Goal: Task Accomplishment & Management: Manage account settings

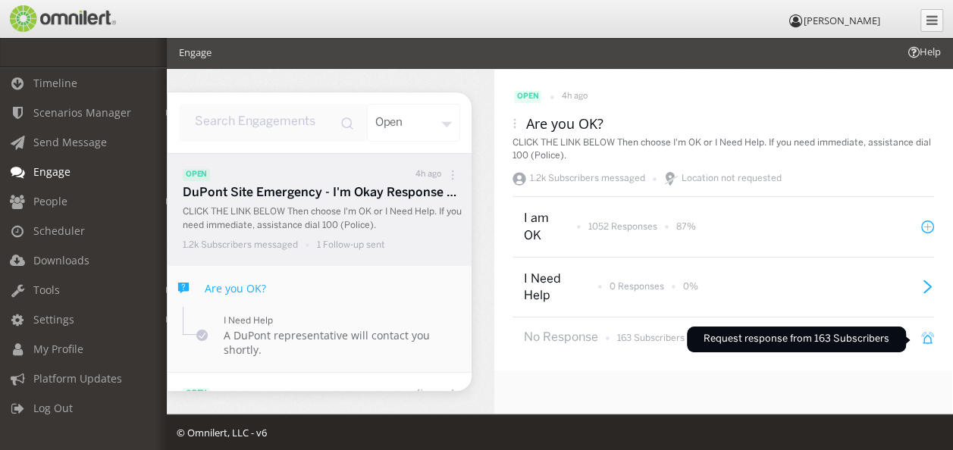
click at [921, 340] on icon at bounding box center [927, 338] width 13 height 13
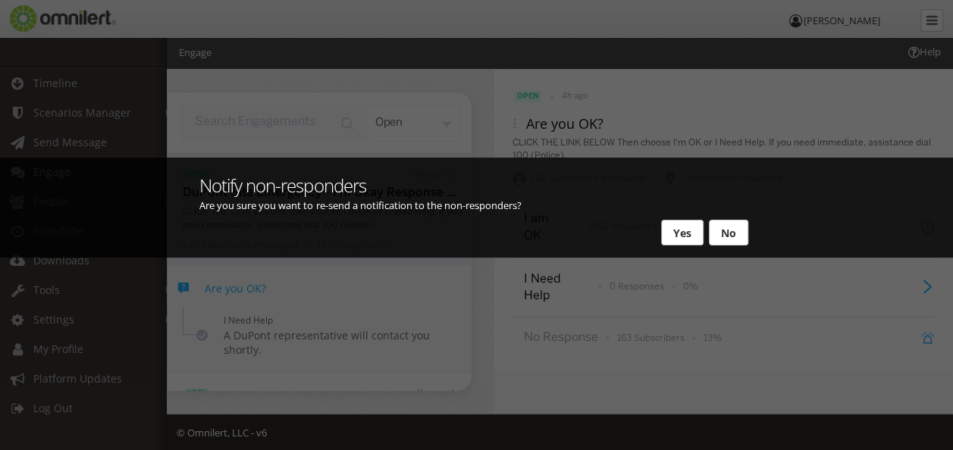
click at [678, 233] on button "Yes" at bounding box center [682, 233] width 42 height 26
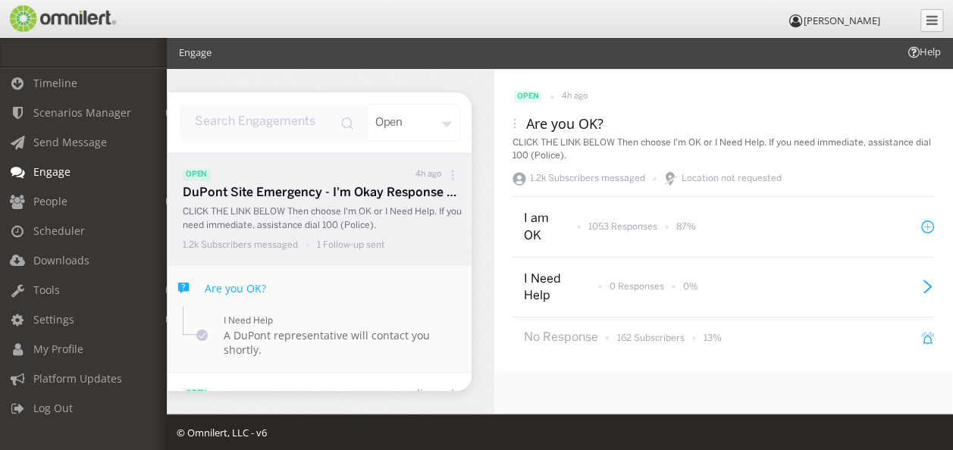
click at [513, 126] on icon at bounding box center [514, 123] width 11 height 11
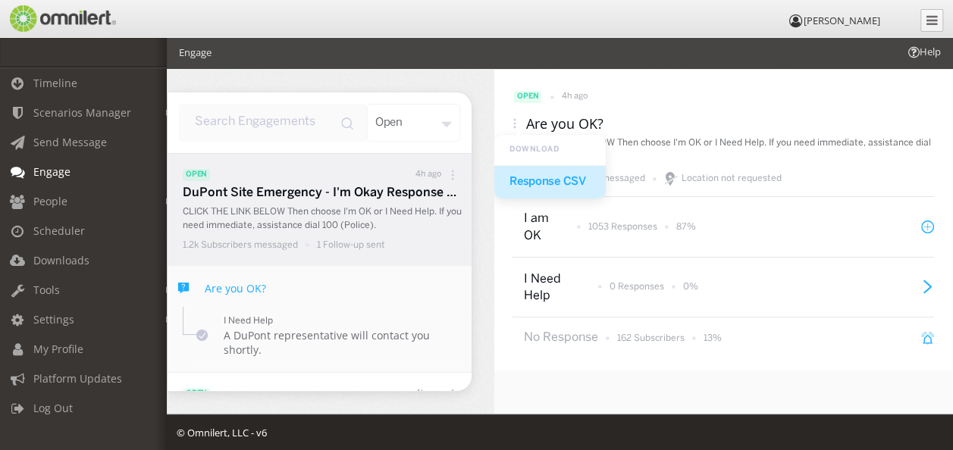
click at [555, 182] on div "Response CSV" at bounding box center [549, 182] width 111 height 33
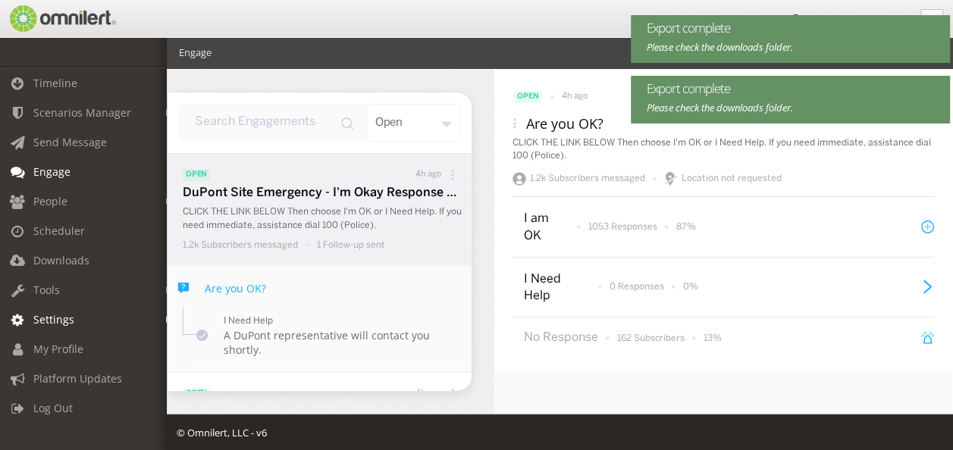
scroll to position [2, 0]
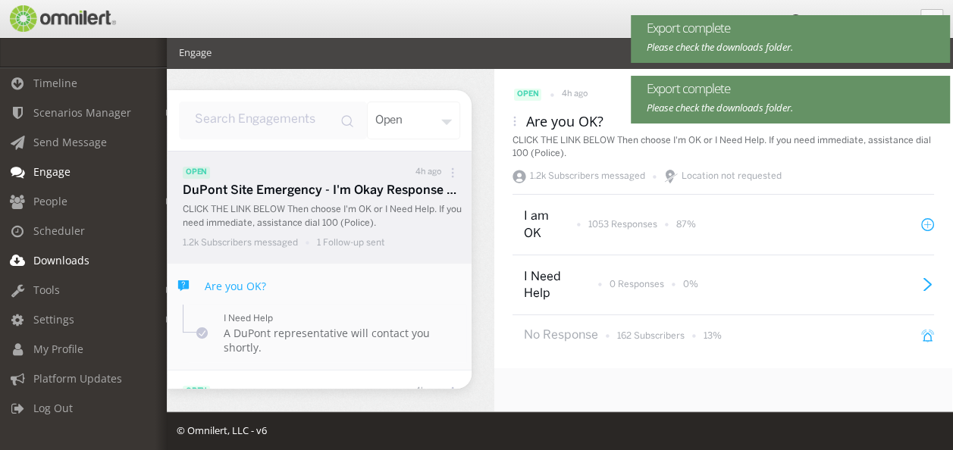
click at [58, 260] on span "Downloads" at bounding box center [61, 260] width 56 height 14
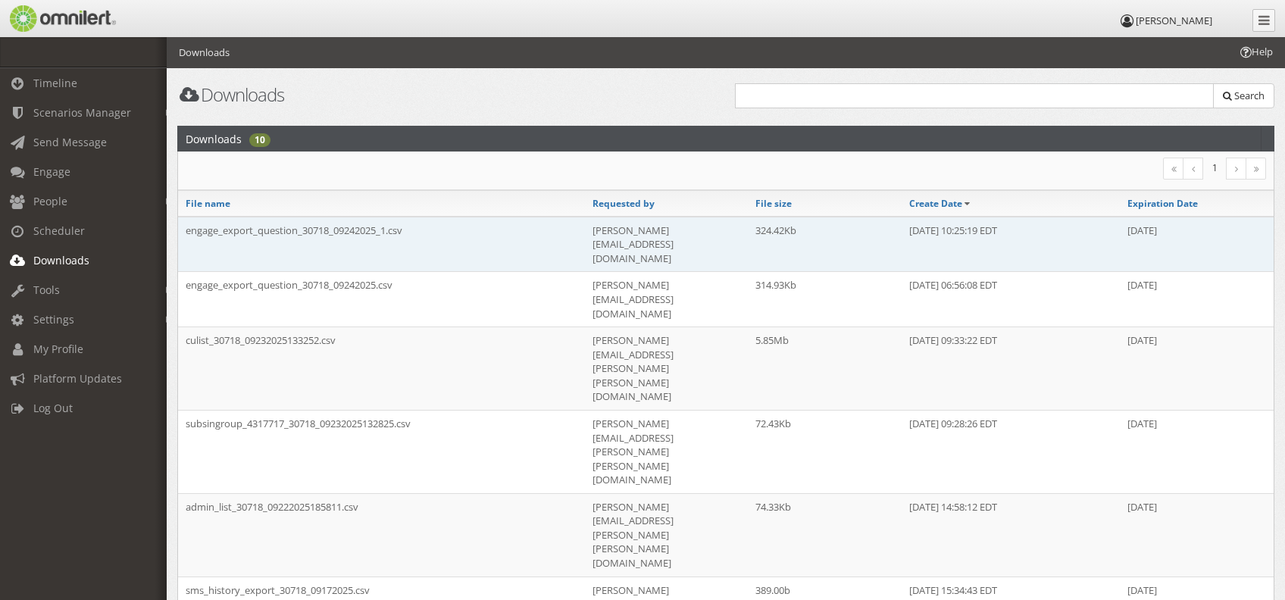
click at [346, 235] on td "engage_export_question_30718_09242025_1.csv" at bounding box center [381, 244] width 407 height 55
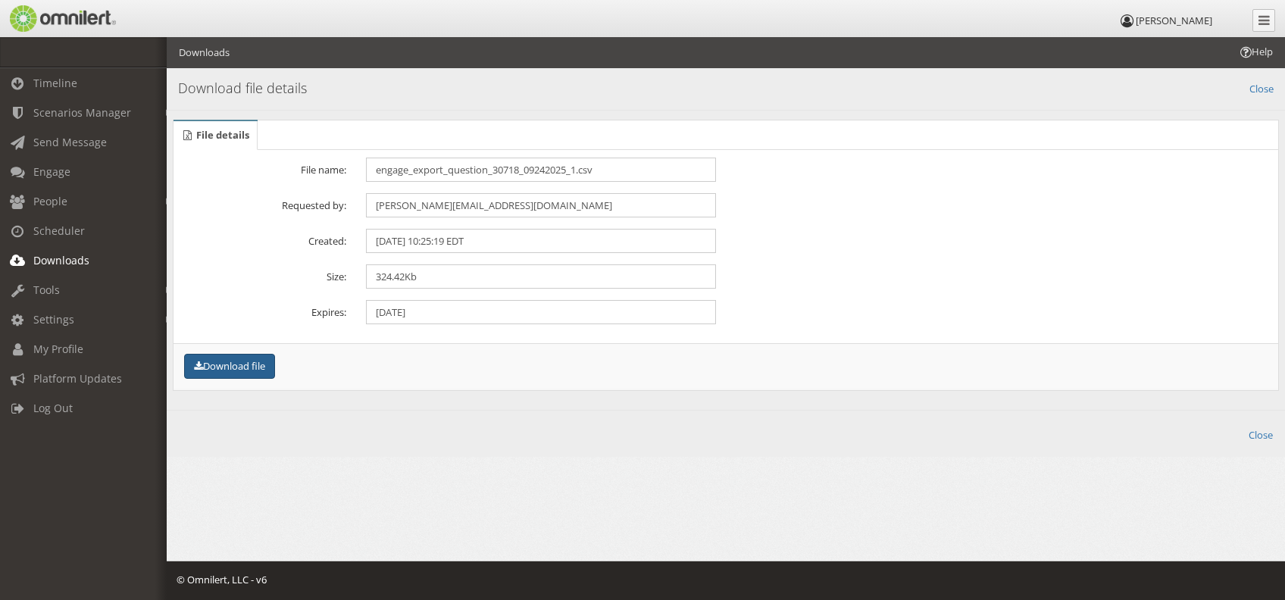
click at [232, 371] on button "Download file" at bounding box center [229, 366] width 91 height 25
click at [67, 173] on span "Engage" at bounding box center [51, 171] width 37 height 14
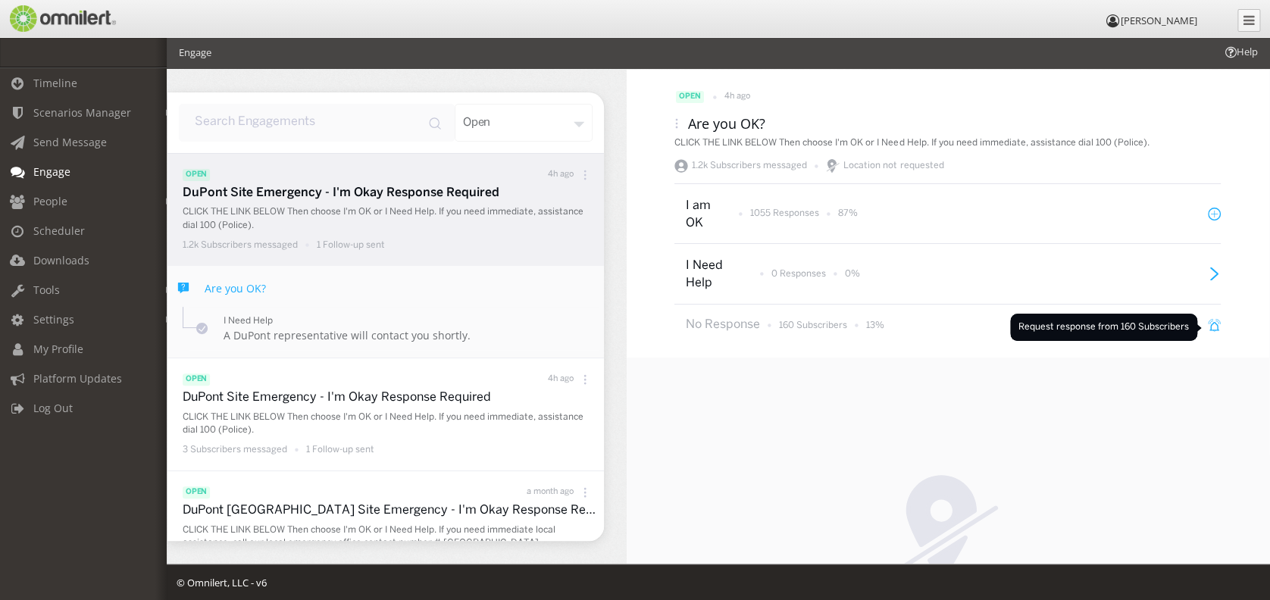
click at [952, 327] on icon at bounding box center [1214, 325] width 13 height 13
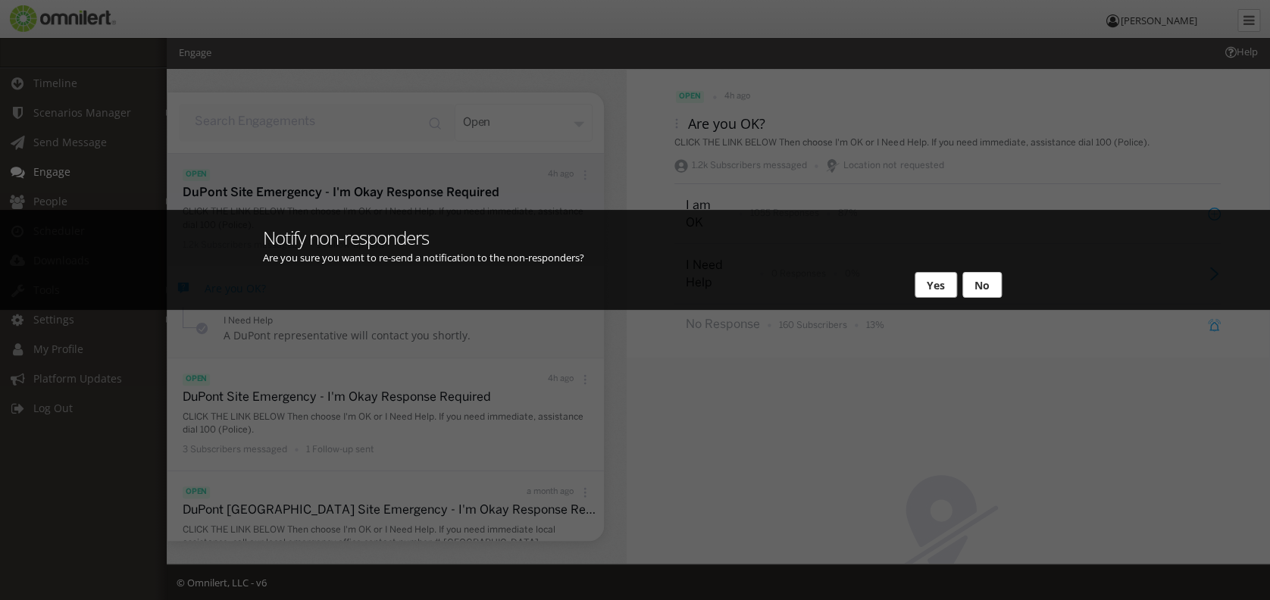
click at [922, 285] on button "Yes" at bounding box center [936, 285] width 42 height 26
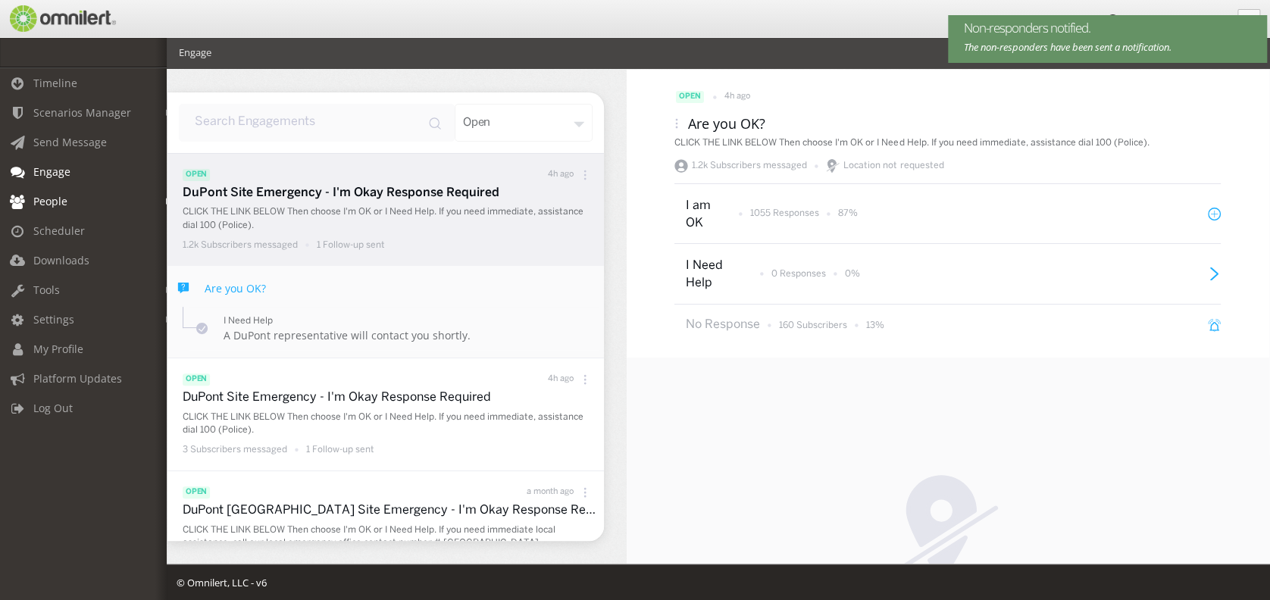
click at [58, 202] on span "People" at bounding box center [50, 201] width 34 height 14
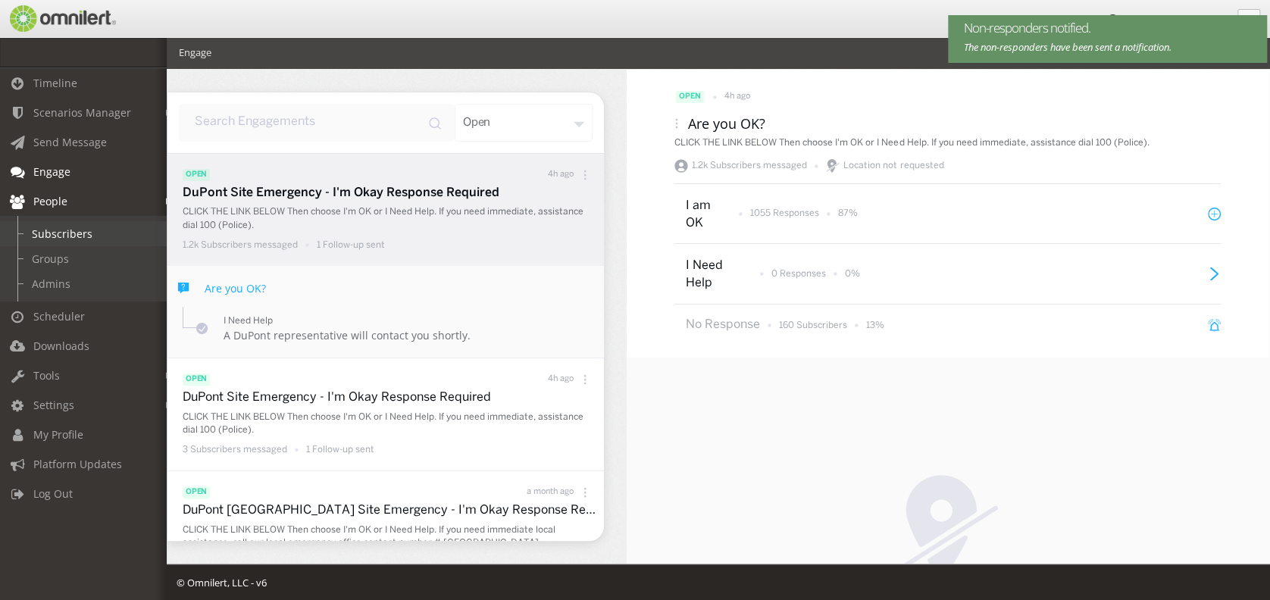
click at [77, 230] on link "Subscribers" at bounding box center [90, 233] width 180 height 25
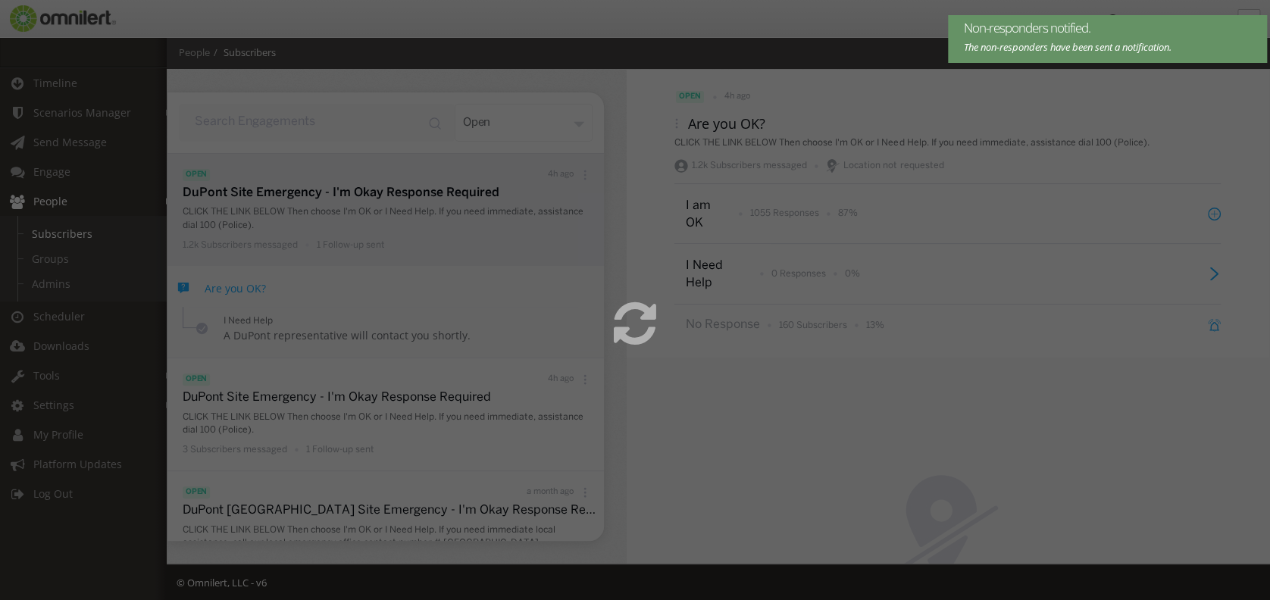
select select
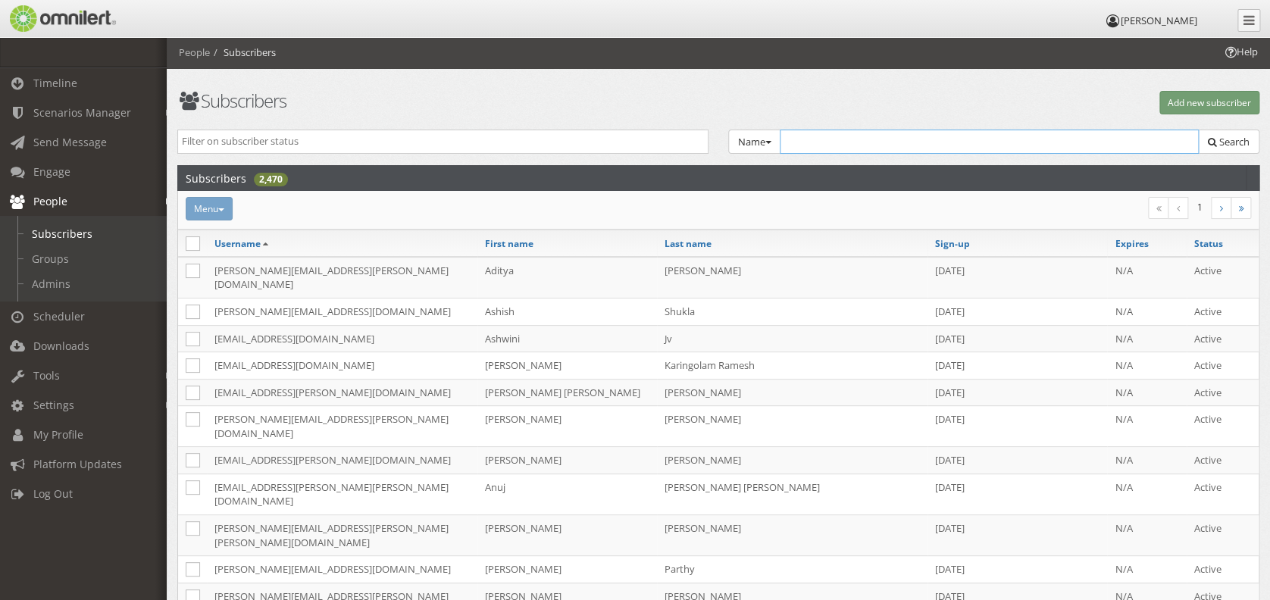
click at [813, 139] on input "text" at bounding box center [989, 142] width 419 height 24
paste input "[PERSON_NAME][EMAIL_ADDRESS][DOMAIN_NAME]"
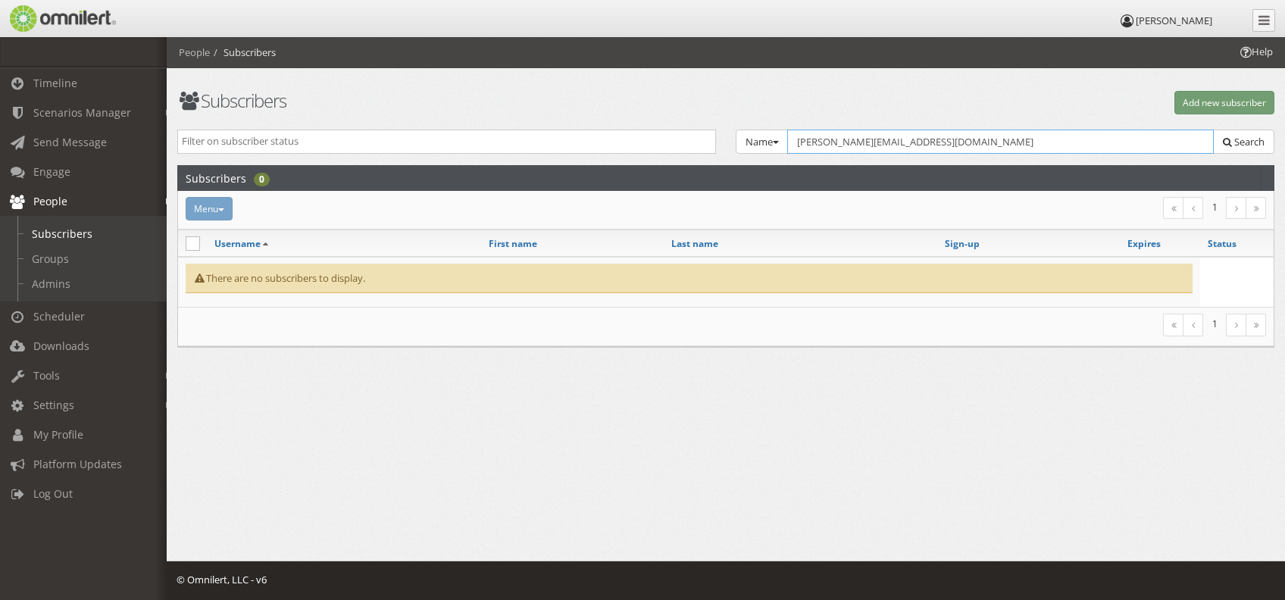
click at [824, 142] on input "[PERSON_NAME][EMAIL_ADDRESS][DOMAIN_NAME]" at bounding box center [1000, 142] width 427 height 24
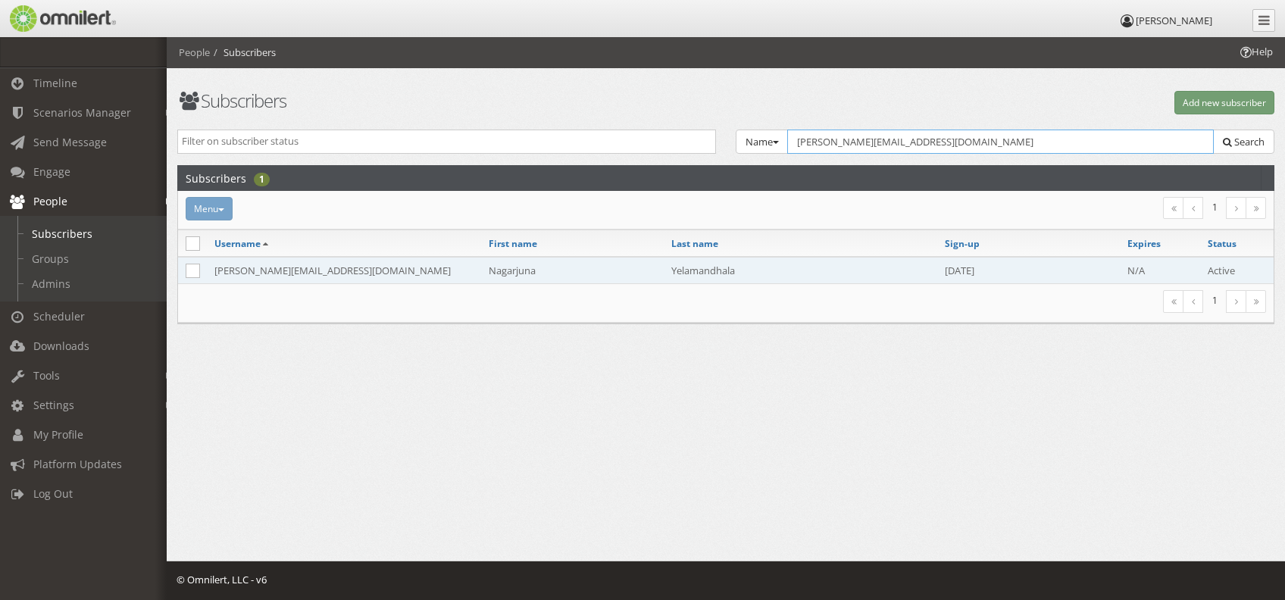
type input "[PERSON_NAME][EMAIL_ADDRESS][DOMAIN_NAME]"
click at [646, 261] on td "Nagarjuna" at bounding box center [572, 270] width 183 height 27
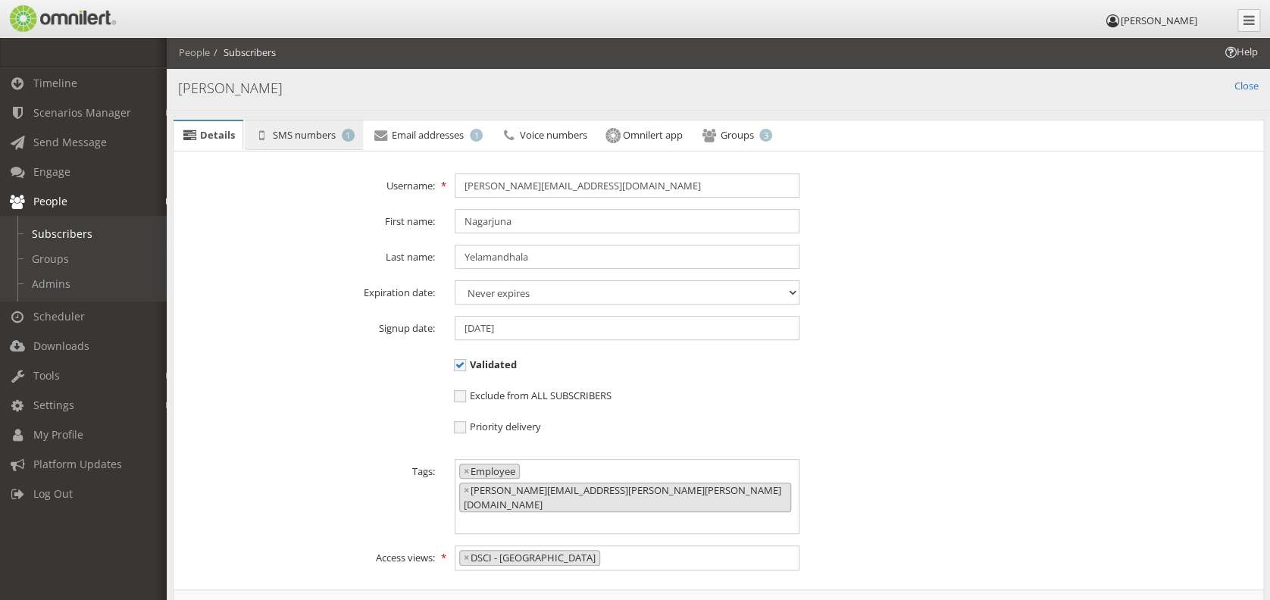
click at [283, 136] on span "SMS numbers" at bounding box center [304, 135] width 63 height 14
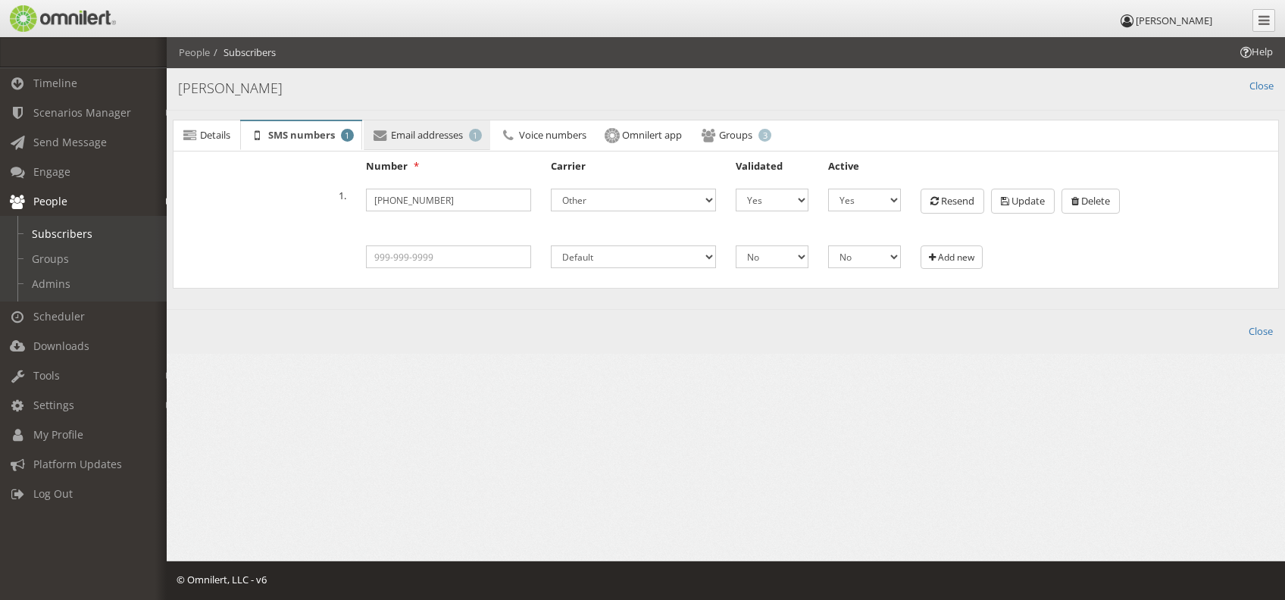
click at [443, 130] on span "Email addresses" at bounding box center [427, 135] width 72 height 14
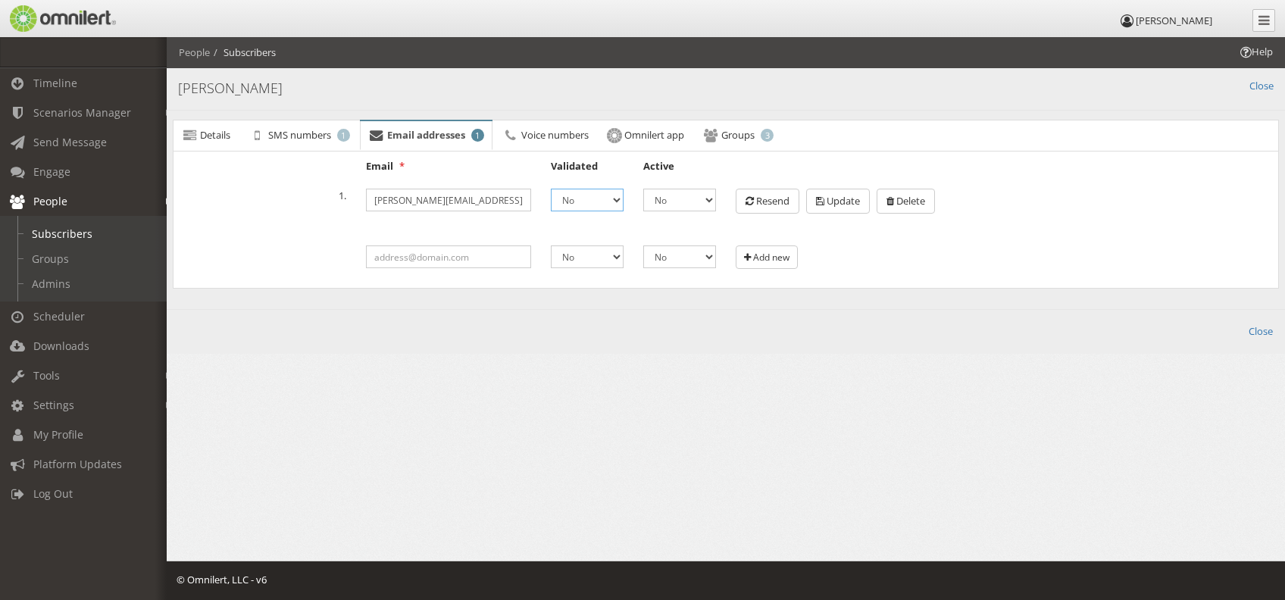
click at [596, 202] on select "No Yes" at bounding box center [587, 200] width 73 height 23
select select "1"
click at [551, 189] on select "No Yes" at bounding box center [587, 200] width 73 height 23
click at [703, 199] on select "No Yes" at bounding box center [679, 200] width 73 height 23
select select "1"
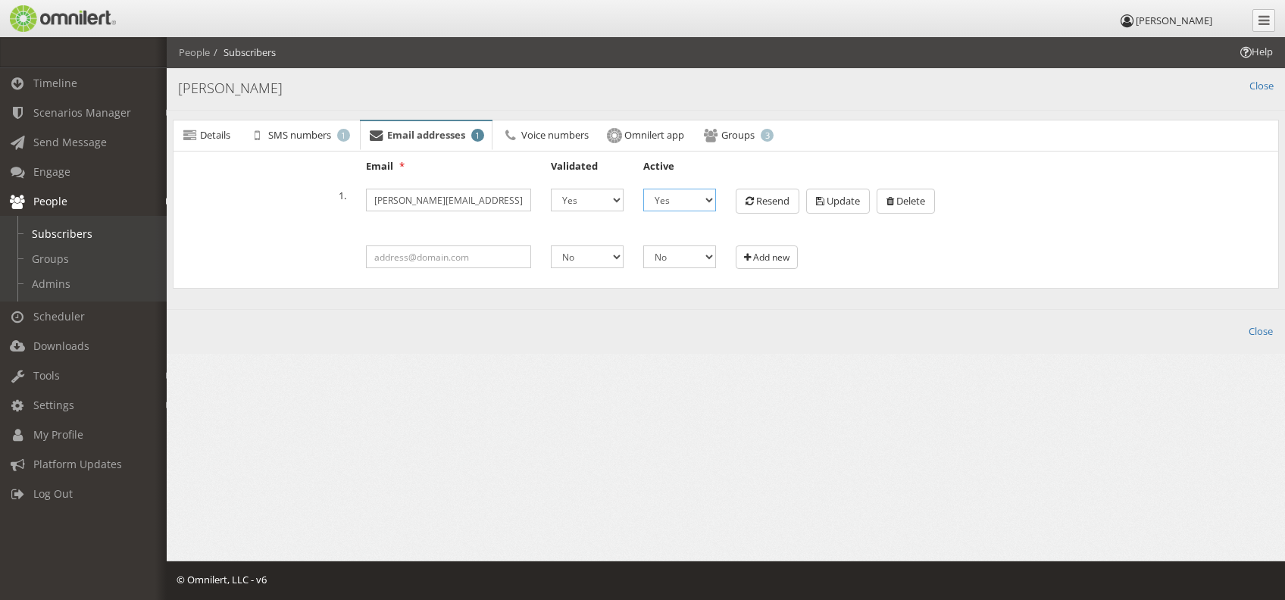
click at [643, 189] on select "No Yes" at bounding box center [679, 200] width 73 height 23
click at [857, 199] on span "Update" at bounding box center [843, 201] width 33 height 14
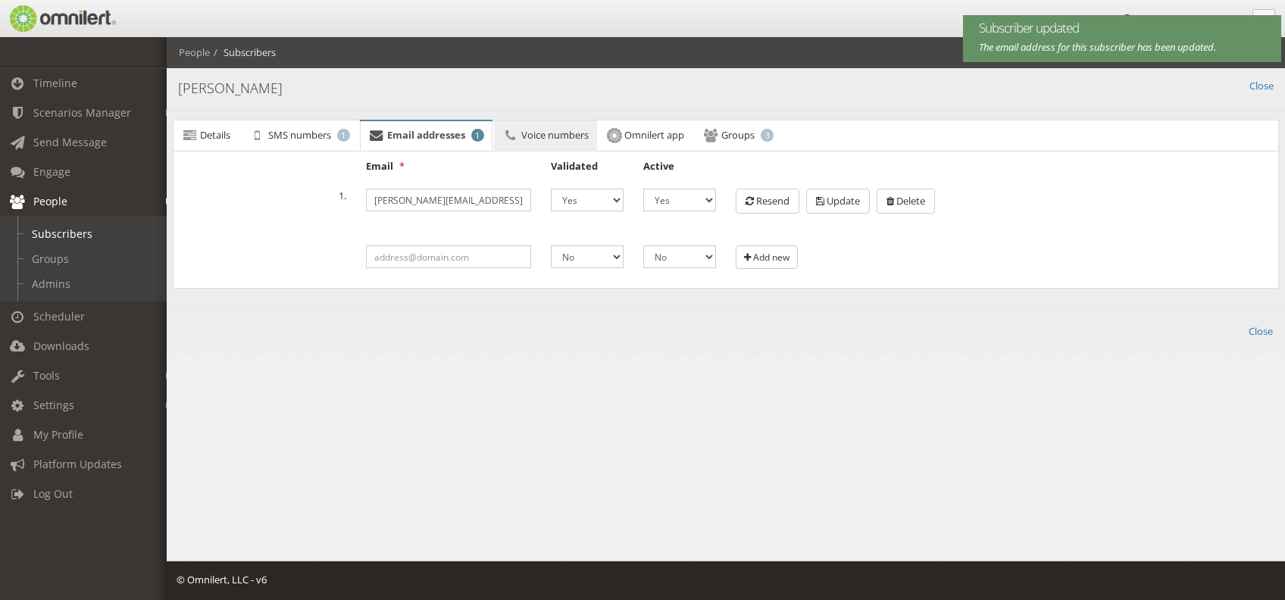
click at [562, 134] on span "Voice numbers" at bounding box center [554, 135] width 67 height 14
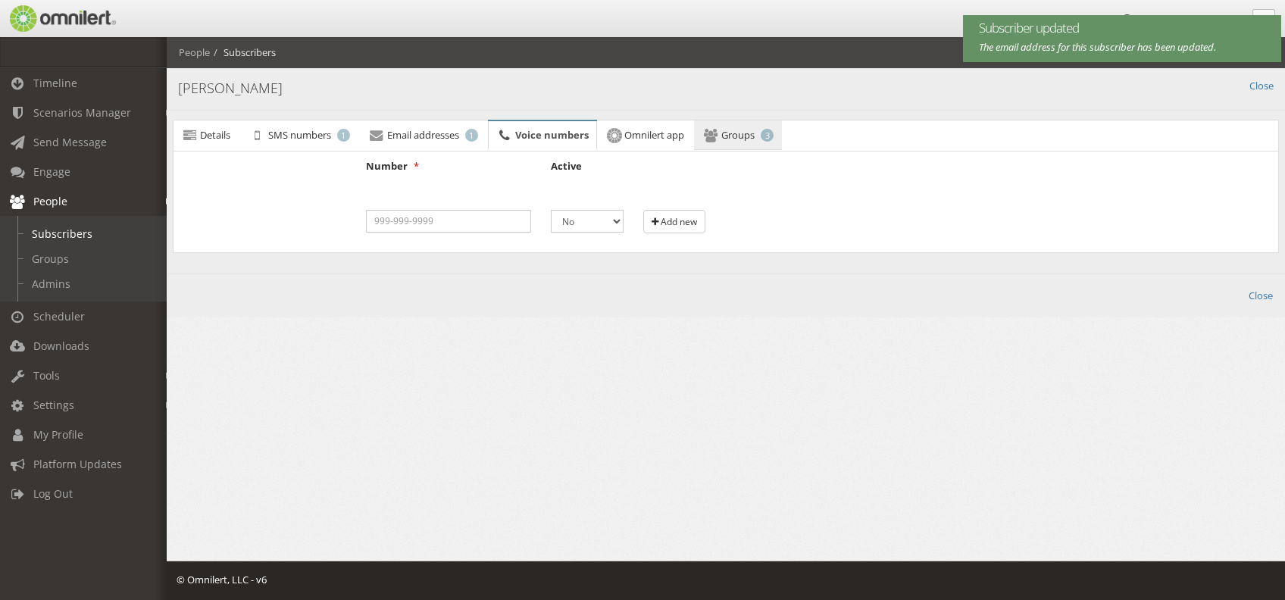
click at [739, 138] on span "Groups" at bounding box center [738, 135] width 33 height 14
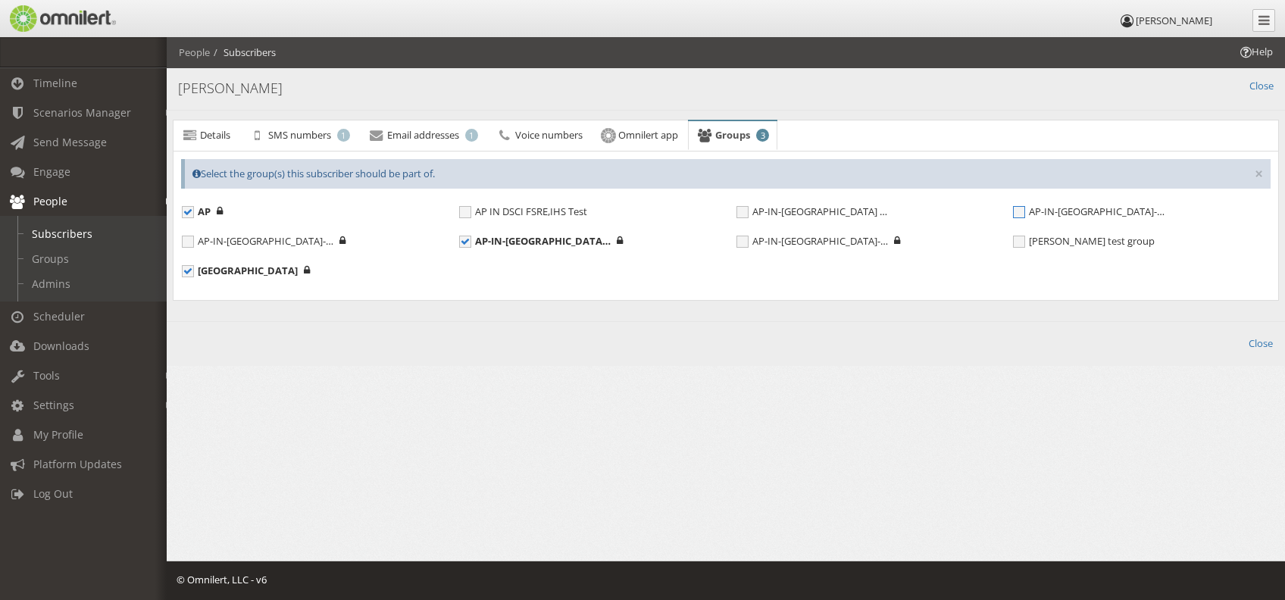
click at [952, 205] on span "AP-IN-[GEOGRAPHIC_DATA]-DSCI" at bounding box center [1089, 211] width 152 height 13
click at [952, 207] on input "AP-IN-[GEOGRAPHIC_DATA]-DSCI" at bounding box center [1020, 214] width 14 height 14
checkbox input "true"
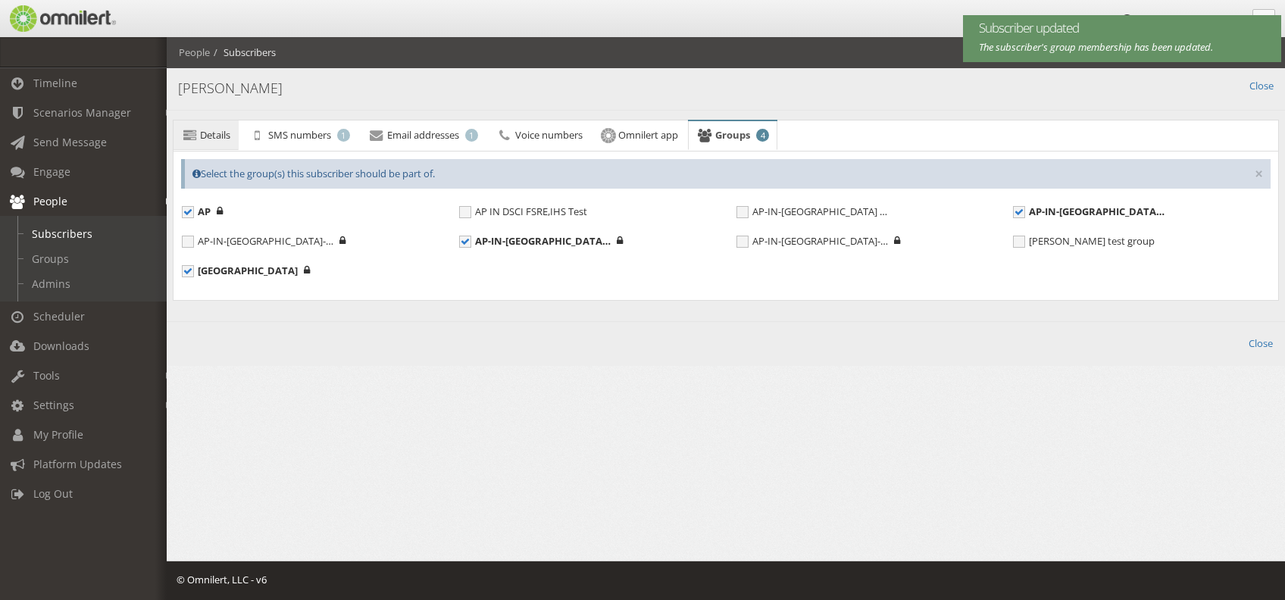
click at [208, 133] on span "Details" at bounding box center [215, 135] width 30 height 14
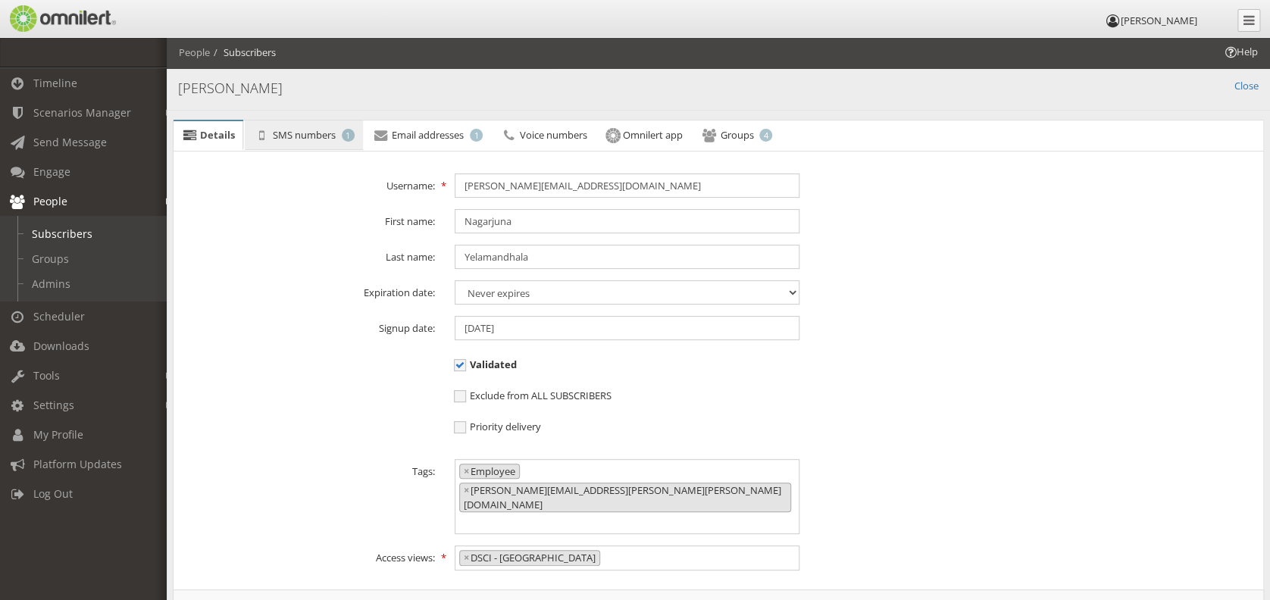
click at [285, 122] on link "SMS numbers 1" at bounding box center [303, 136] width 117 height 30
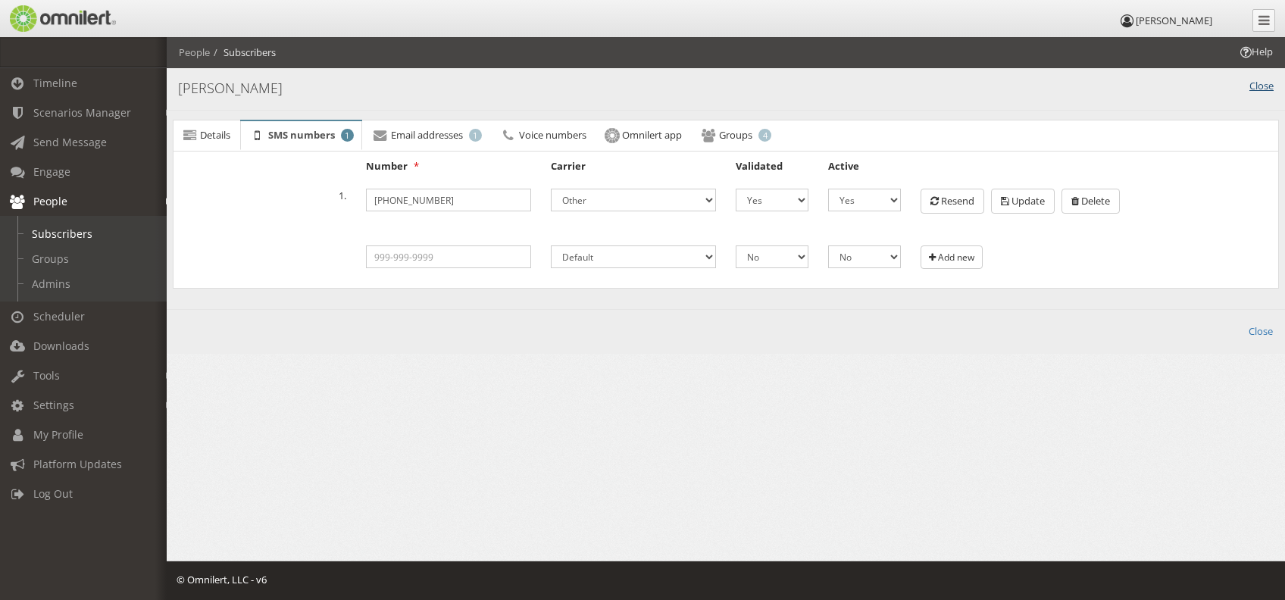
drag, startPoint x: 1261, startPoint y: 87, endPoint x: 1163, endPoint y: 209, distance: 156.8
click at [952, 86] on link "Close" at bounding box center [1262, 86] width 24 height 14
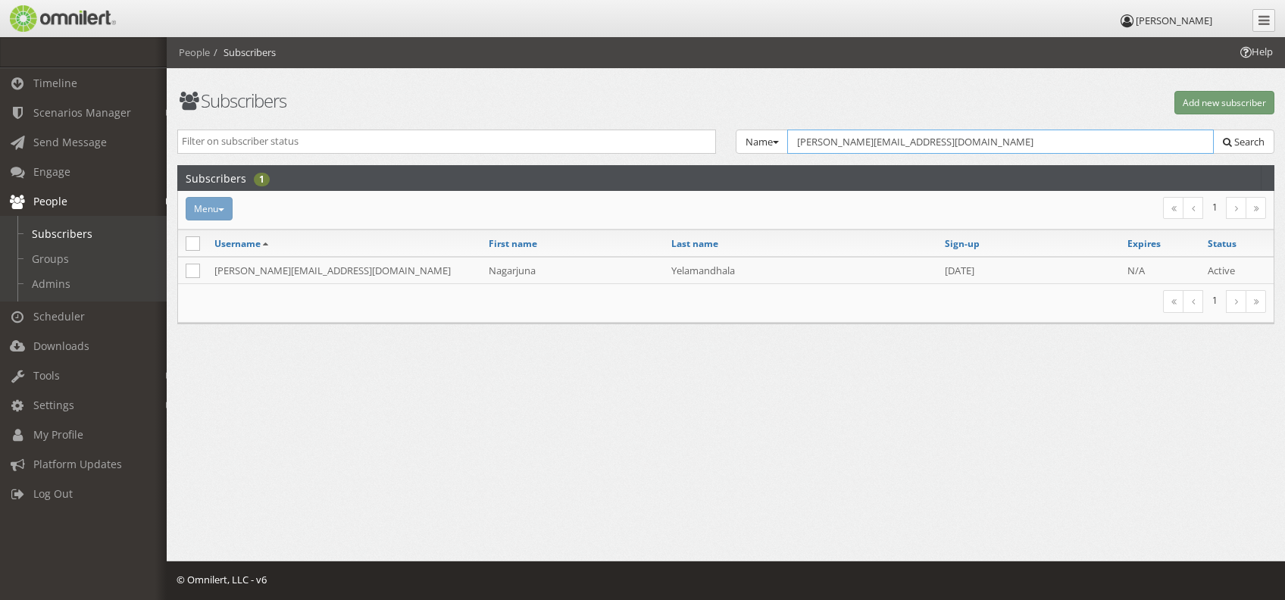
drag, startPoint x: 1003, startPoint y: 139, endPoint x: 673, endPoint y: 146, distance: 330.5
click at [663, 133] on div "Active Inactive Expired Name Group Email Name SMS Voice TTY Tags Select Group..…" at bounding box center [725, 148] width 1117 height 36
paste input "[PERSON_NAME][EMAIL_ADDRESS][PERSON_NAME][PERSON_NAME][DOMAIN_NAME]"
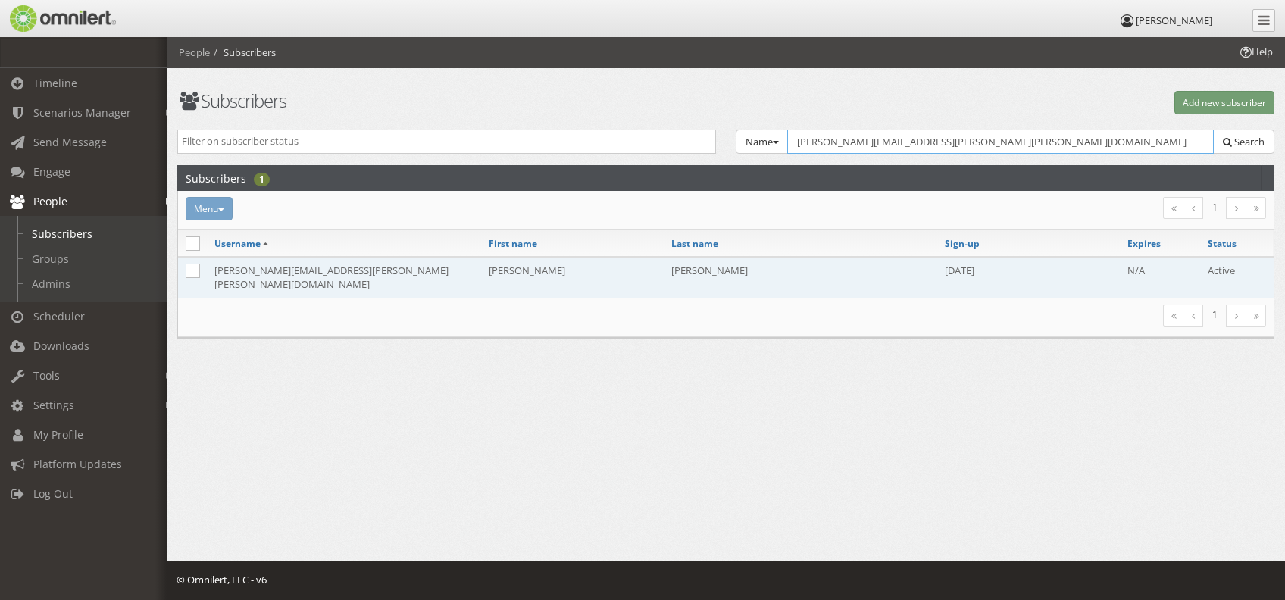
type input "[PERSON_NAME][EMAIL_ADDRESS][PERSON_NAME][PERSON_NAME][DOMAIN_NAME]"
click at [735, 261] on td "[PERSON_NAME]" at bounding box center [801, 277] width 274 height 41
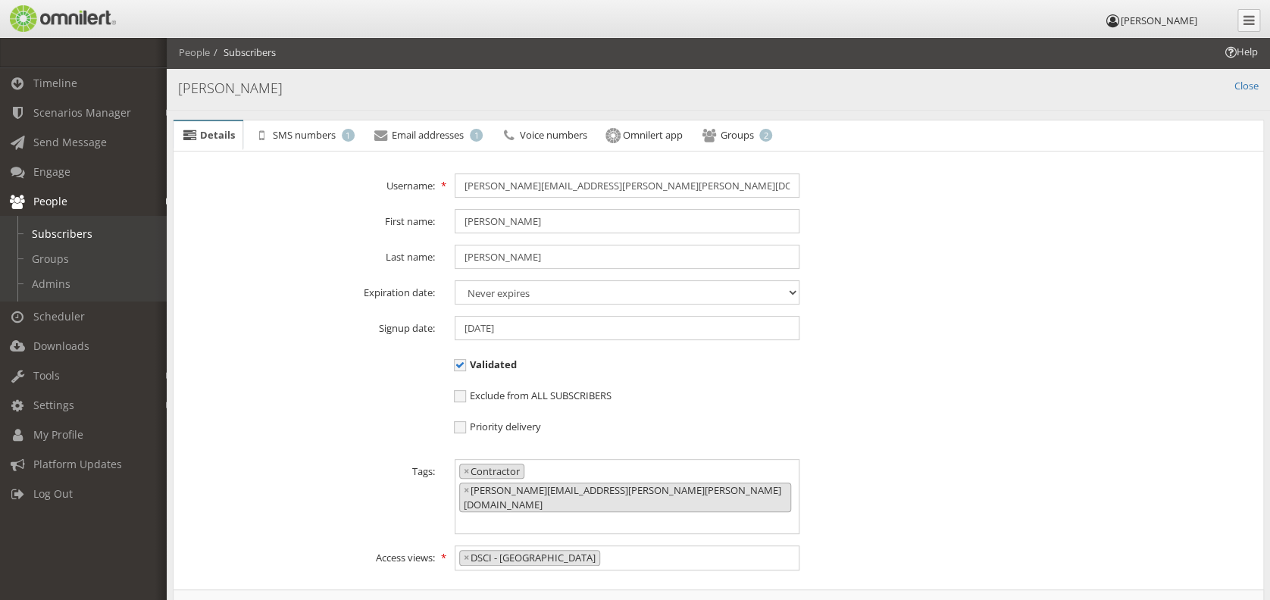
scroll to position [24009, 0]
click at [311, 121] on link "SMS numbers 1" at bounding box center [303, 136] width 117 height 30
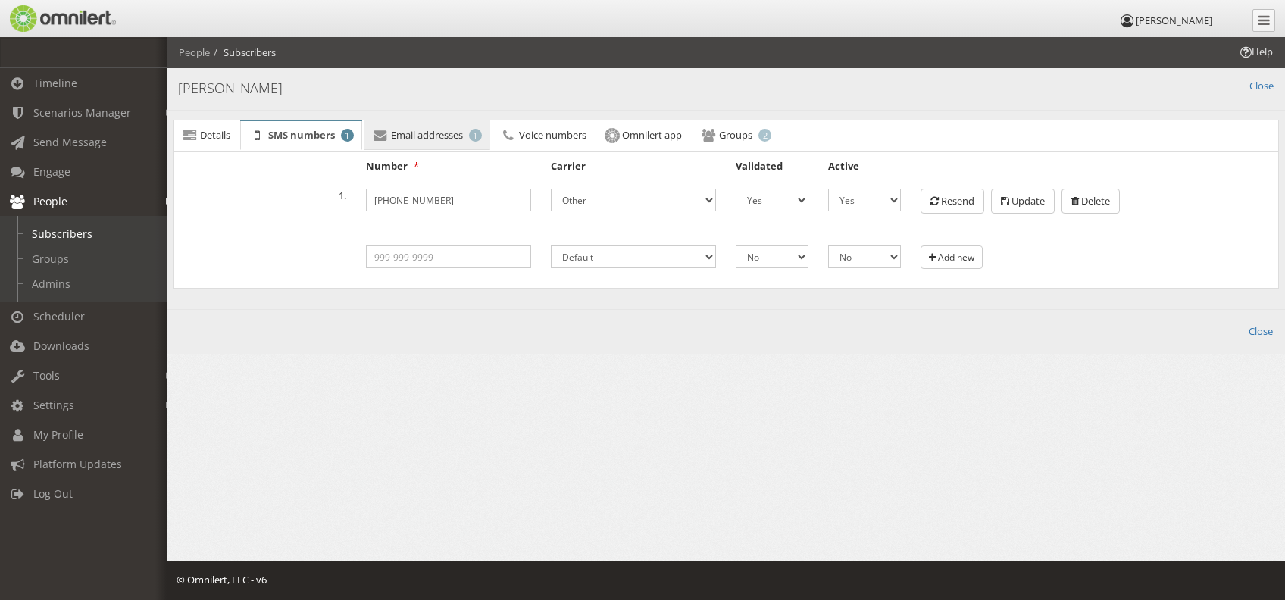
click at [427, 140] on span "Email addresses" at bounding box center [427, 135] width 72 height 14
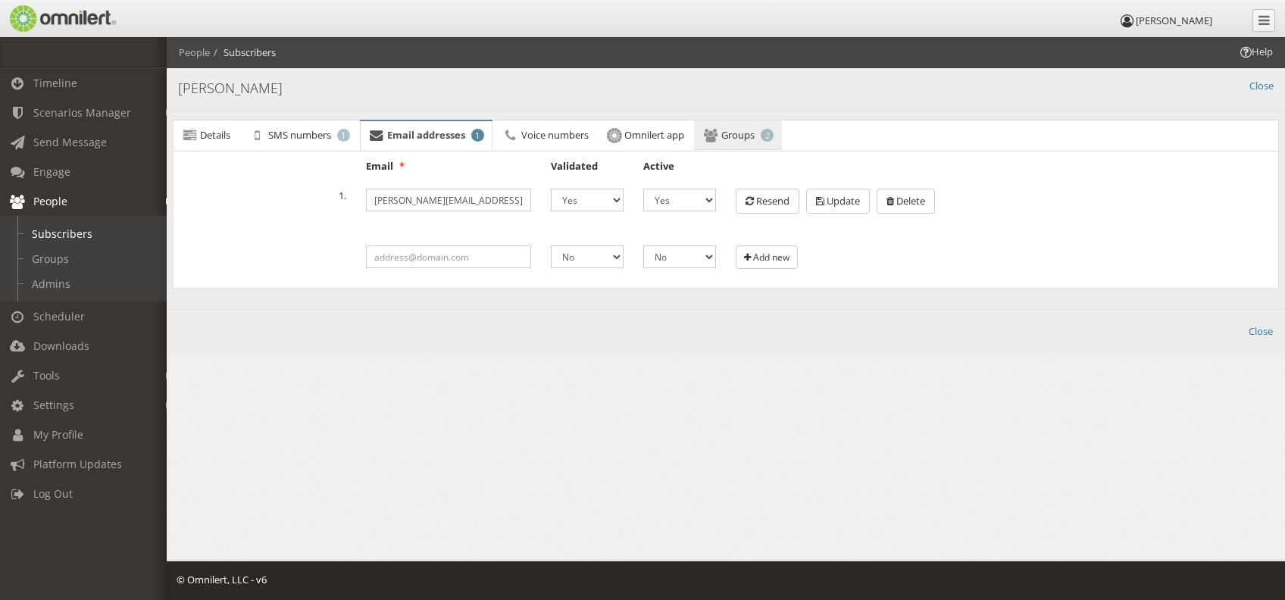
click at [729, 139] on span "Groups" at bounding box center [738, 135] width 33 height 14
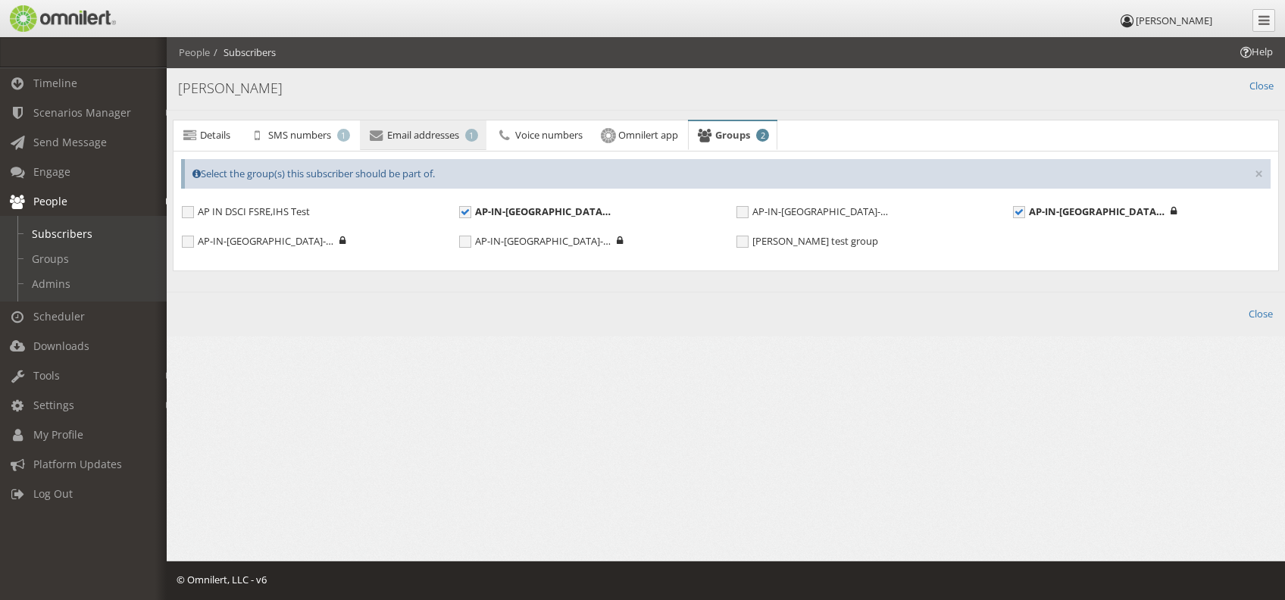
click at [455, 124] on link "Email addresses 1" at bounding box center [423, 136] width 127 height 30
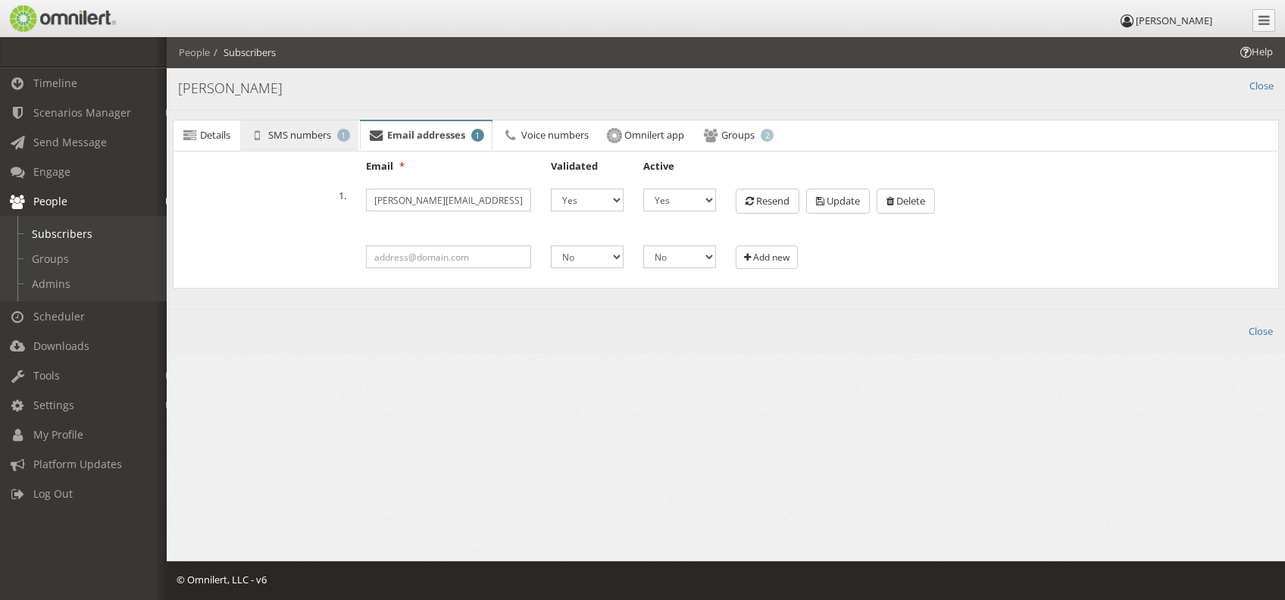
click at [320, 133] on span "SMS numbers" at bounding box center [299, 135] width 63 height 14
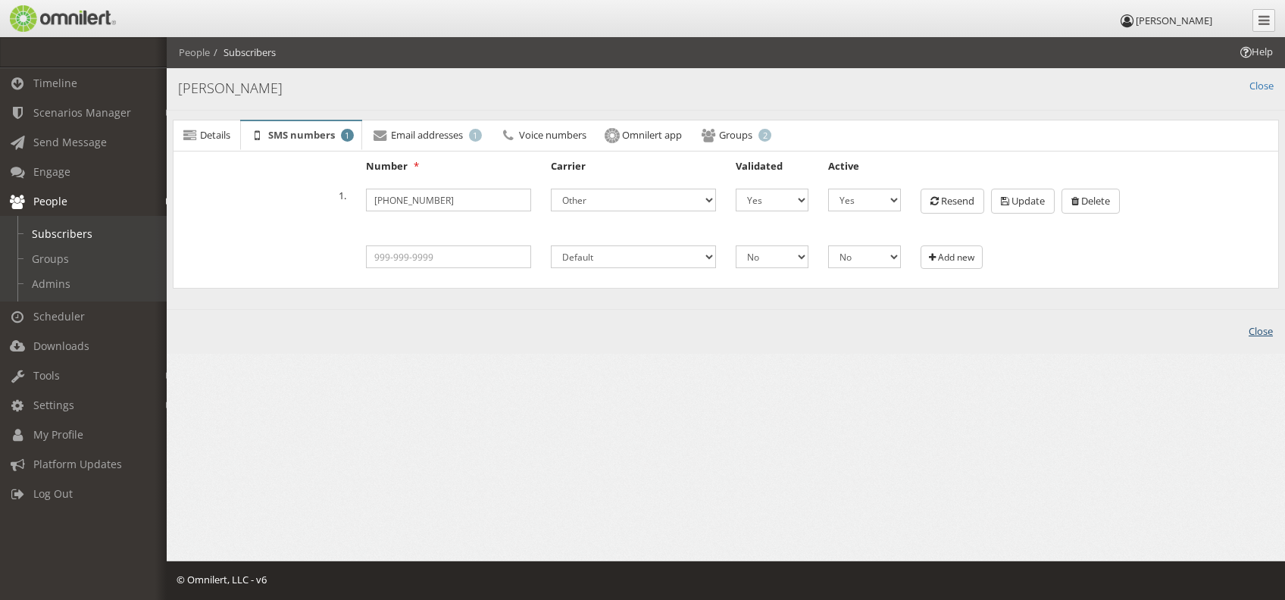
click at [952, 328] on link "Close" at bounding box center [1261, 331] width 24 height 14
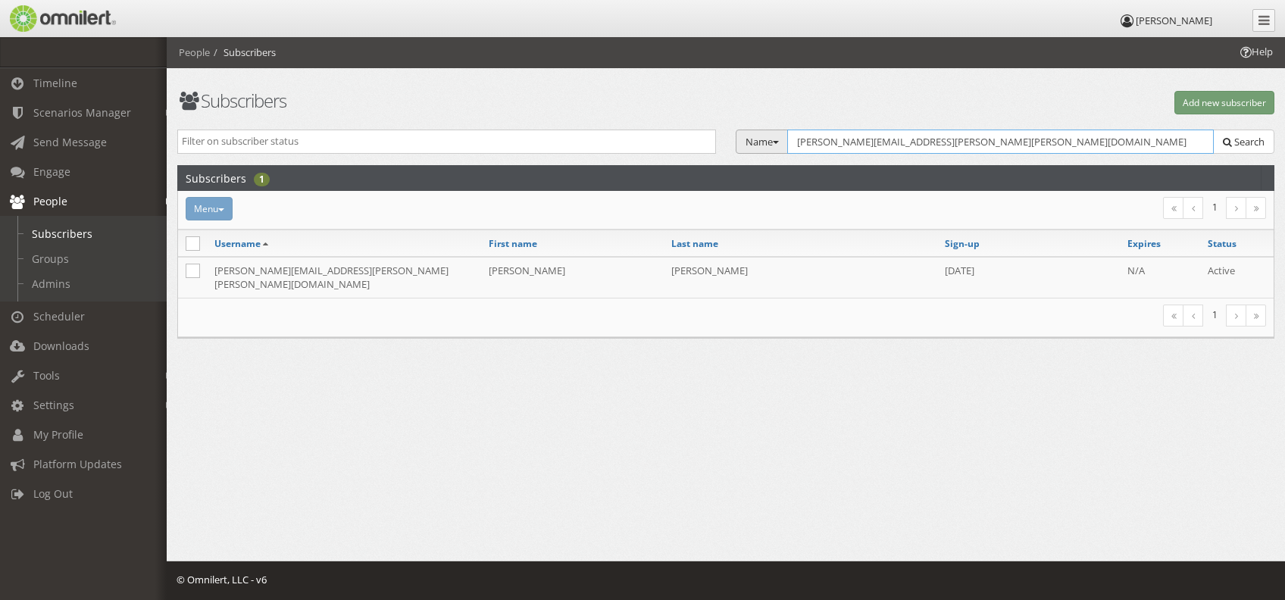
drag, startPoint x: 964, startPoint y: 142, endPoint x: 742, endPoint y: 142, distance: 222.1
click at [742, 142] on div "Name Group Email Name SMS Voice TTY Tags Select Group... AP IN DSCI FSRE,IHS Te…" at bounding box center [1005, 142] width 539 height 25
paste input "[EMAIL_ADDRESS][DOMAIN_NAME]"
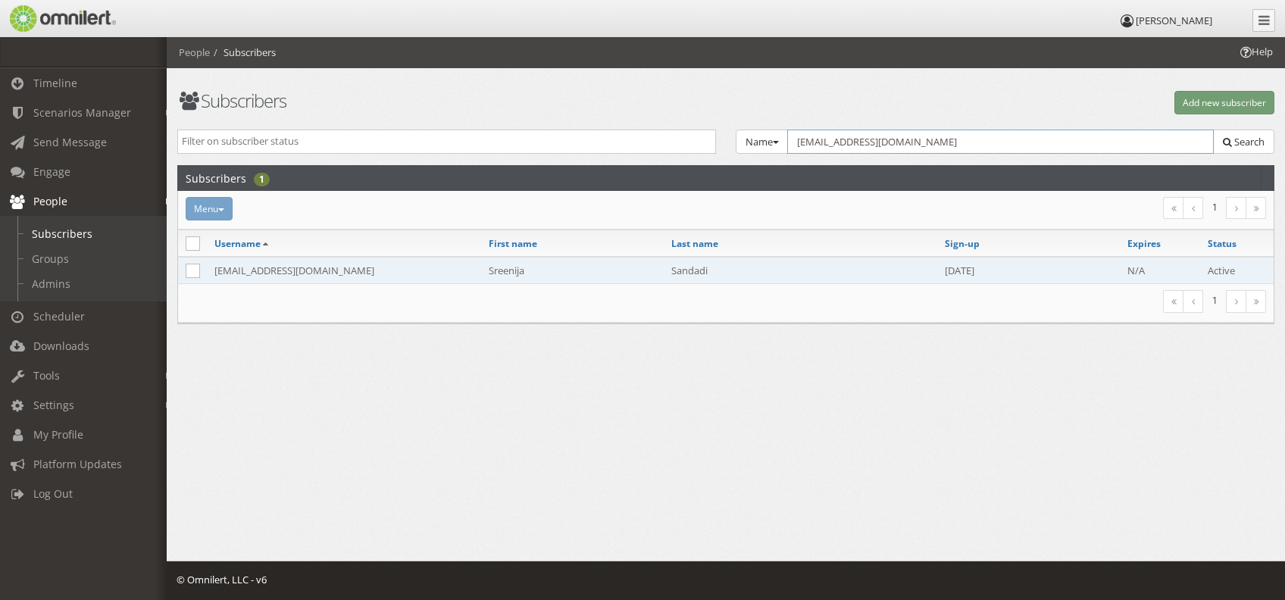
type input "[EMAIL_ADDRESS][DOMAIN_NAME]"
click at [601, 257] on td "Sreenija" at bounding box center [572, 270] width 183 height 27
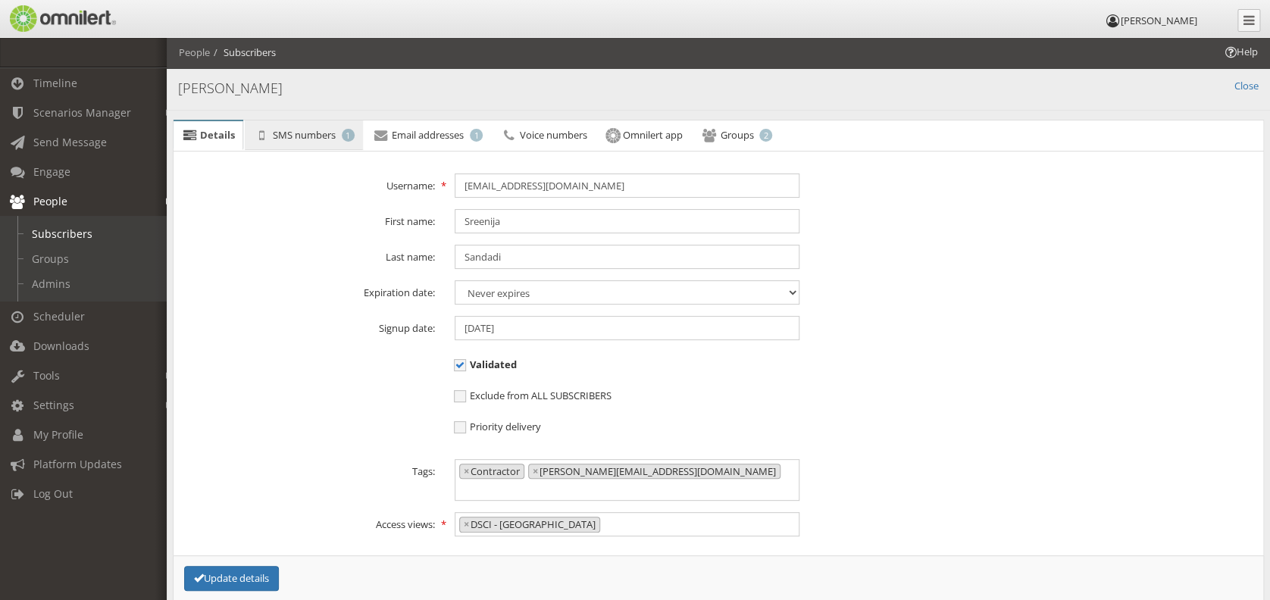
click at [310, 138] on span "SMS numbers" at bounding box center [304, 135] width 63 height 14
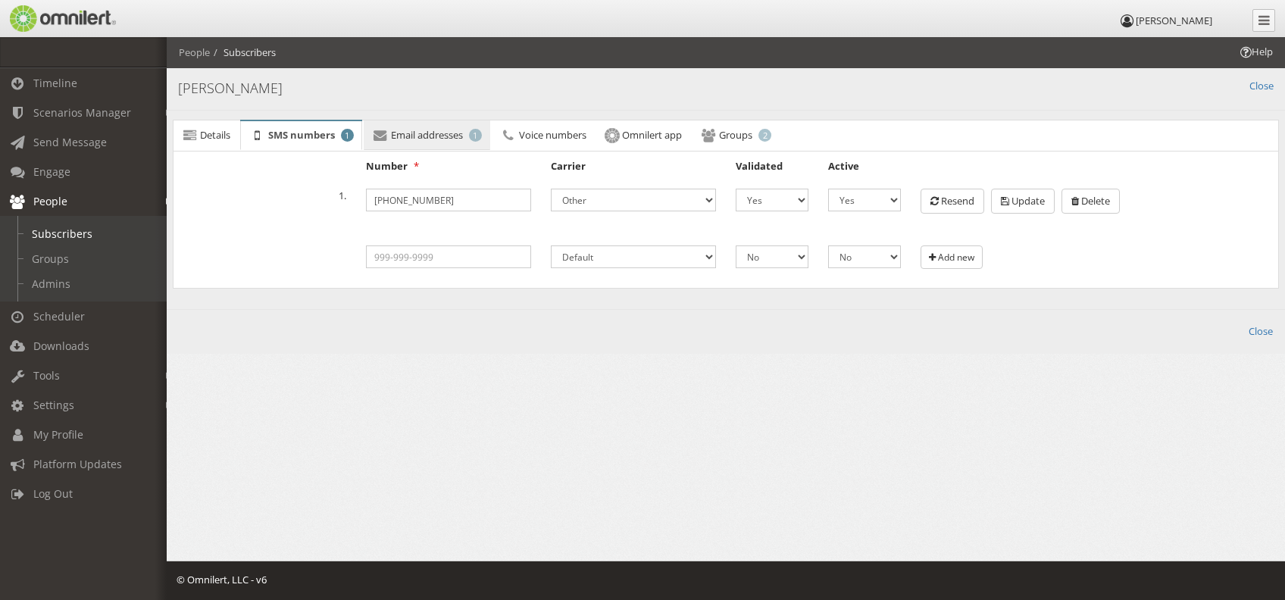
click at [478, 139] on span "1" at bounding box center [475, 135] width 13 height 13
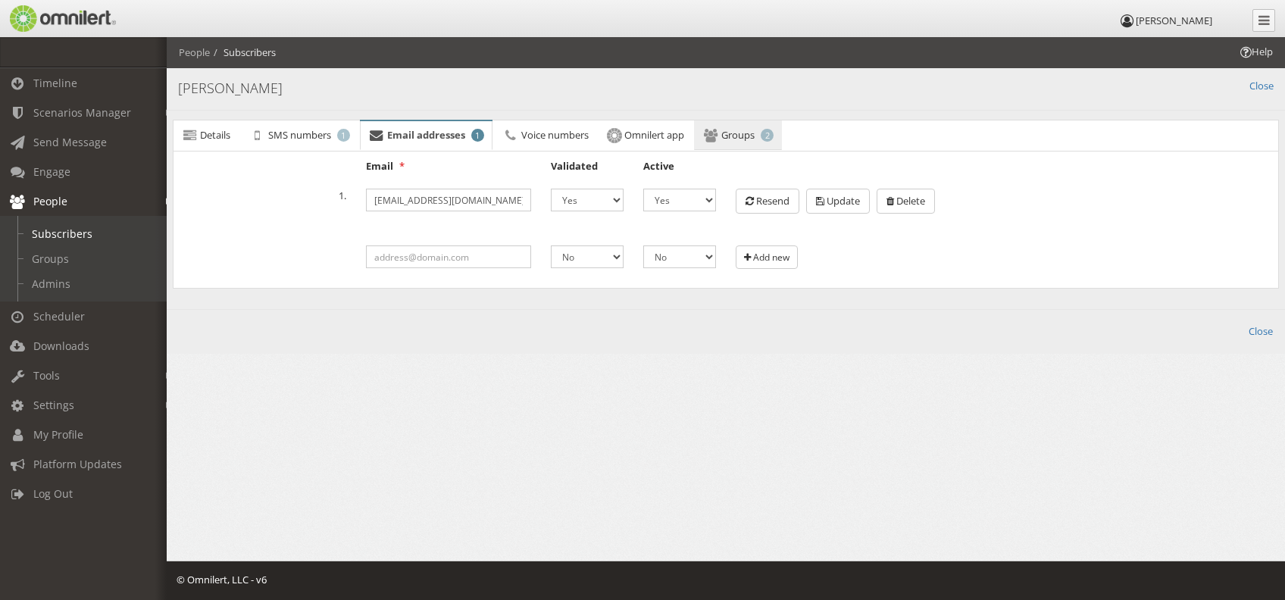
click at [772, 137] on span "2" at bounding box center [767, 135] width 13 height 13
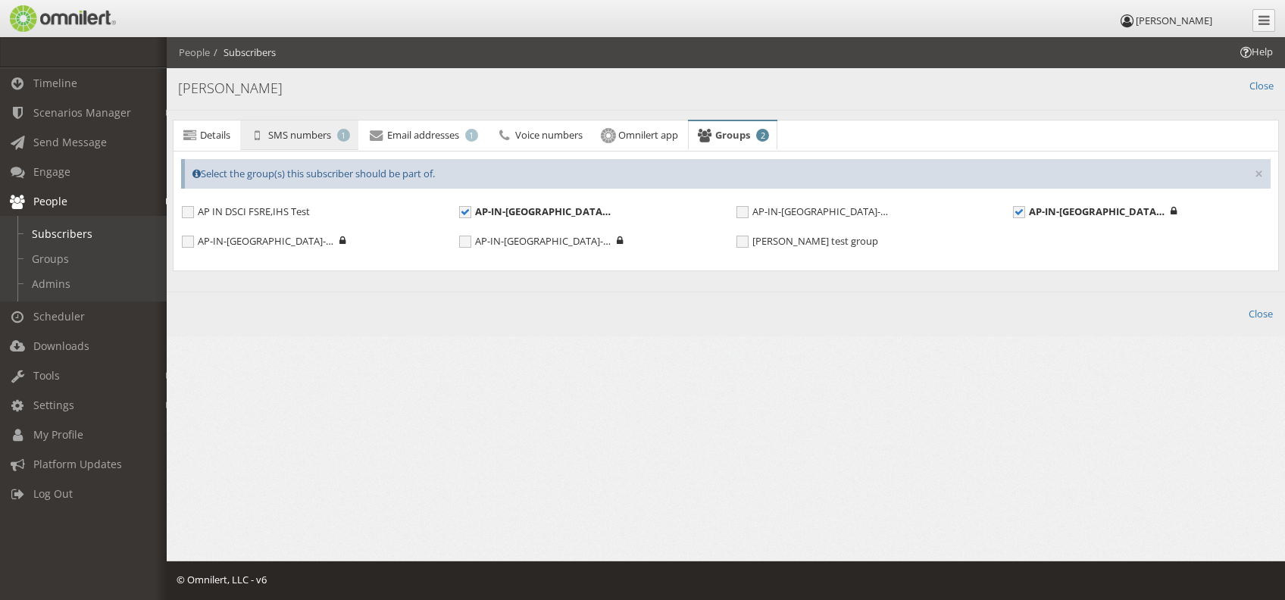
click at [273, 131] on span "SMS numbers" at bounding box center [299, 135] width 63 height 14
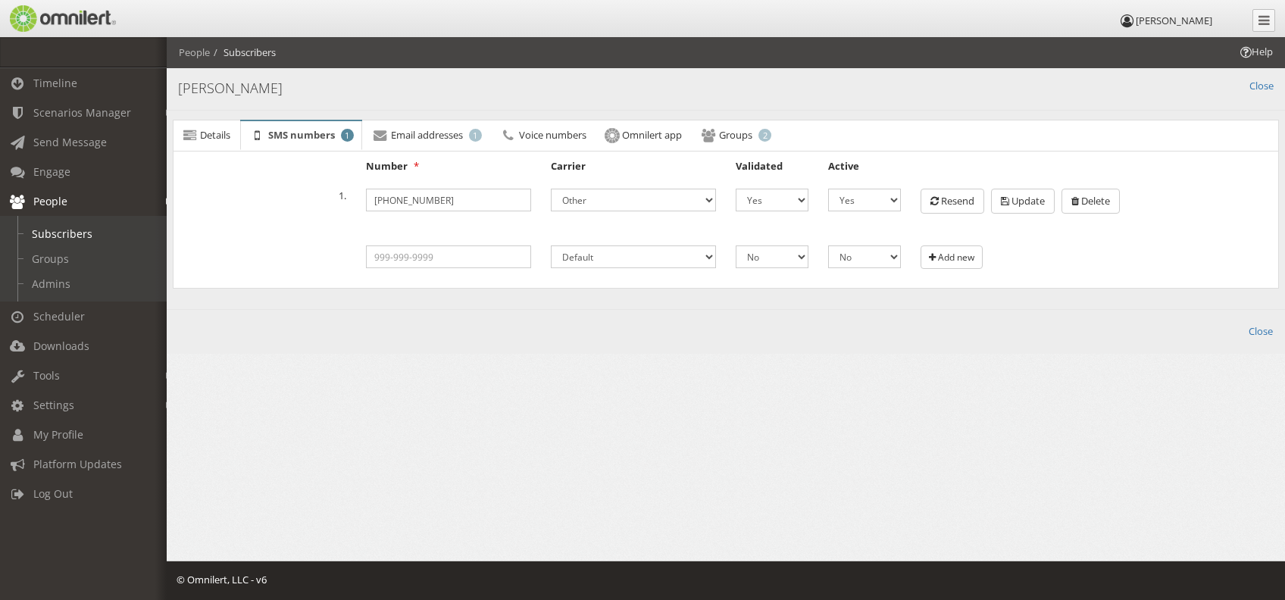
click at [952, 340] on div "Back Close" at bounding box center [726, 331] width 1119 height 45
click at [952, 328] on link "Close" at bounding box center [1261, 331] width 24 height 14
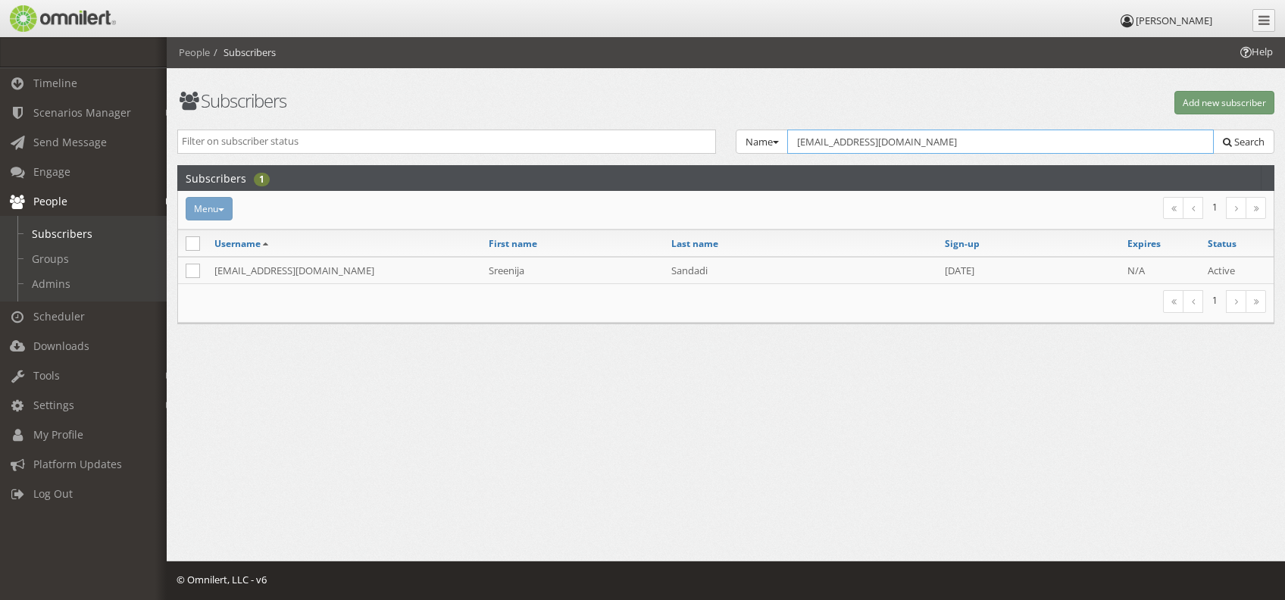
drag, startPoint x: 955, startPoint y: 141, endPoint x: 722, endPoint y: 141, distance: 232.7
click at [722, 141] on div "Active Inactive Expired Name Group Email Name SMS Voice TTY Tags Select Group..…" at bounding box center [725, 148] width 1117 height 36
paste input "[EMAIL_ADDRESS][DOMAIN_NAME]"
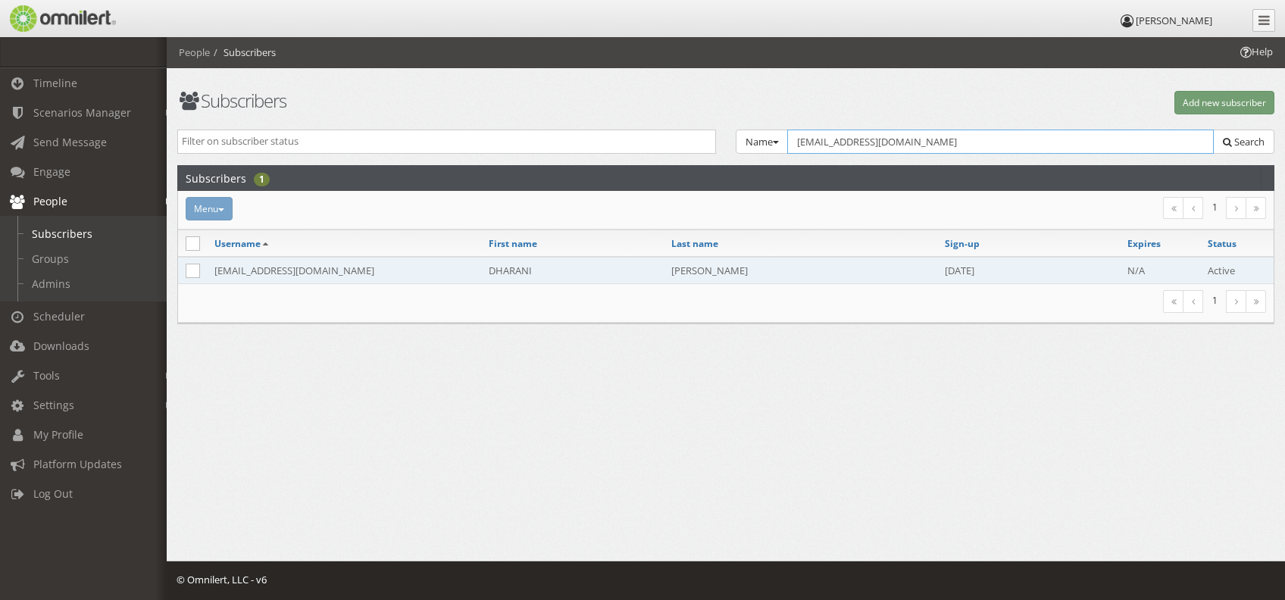
type input "[EMAIL_ADDRESS][DOMAIN_NAME]"
click at [633, 272] on td "DHARANI" at bounding box center [572, 270] width 183 height 27
select select
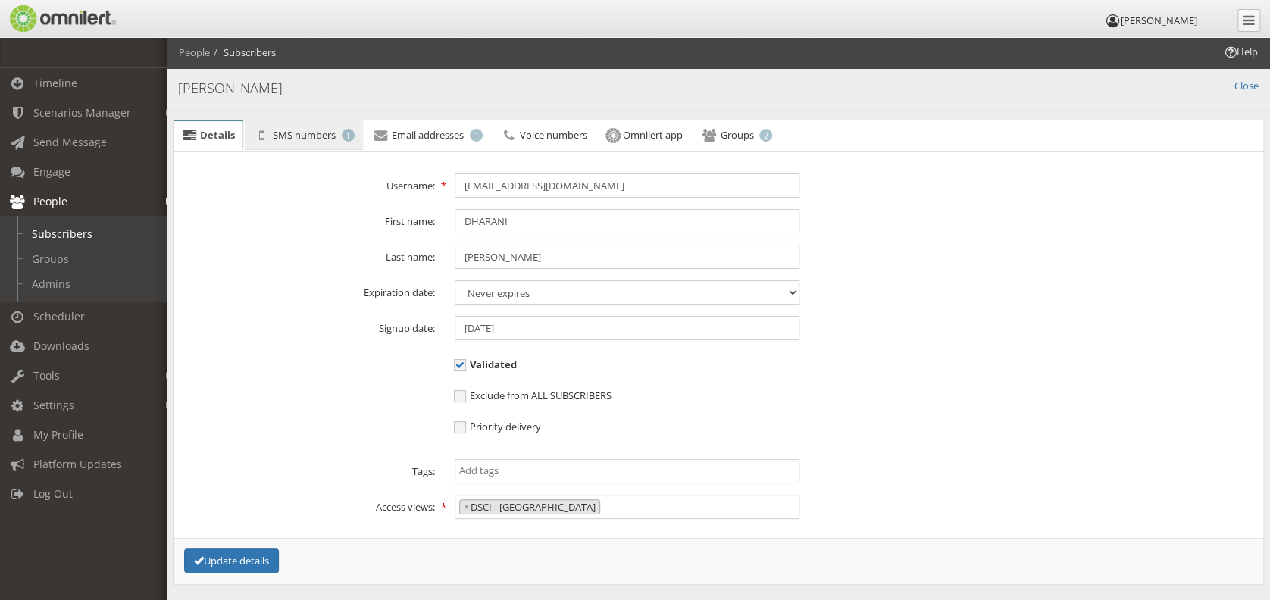
click at [308, 142] on link "SMS numbers 1" at bounding box center [303, 136] width 117 height 30
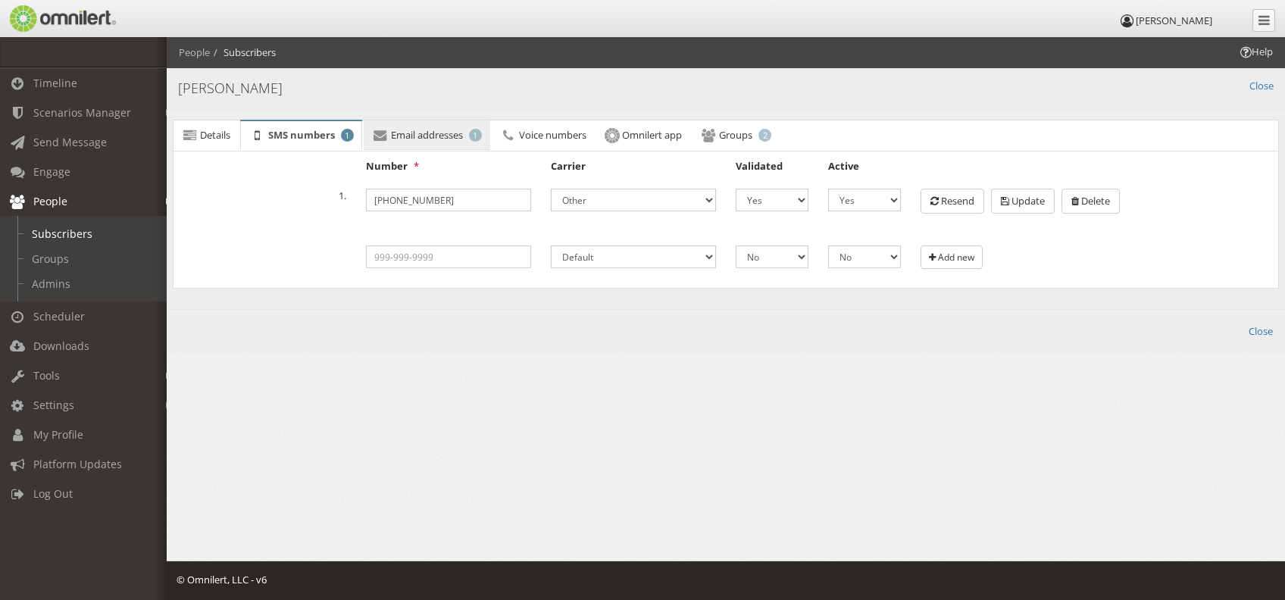
click at [426, 139] on span "Email addresses" at bounding box center [427, 135] width 72 height 14
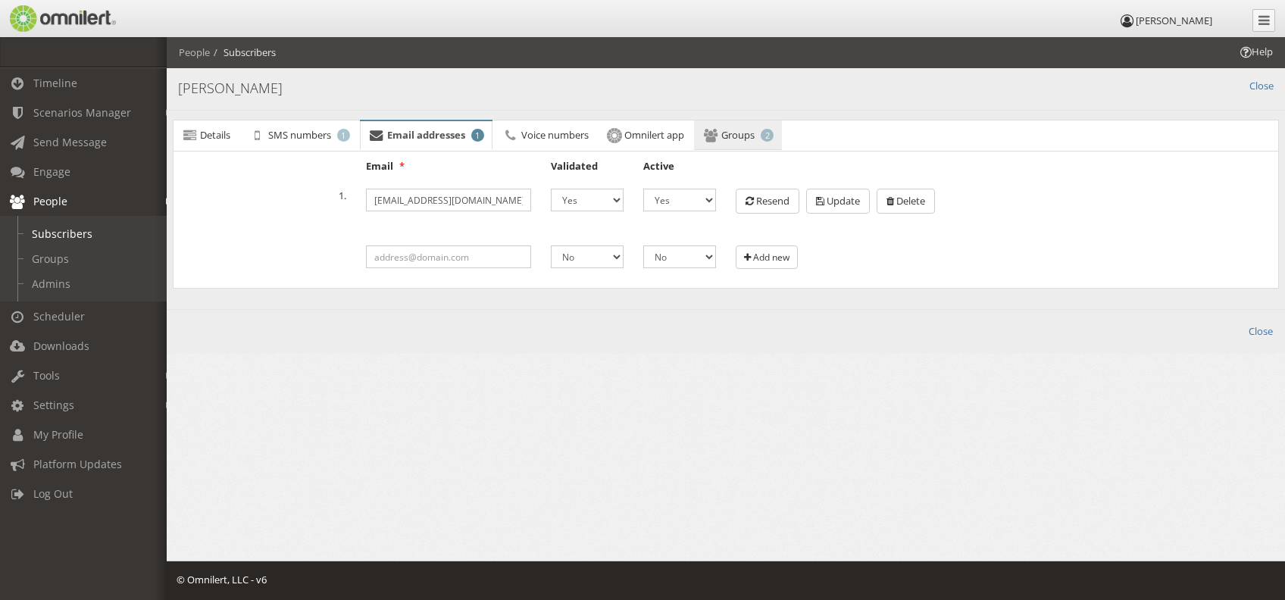
click at [755, 135] on span "Groups" at bounding box center [738, 135] width 33 height 14
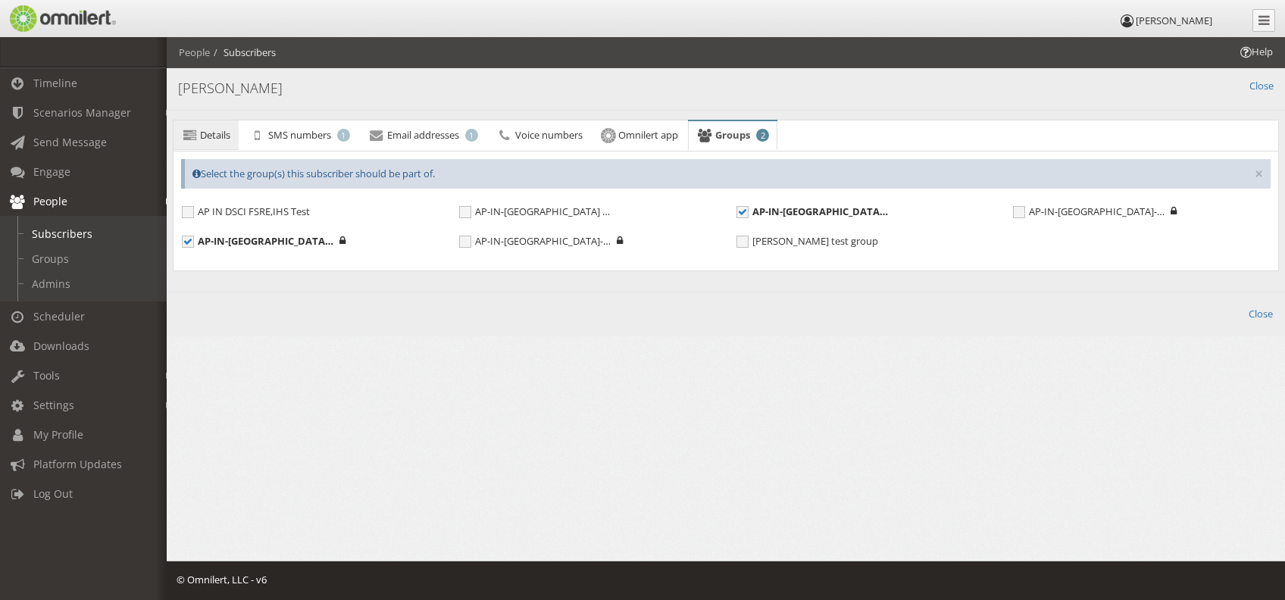
click at [212, 133] on span "Details" at bounding box center [215, 135] width 30 height 14
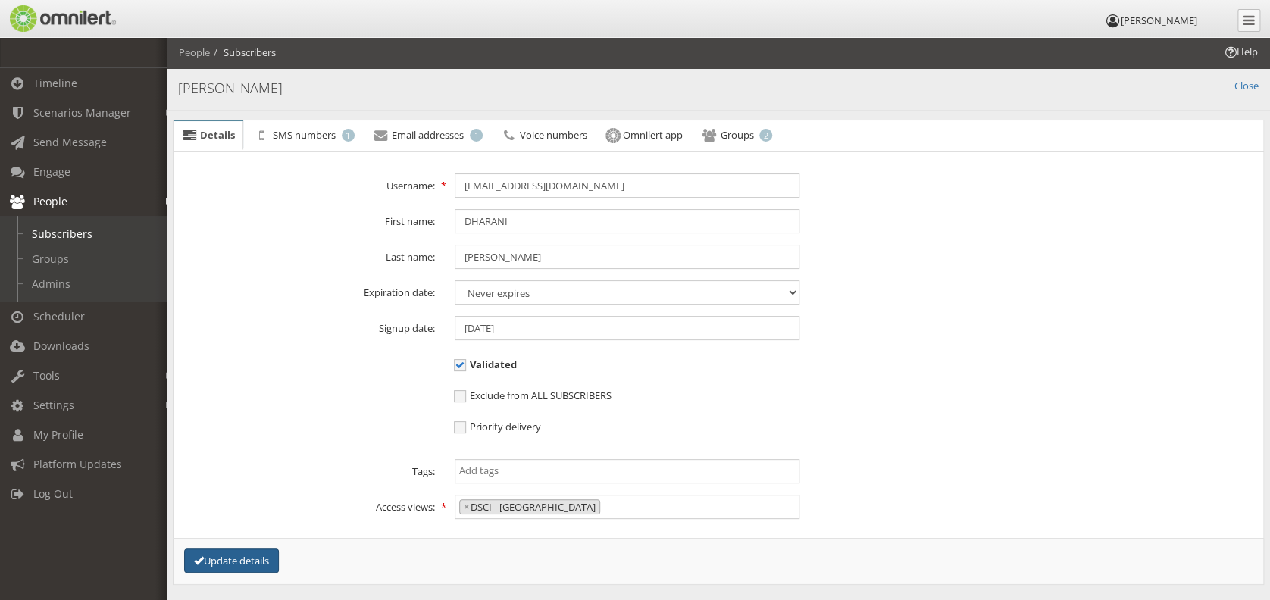
click at [224, 449] on button "Update details" at bounding box center [231, 561] width 95 height 25
select select
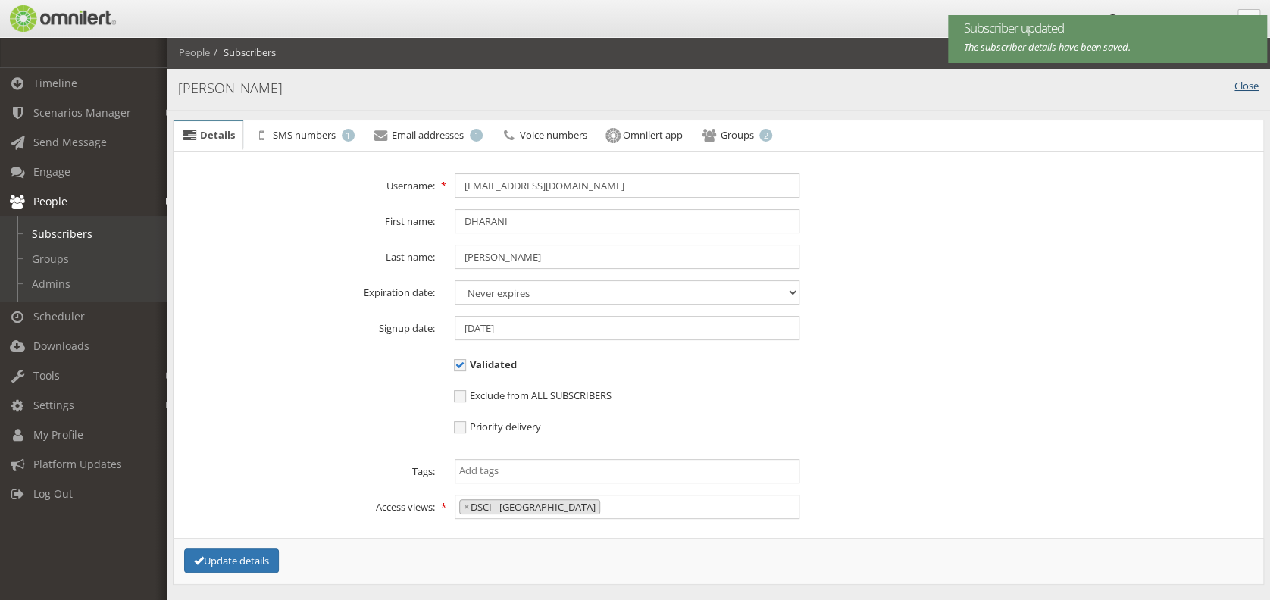
click at [952, 89] on link "Close" at bounding box center [1247, 86] width 24 height 14
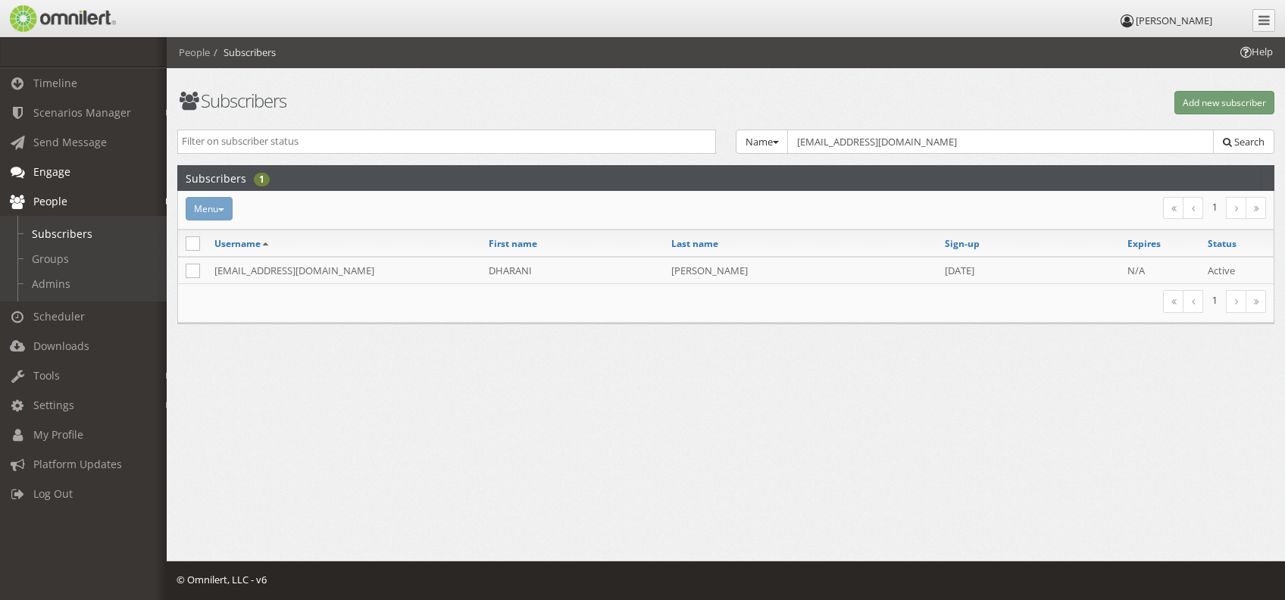
click at [78, 164] on link "Engage" at bounding box center [90, 172] width 180 height 30
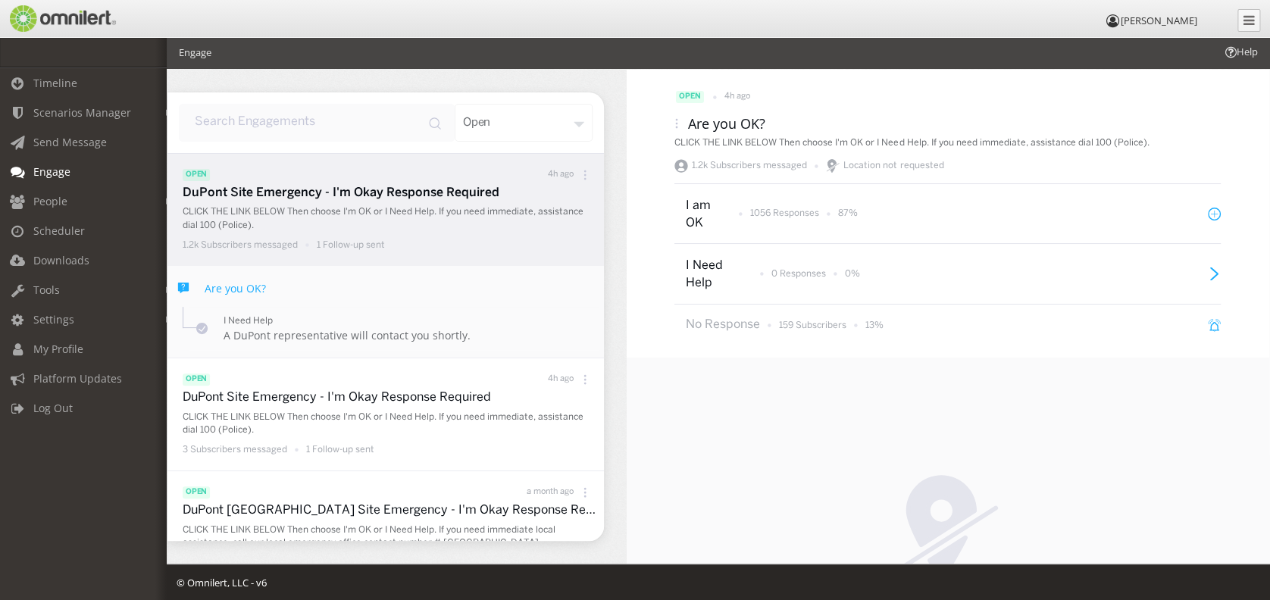
click at [672, 121] on icon at bounding box center [677, 123] width 11 height 11
click at [684, 180] on div "Response CSV" at bounding box center [689, 182] width 111 height 33
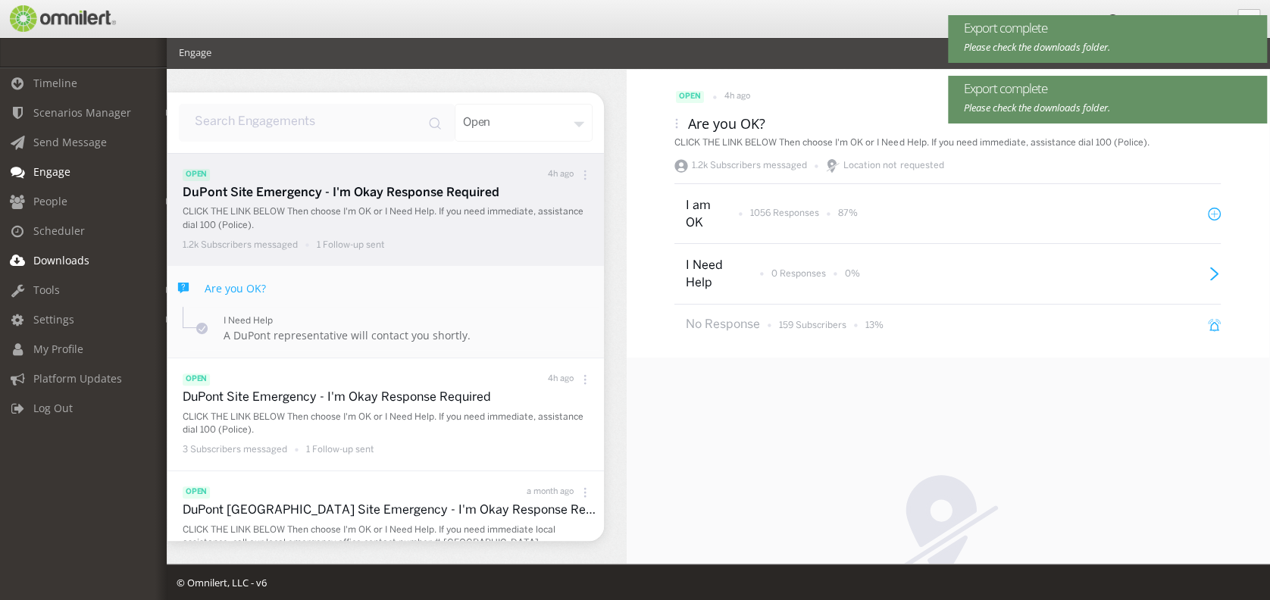
click at [76, 258] on span "Downloads" at bounding box center [61, 260] width 56 height 14
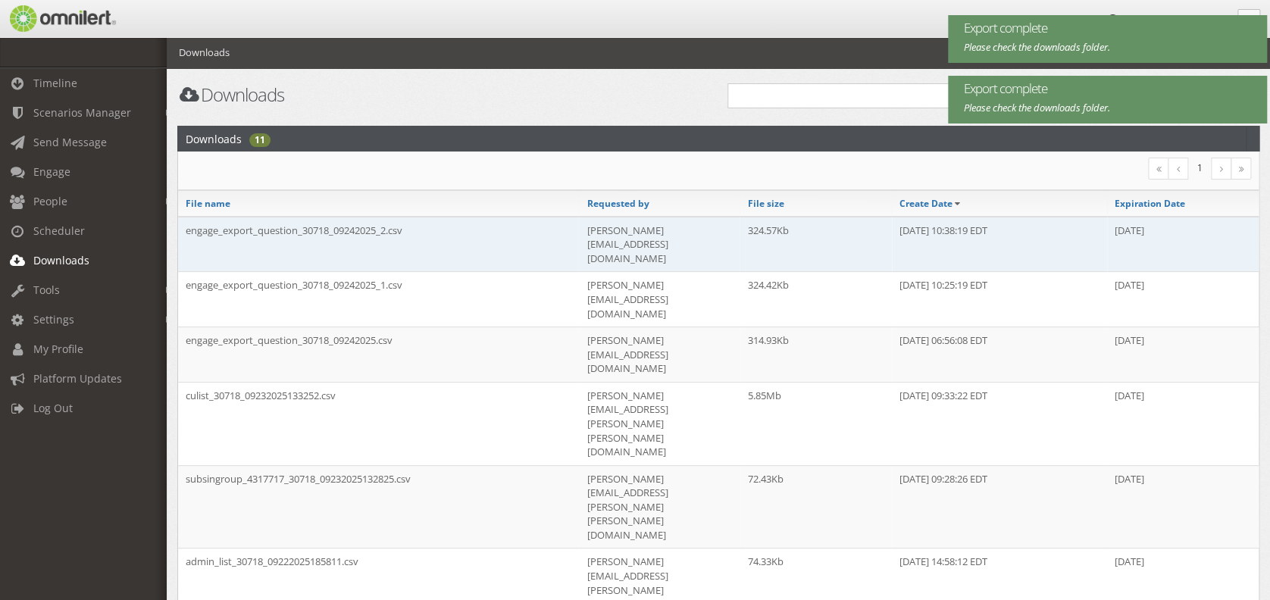
click at [397, 230] on td "engage_export_question_30718_09242025_2.csv" at bounding box center [378, 244] width 401 height 55
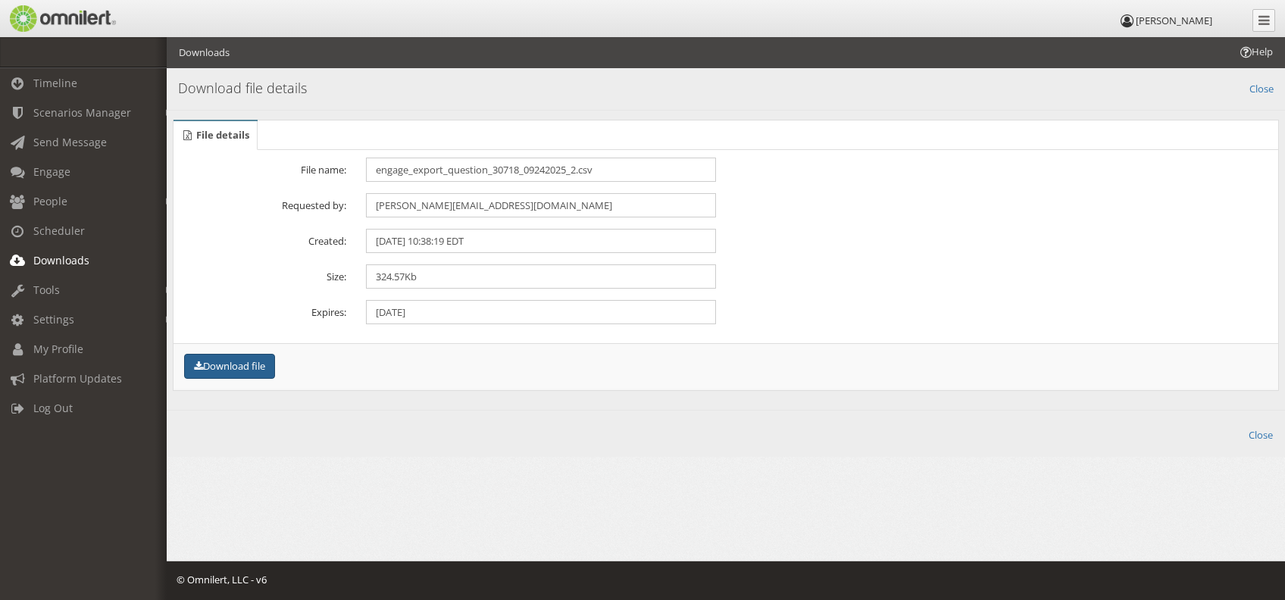
click at [236, 368] on button "Download file" at bounding box center [229, 366] width 91 height 25
click at [68, 205] on link "People" at bounding box center [90, 201] width 180 height 30
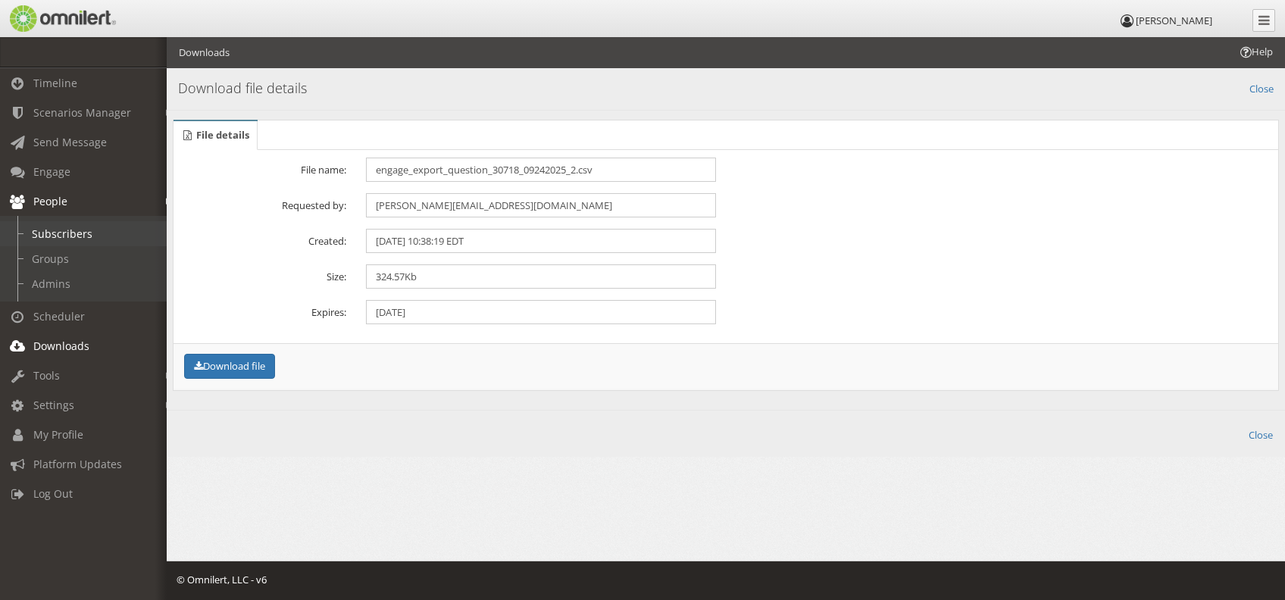
click at [71, 236] on link "Subscribers" at bounding box center [90, 233] width 180 height 25
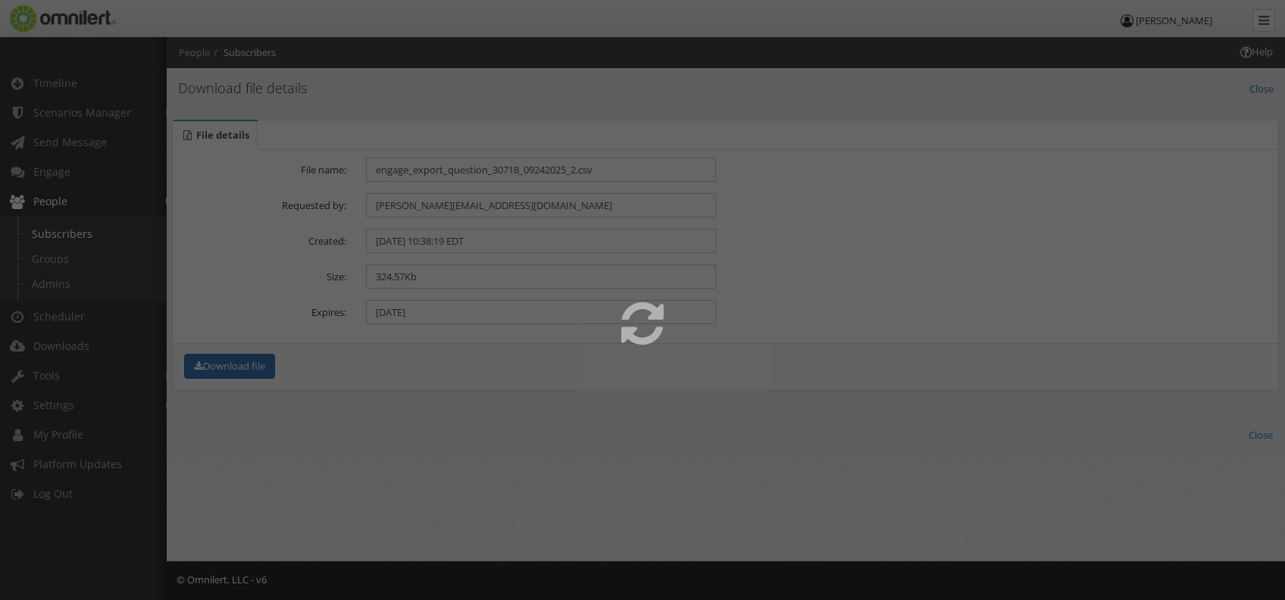
select select
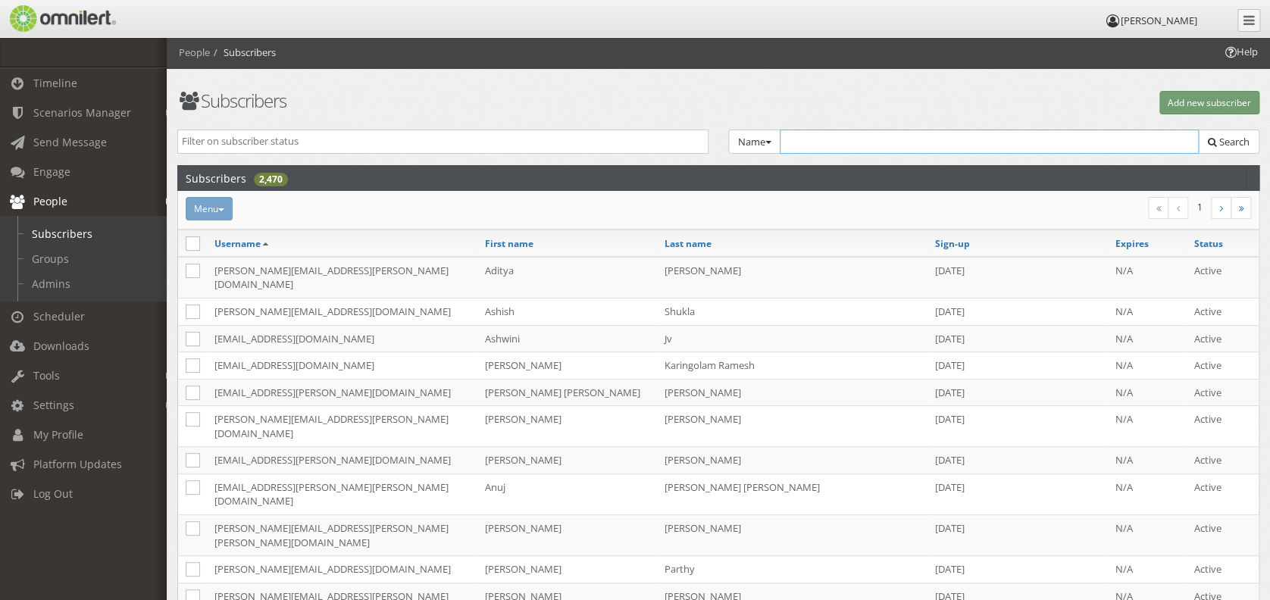
click at [921, 133] on input "text" at bounding box center [989, 142] width 419 height 24
paste input "[EMAIL_ADDRESS][DOMAIN_NAME]"
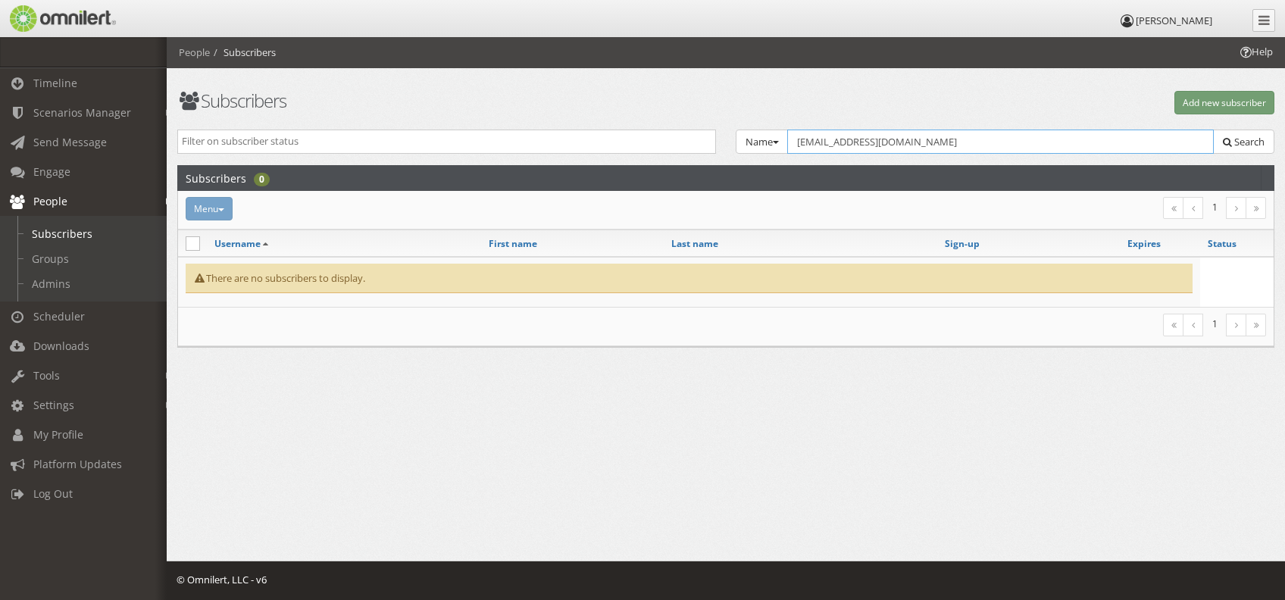
drag, startPoint x: 922, startPoint y: 142, endPoint x: 938, endPoint y: 142, distance: 15.9
click at [938, 142] on input "[EMAIL_ADDRESS][DOMAIN_NAME]" at bounding box center [1000, 142] width 427 height 24
click at [940, 142] on input "[EMAIL_ADDRESS][DOMAIN_NAME]" at bounding box center [1000, 142] width 427 height 24
drag, startPoint x: 787, startPoint y: 141, endPoint x: 763, endPoint y: 141, distance: 24.3
click at [763, 141] on div "Name Group Email Name SMS Voice TTY Tags Select Group... AP IN DSCI FSRE,IHS Te…" at bounding box center [1005, 142] width 539 height 25
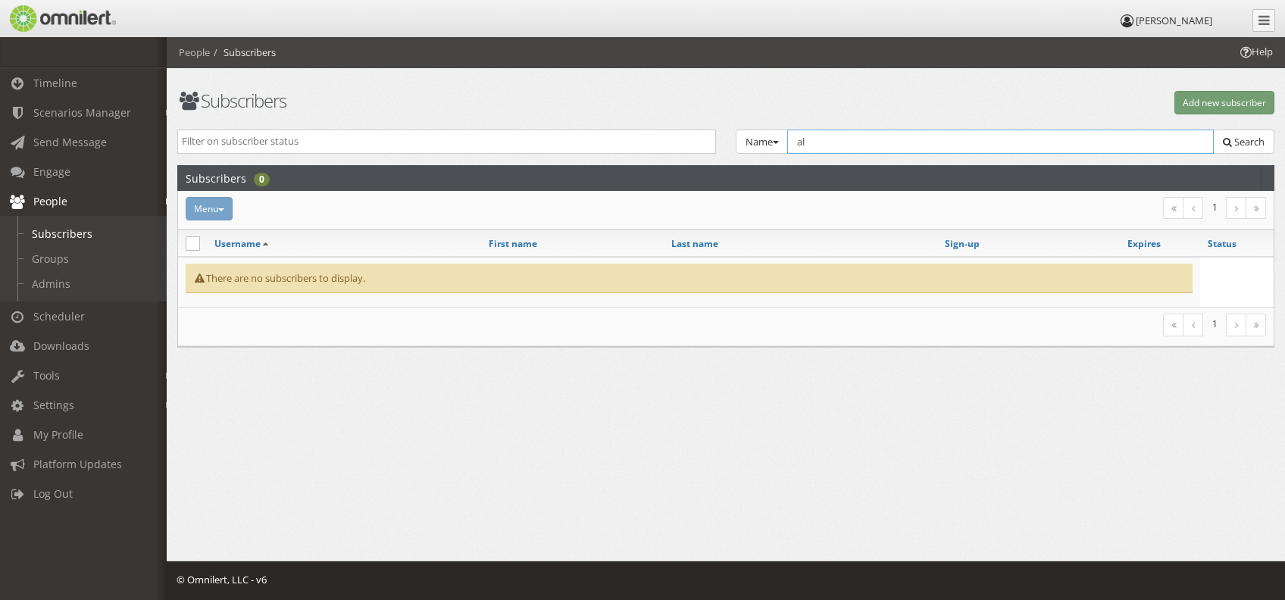
type input "l"
paste input "[PERSON_NAME][EMAIL_ADDRESS][PERSON_NAME][DOMAIN_NAME]"
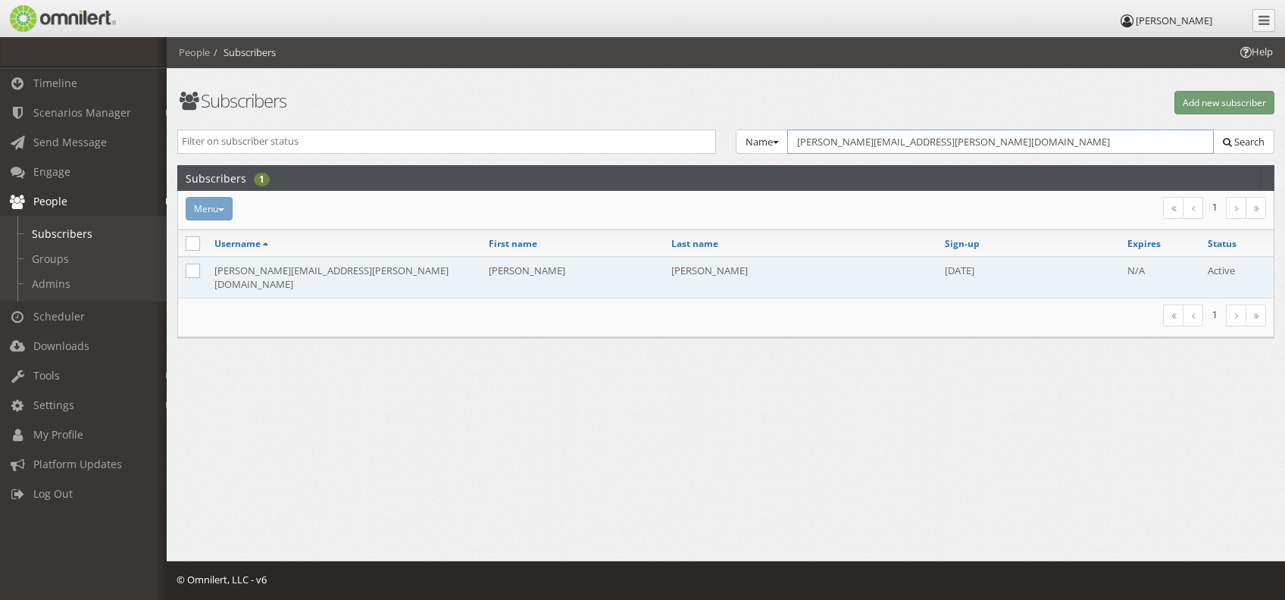
type input "[PERSON_NAME][EMAIL_ADDRESS][PERSON_NAME][DOMAIN_NAME]"
click at [573, 265] on td "[PERSON_NAME]" at bounding box center [572, 277] width 183 height 41
select select
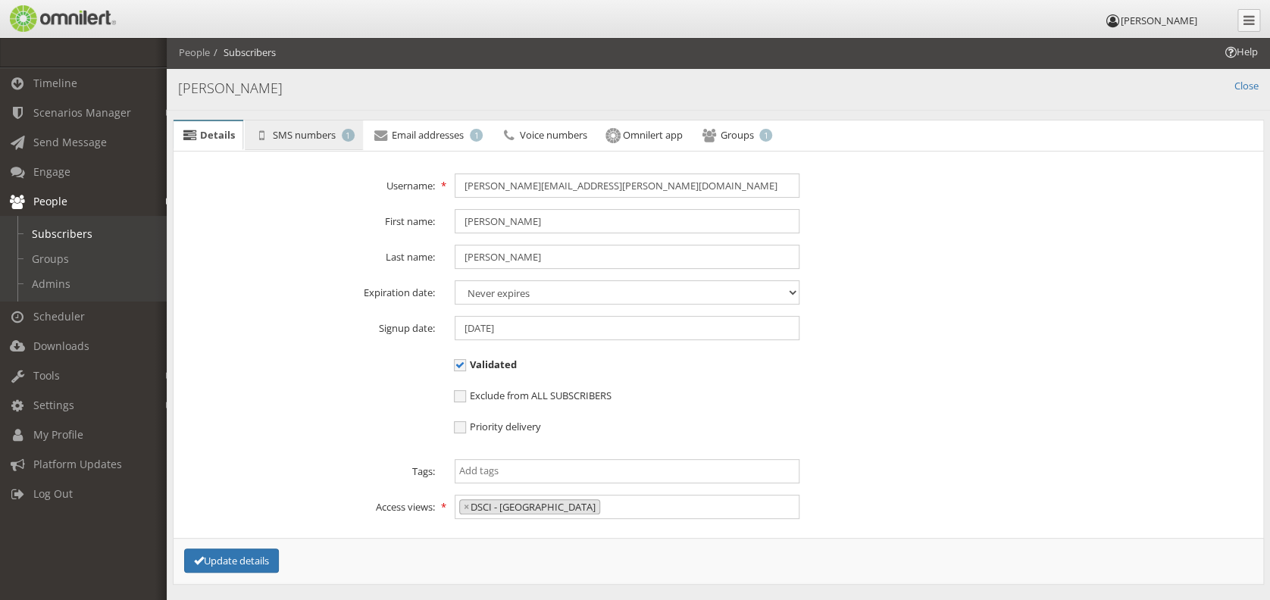
click at [299, 133] on span "SMS numbers" at bounding box center [304, 135] width 63 height 14
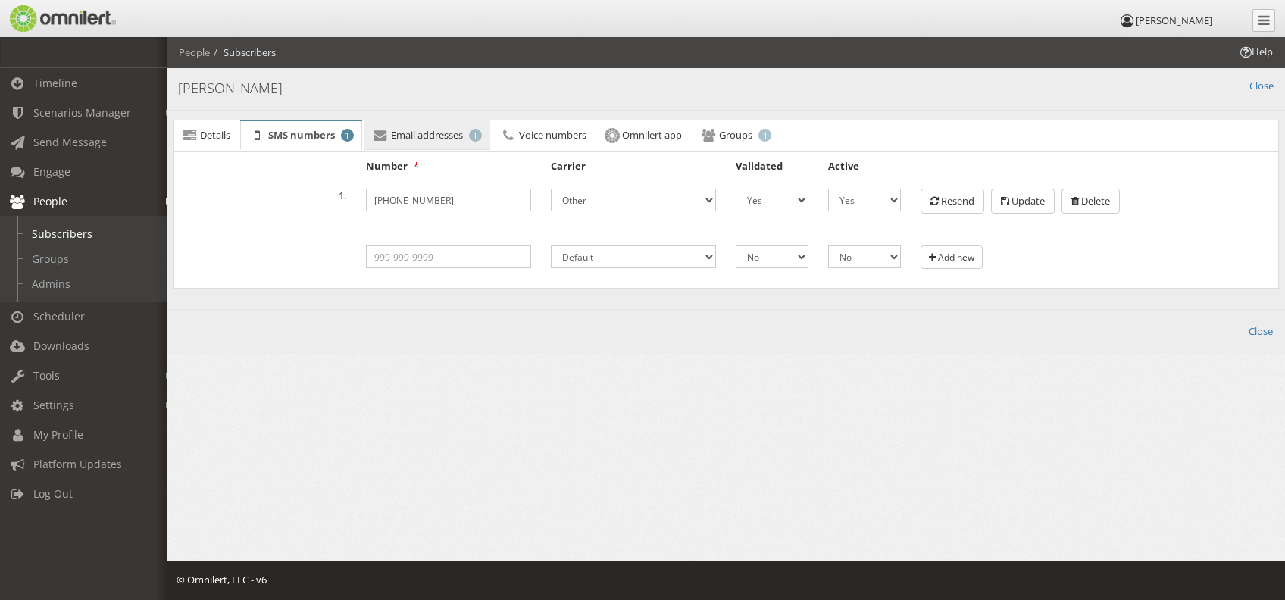
click at [437, 135] on span "Email addresses" at bounding box center [427, 135] width 72 height 14
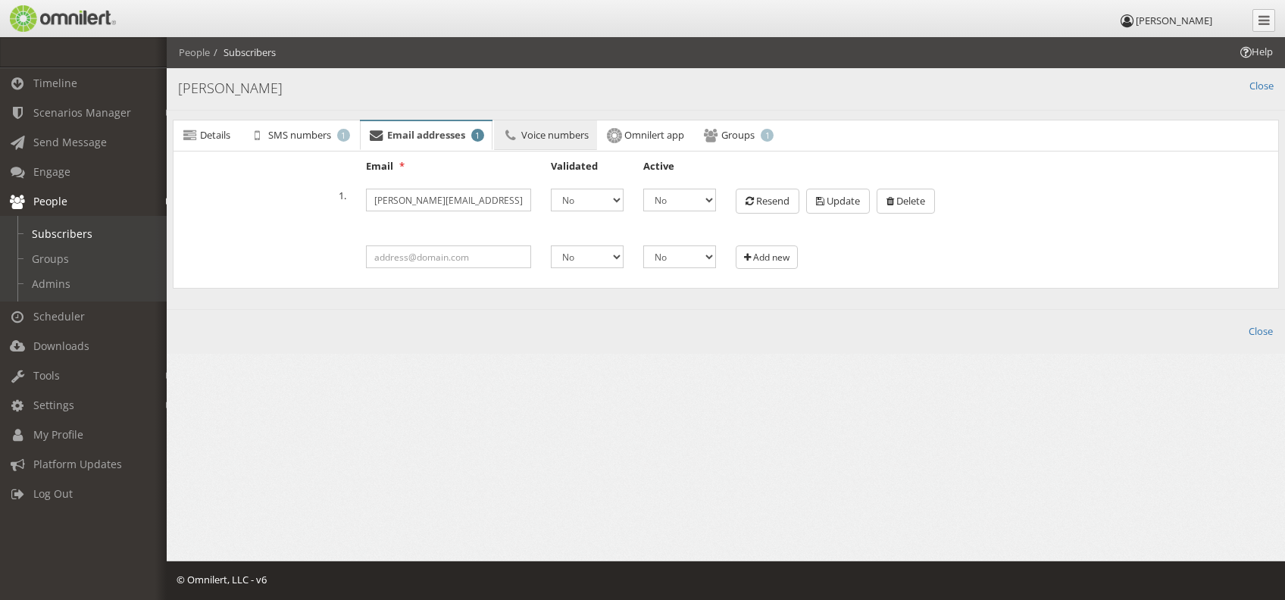
click at [574, 142] on link "Voice numbers" at bounding box center [545, 136] width 103 height 30
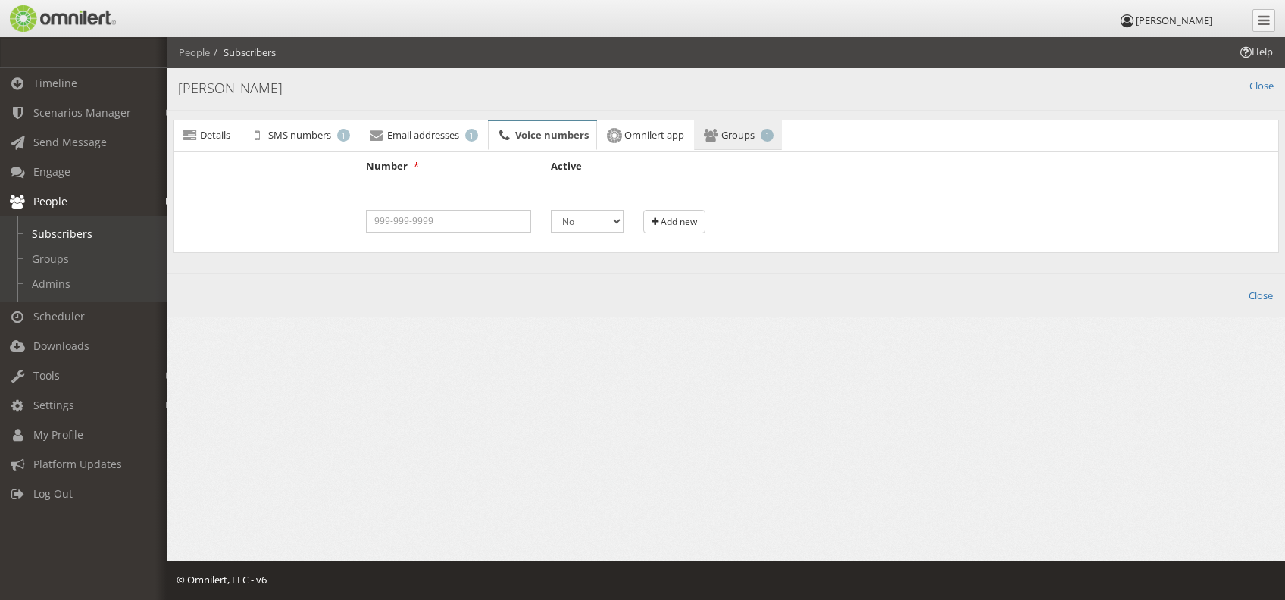
click at [730, 130] on span "Groups" at bounding box center [738, 135] width 33 height 14
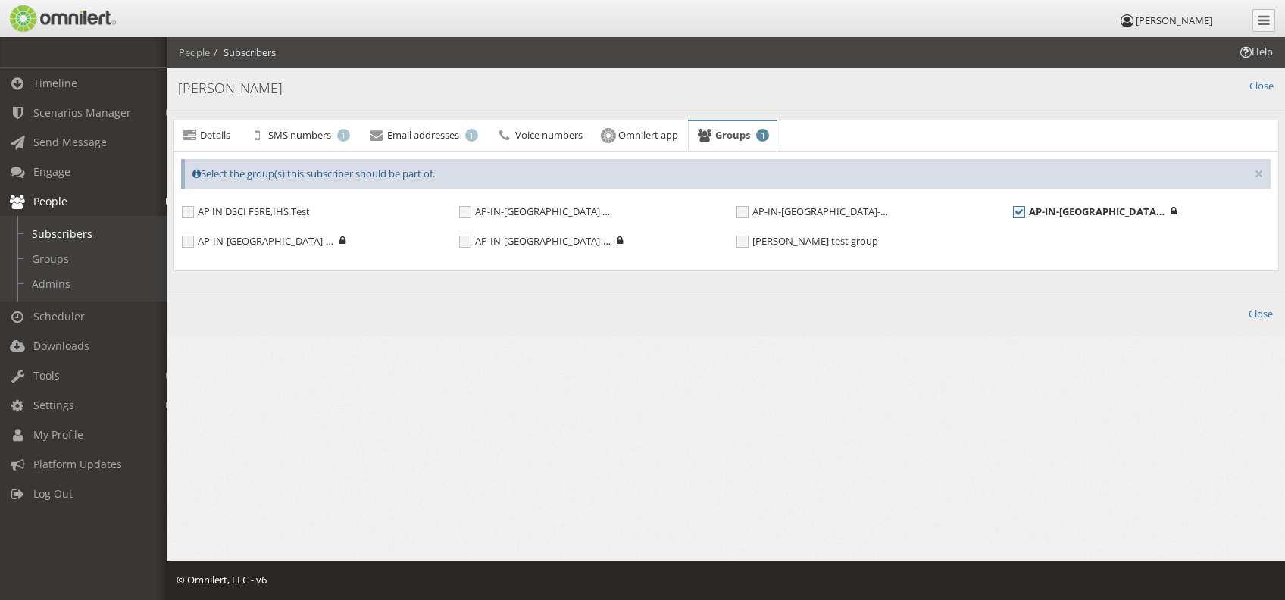
click at [952, 214] on span "AP-IN-[GEOGRAPHIC_DATA]-DSCI-CONTRACTORNEW" at bounding box center [1089, 211] width 152 height 13
click at [952, 214] on input "AP-IN-[GEOGRAPHIC_DATA]-DSCI-CONTRACTORNEW" at bounding box center [1020, 214] width 14 height 14
checkbox input "false"
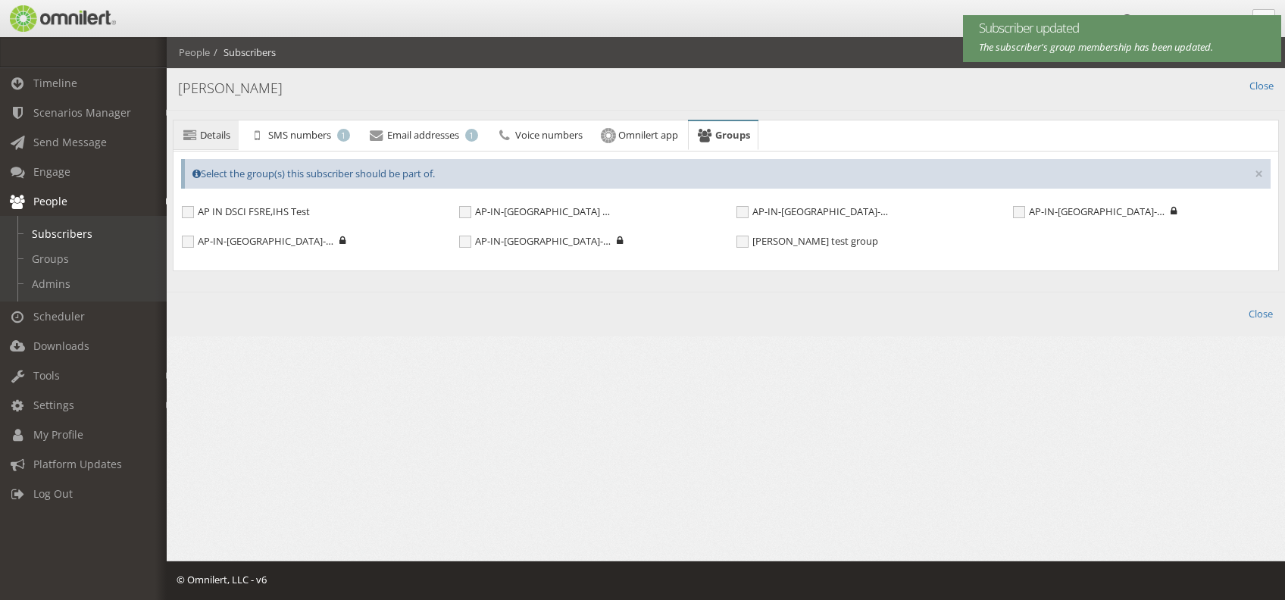
click at [218, 138] on span "Details" at bounding box center [215, 135] width 30 height 14
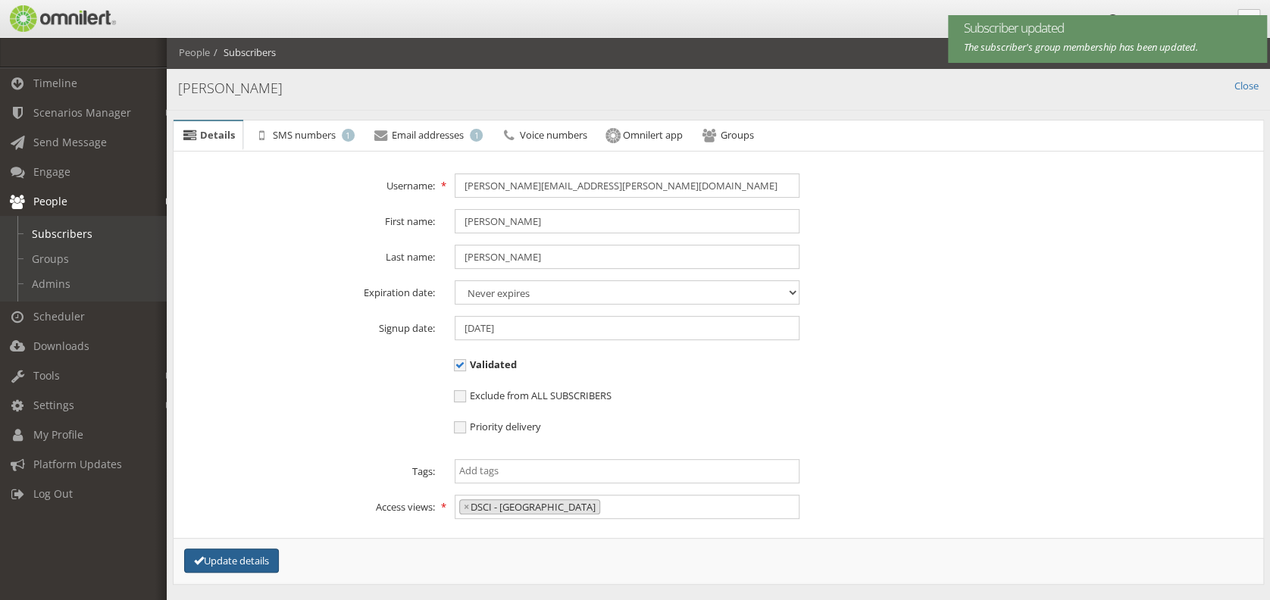
click at [227, 449] on button "Update details" at bounding box center [231, 561] width 95 height 25
select select
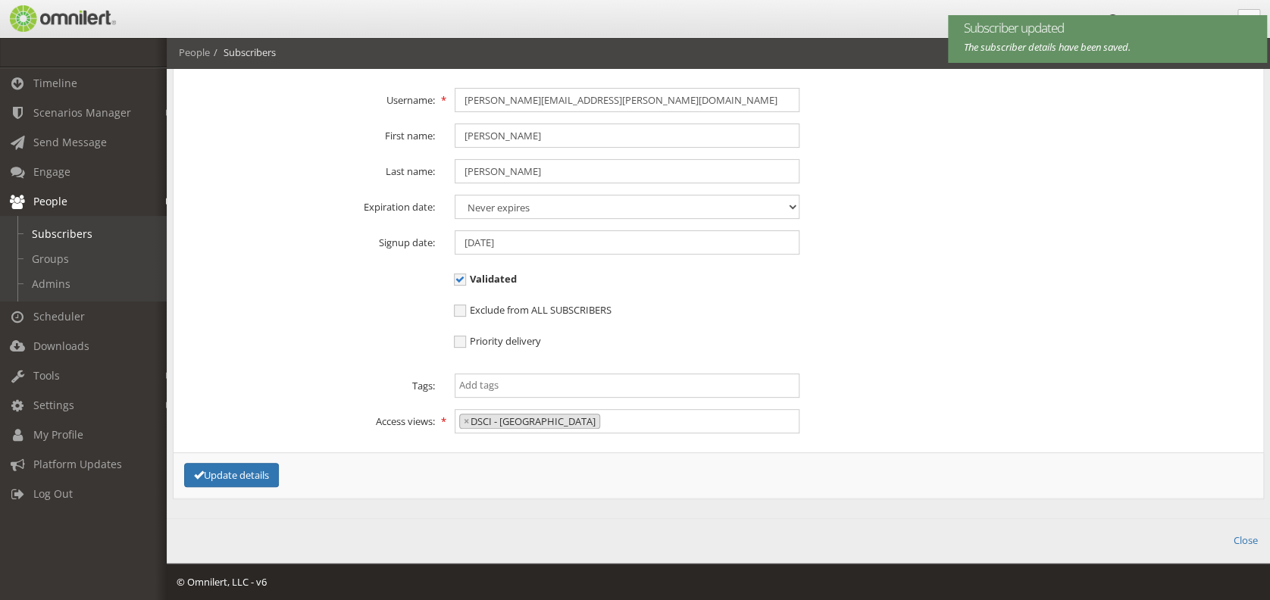
scroll to position [87, 0]
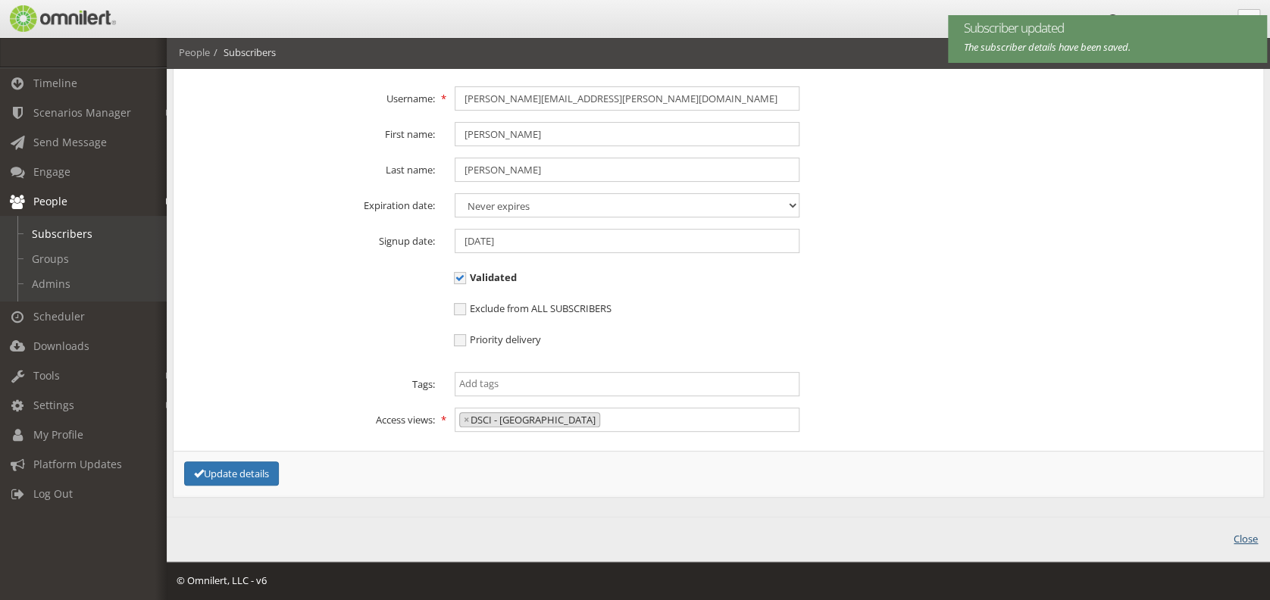
click at [952, 449] on link "Close" at bounding box center [1246, 539] width 24 height 14
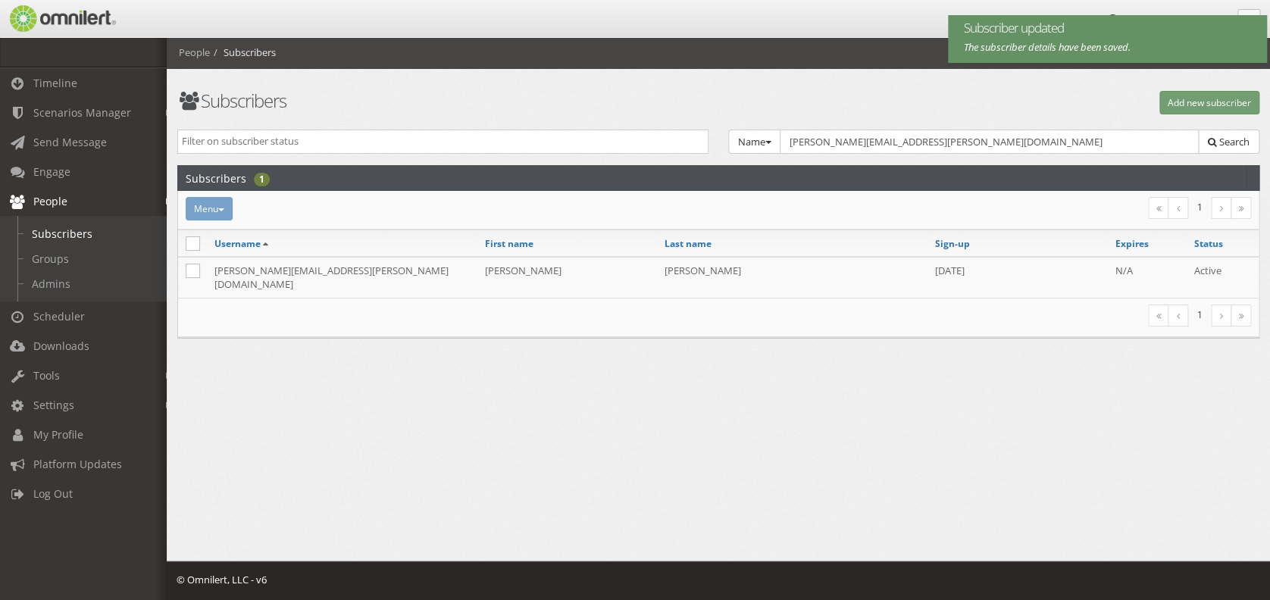
scroll to position [0, 0]
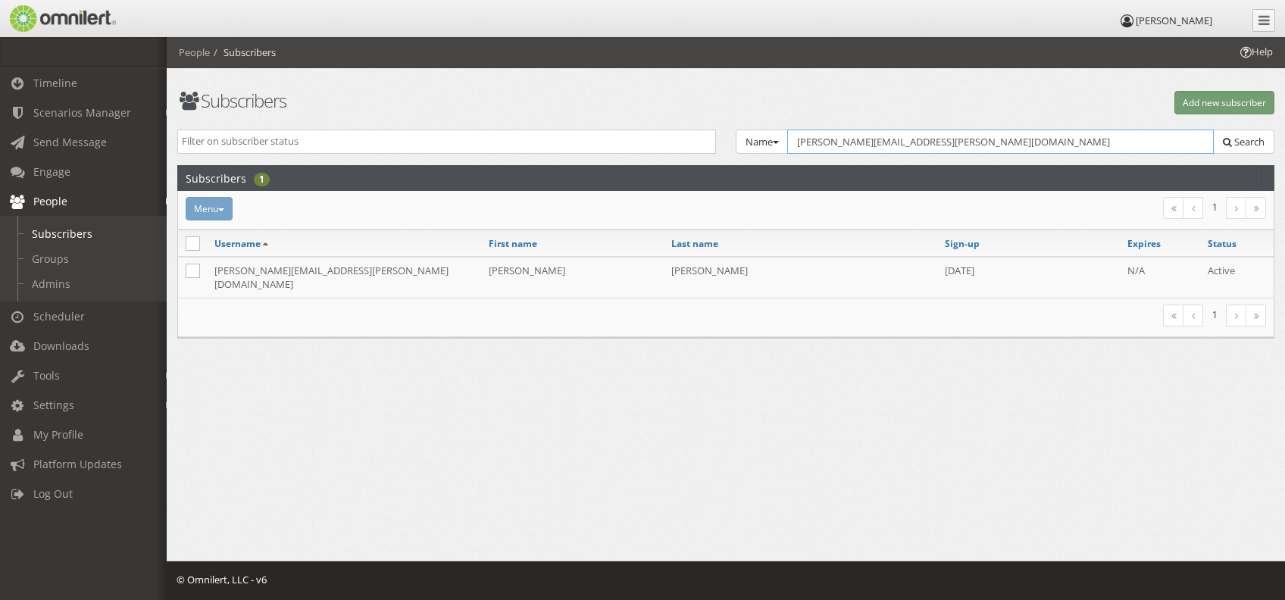
click at [718, 145] on div "Active Inactive Expired Name Group Email Name SMS Voice TTY Tags Select Group..…" at bounding box center [725, 148] width 1117 height 36
paste input "[PERSON_NAME].reddy"
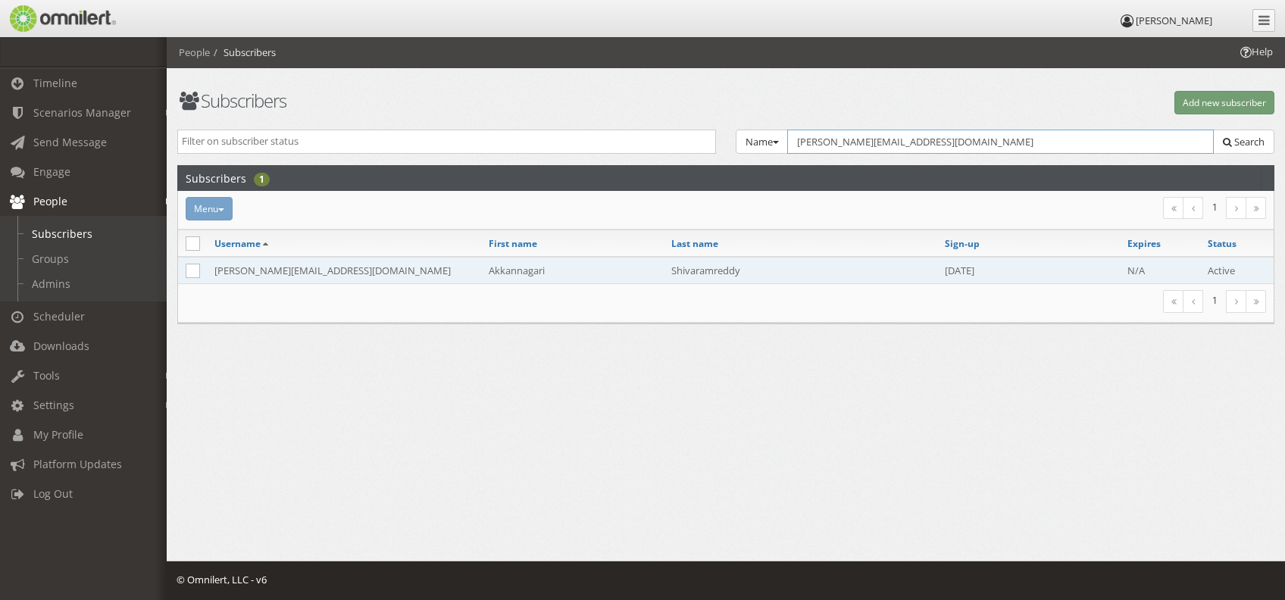
type input "[PERSON_NAME][EMAIL_ADDRESS][DOMAIN_NAME]"
click at [621, 271] on td "Akkannagari" at bounding box center [572, 270] width 183 height 27
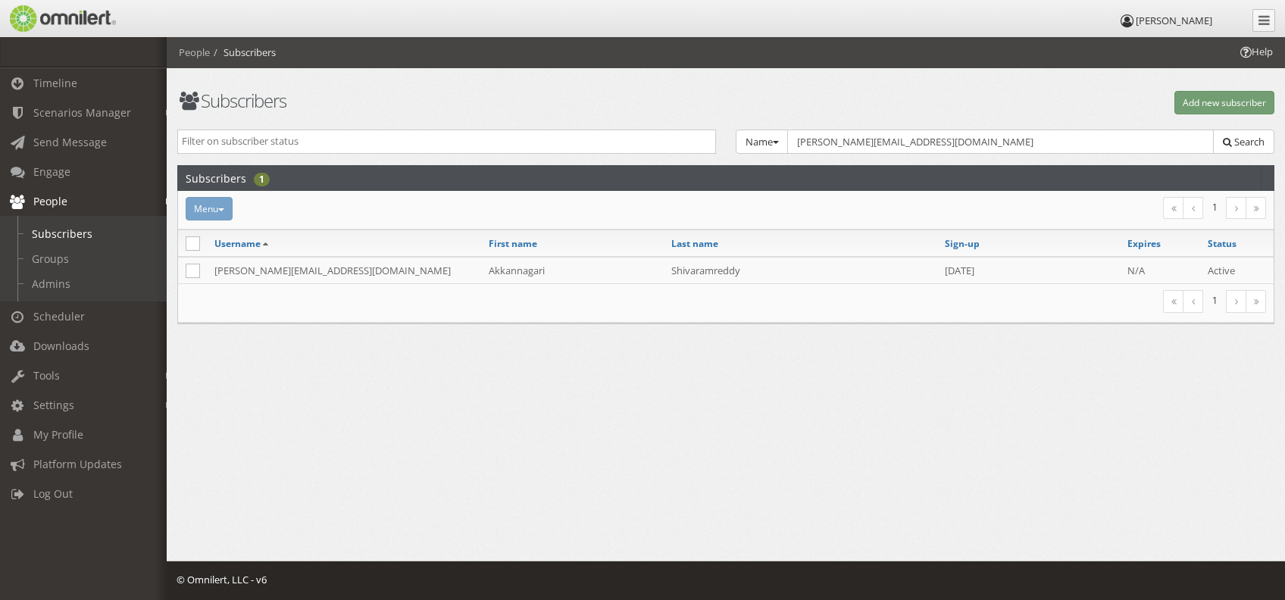
select select
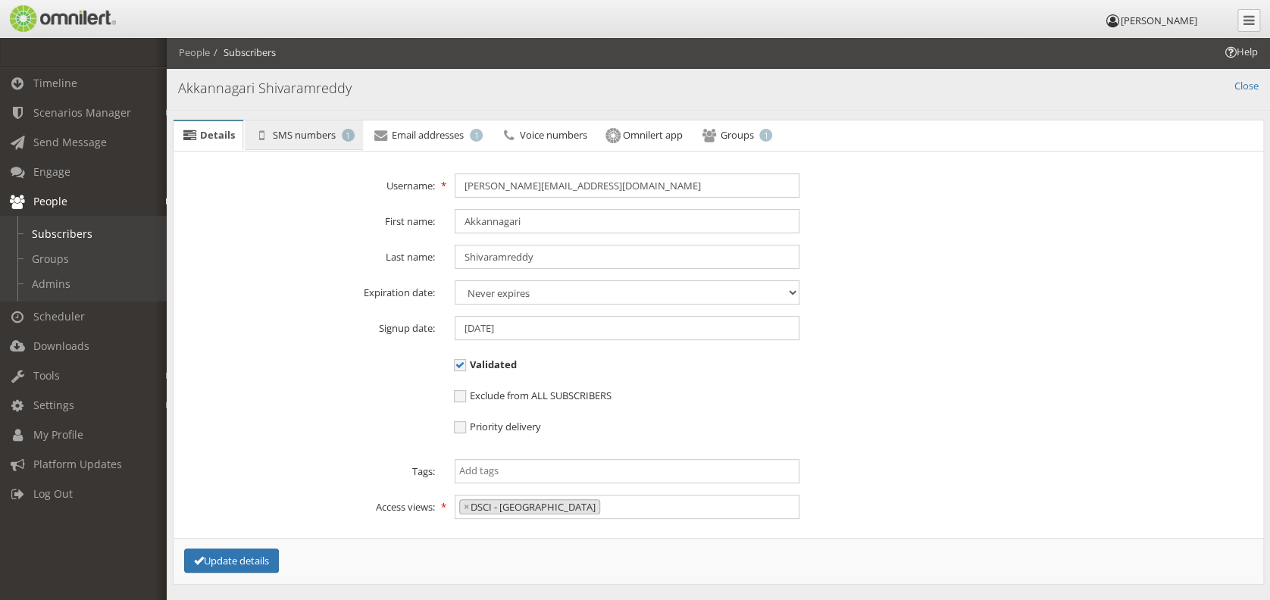
click at [315, 139] on span "SMS numbers" at bounding box center [304, 135] width 63 height 14
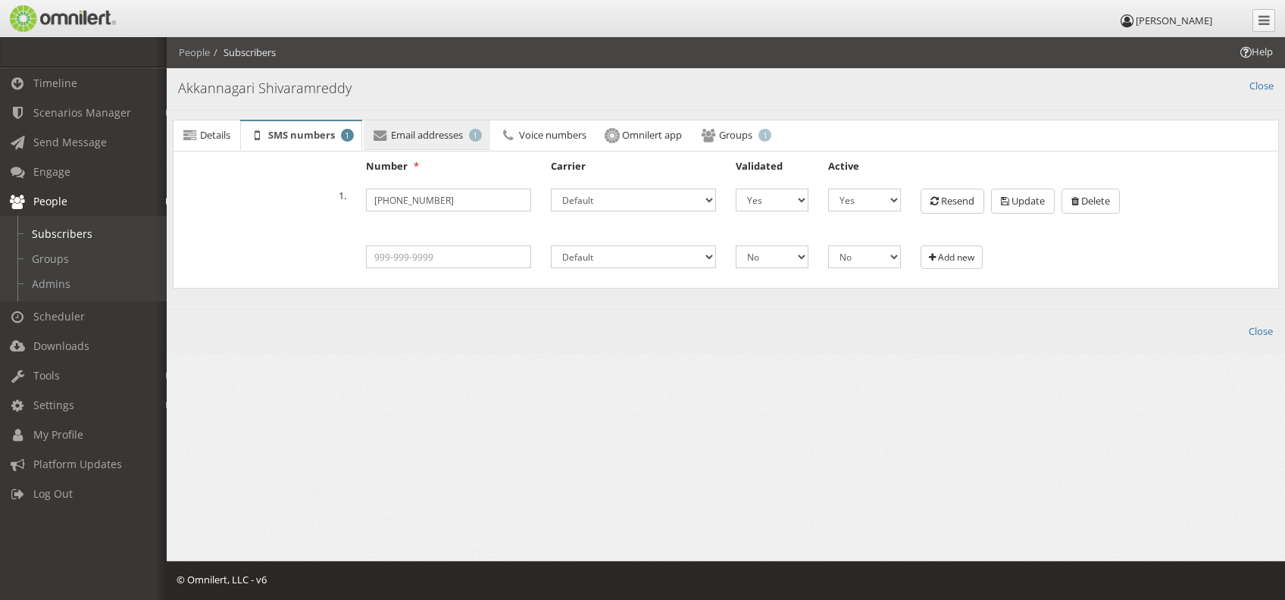
click at [471, 142] on link "Email addresses 1" at bounding box center [427, 136] width 127 height 30
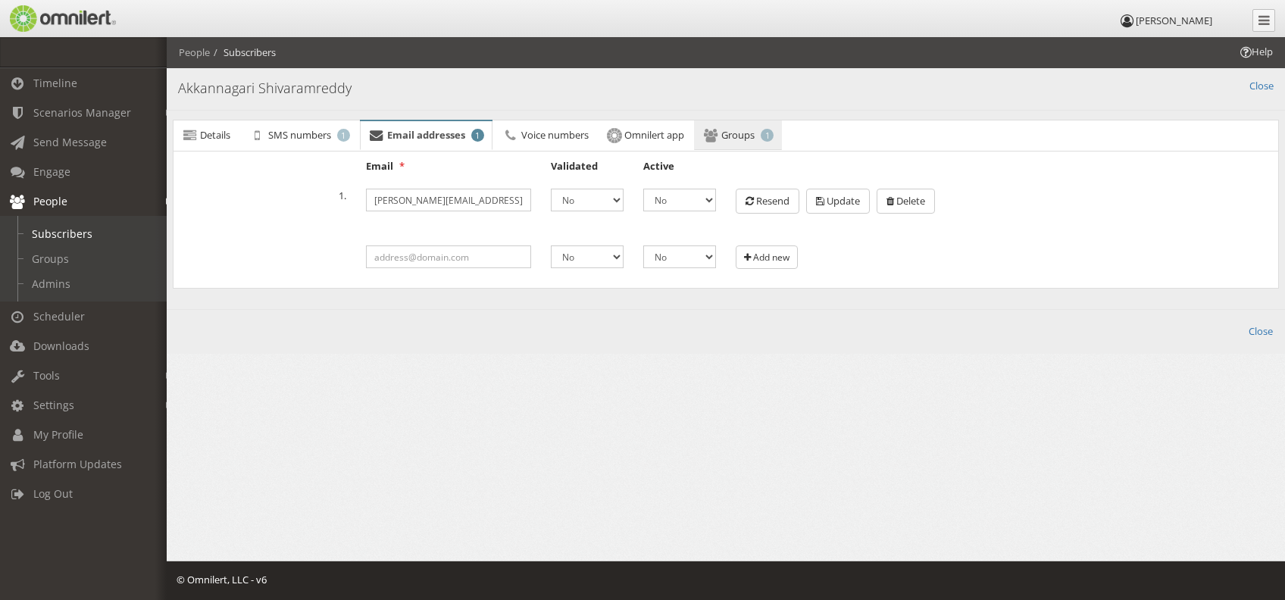
click at [726, 136] on link "Groups 1" at bounding box center [738, 136] width 88 height 30
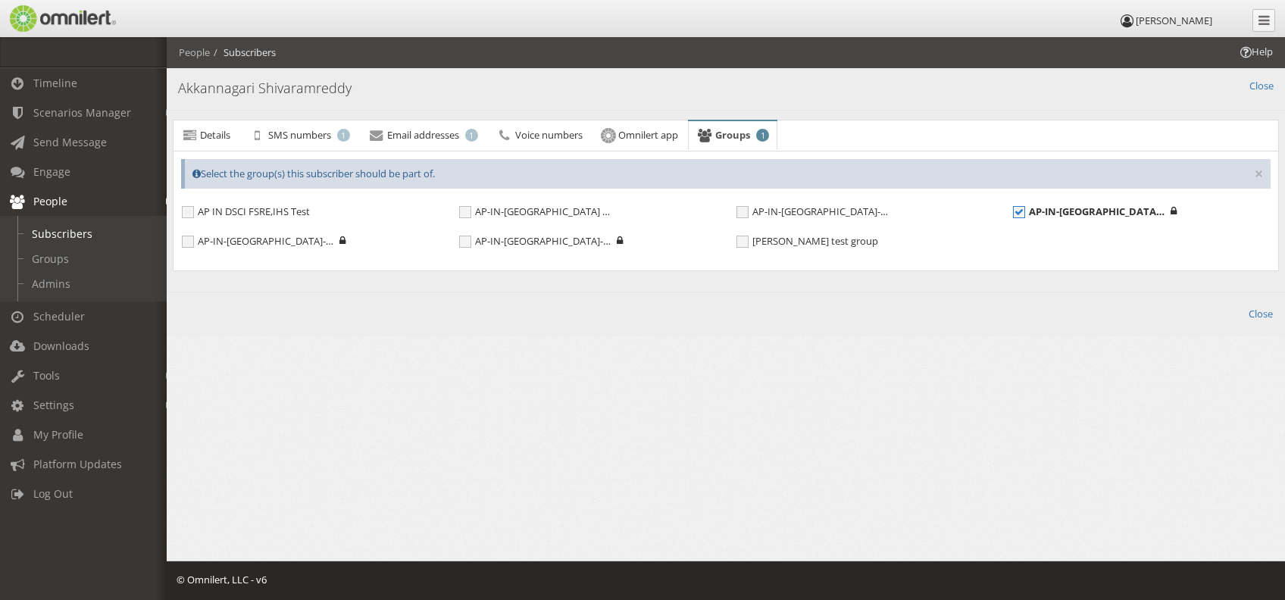
click at [952, 208] on span "AP-IN-[GEOGRAPHIC_DATA]-DSCI-CONTRACTORNEW" at bounding box center [1089, 211] width 152 height 13
click at [952, 208] on input "AP-IN-[GEOGRAPHIC_DATA]-DSCI-CONTRACTORNEW" at bounding box center [1020, 214] width 14 height 14
checkbox input "false"
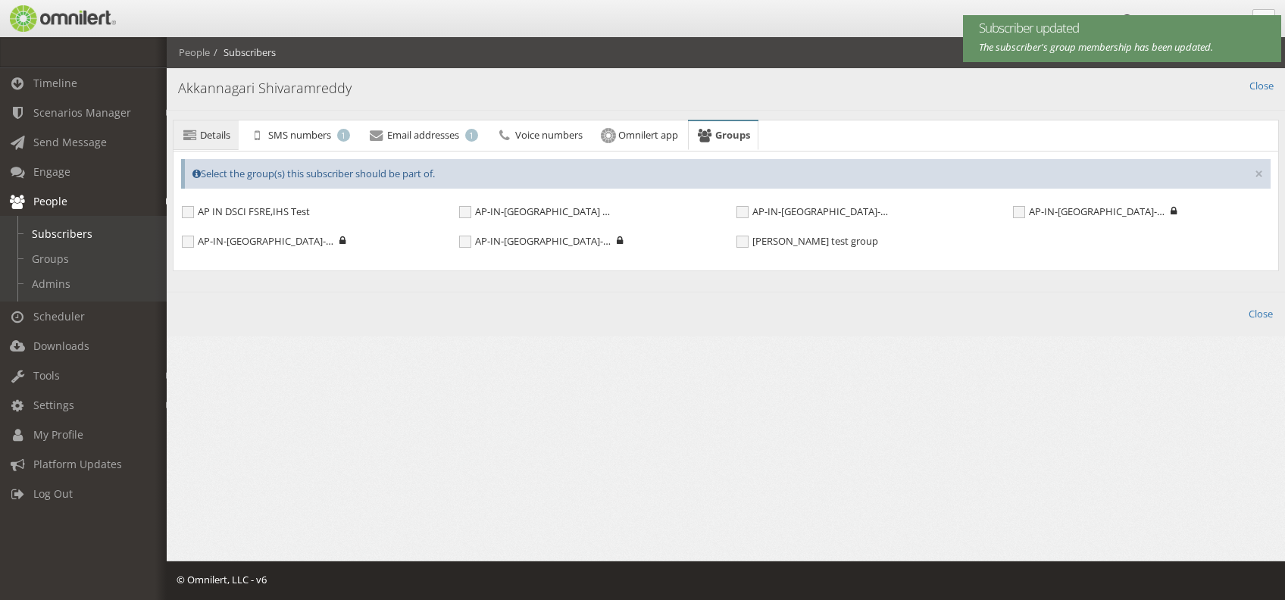
click at [209, 140] on span "Details" at bounding box center [215, 135] width 30 height 14
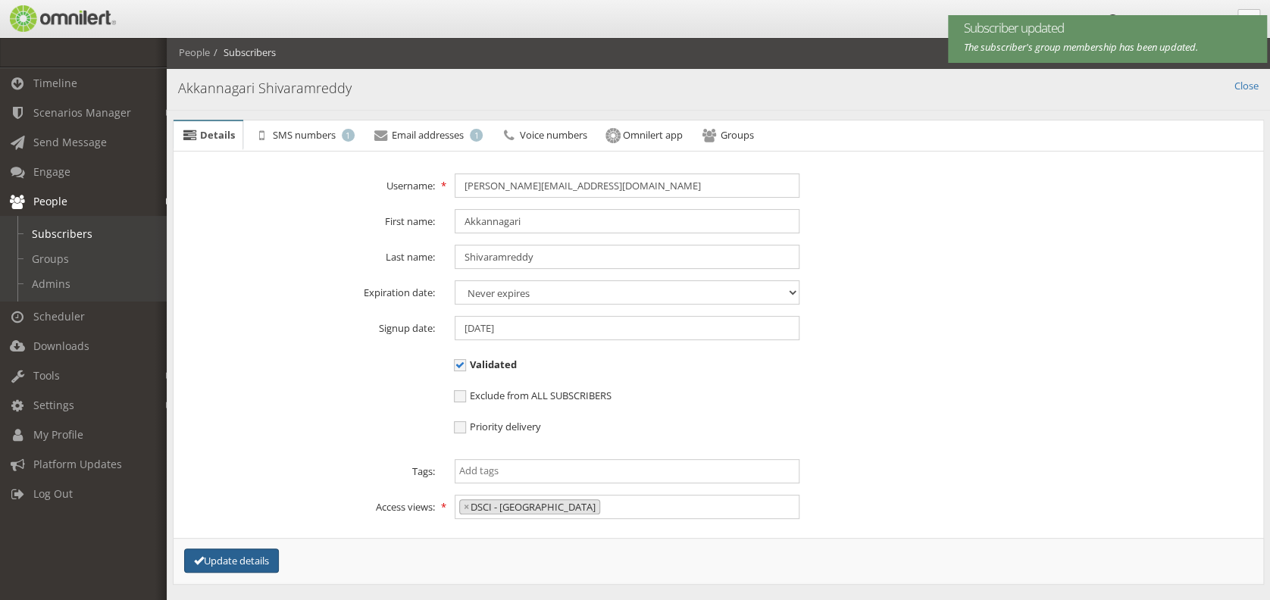
click at [221, 449] on button "Update details" at bounding box center [231, 561] width 95 height 25
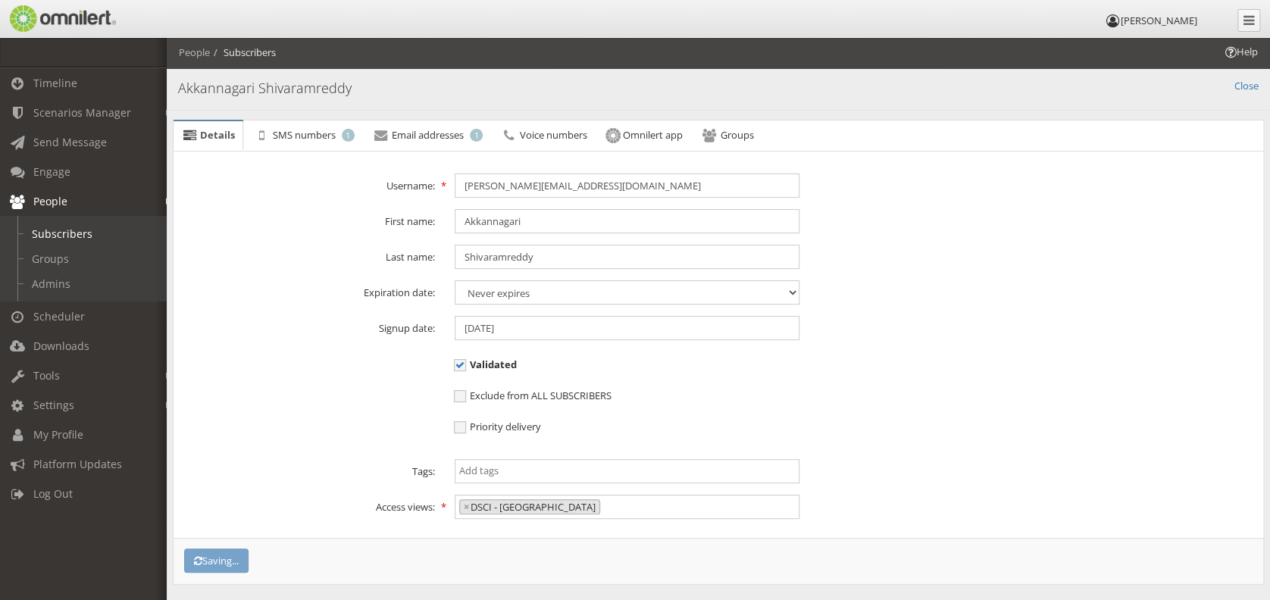
select select
drag, startPoint x: 1243, startPoint y: 88, endPoint x: 694, endPoint y: 256, distance: 573.9
click at [1243, 88] on link "Close" at bounding box center [1247, 86] width 24 height 14
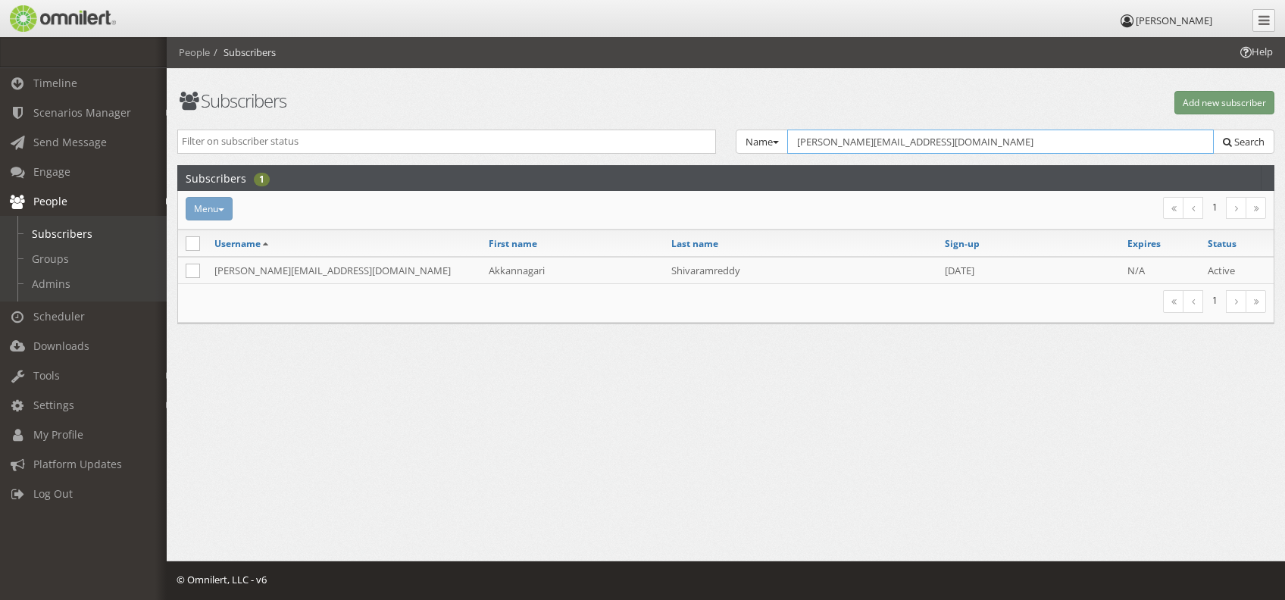
drag, startPoint x: 957, startPoint y: 145, endPoint x: 794, endPoint y: 164, distance: 164.0
click at [785, 141] on div "Name Group Email Name SMS Voice TTY Tags Select Group... AP IN DSCI FSRE,IHS Te…" at bounding box center [1005, 142] width 539 height 25
paste input "rajeshkumar.vangala"
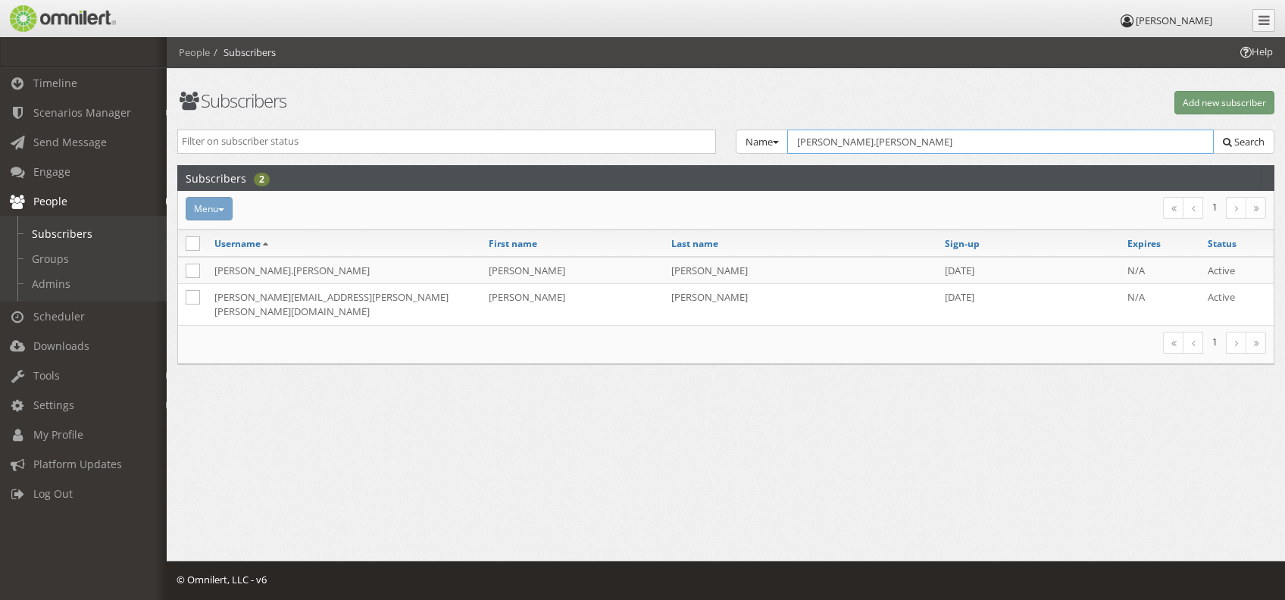
type input "rajeshkumar.vangala"
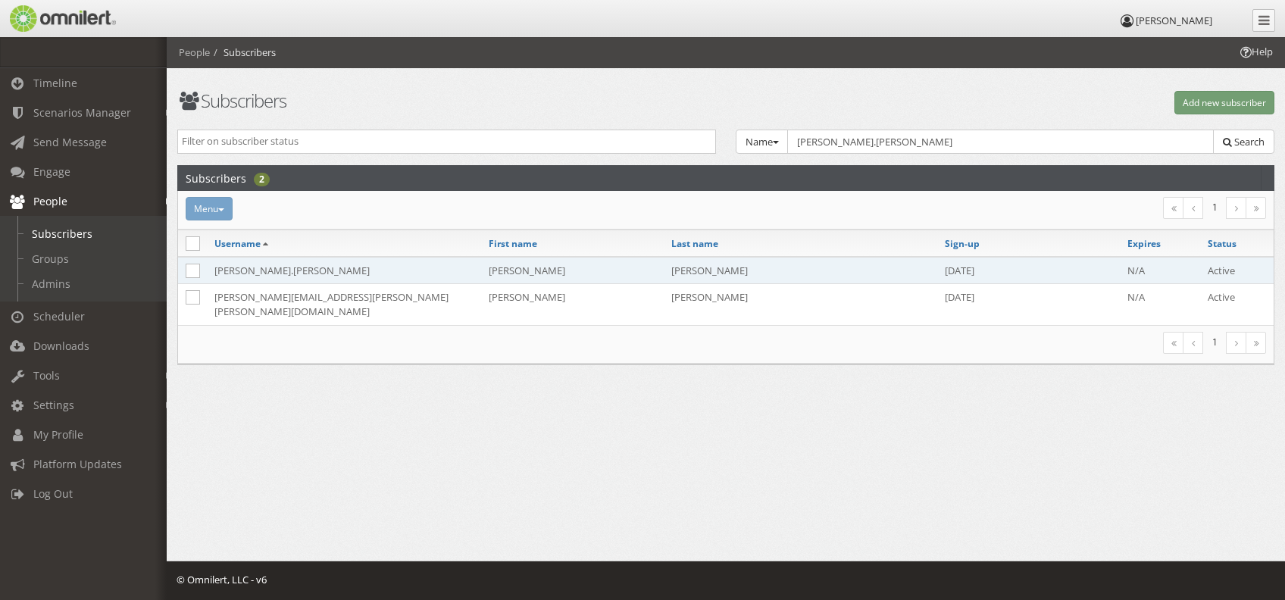
click at [456, 268] on td "rajeshkumar.vangala" at bounding box center [344, 270] width 274 height 27
select select
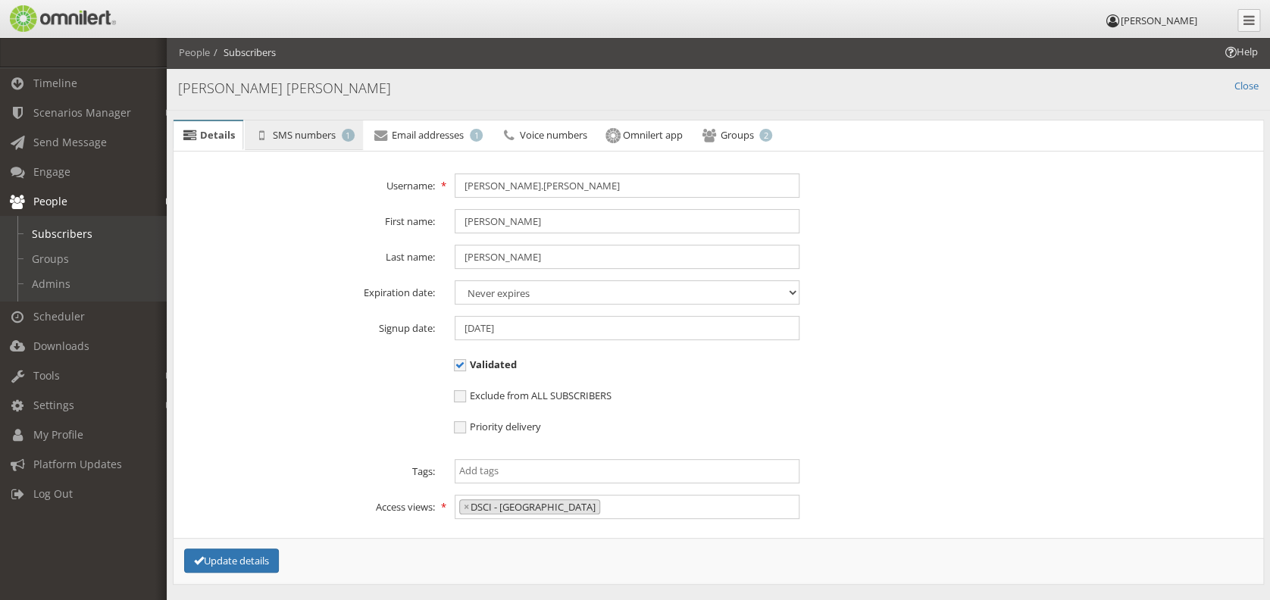
click at [308, 139] on span "SMS numbers" at bounding box center [304, 135] width 63 height 14
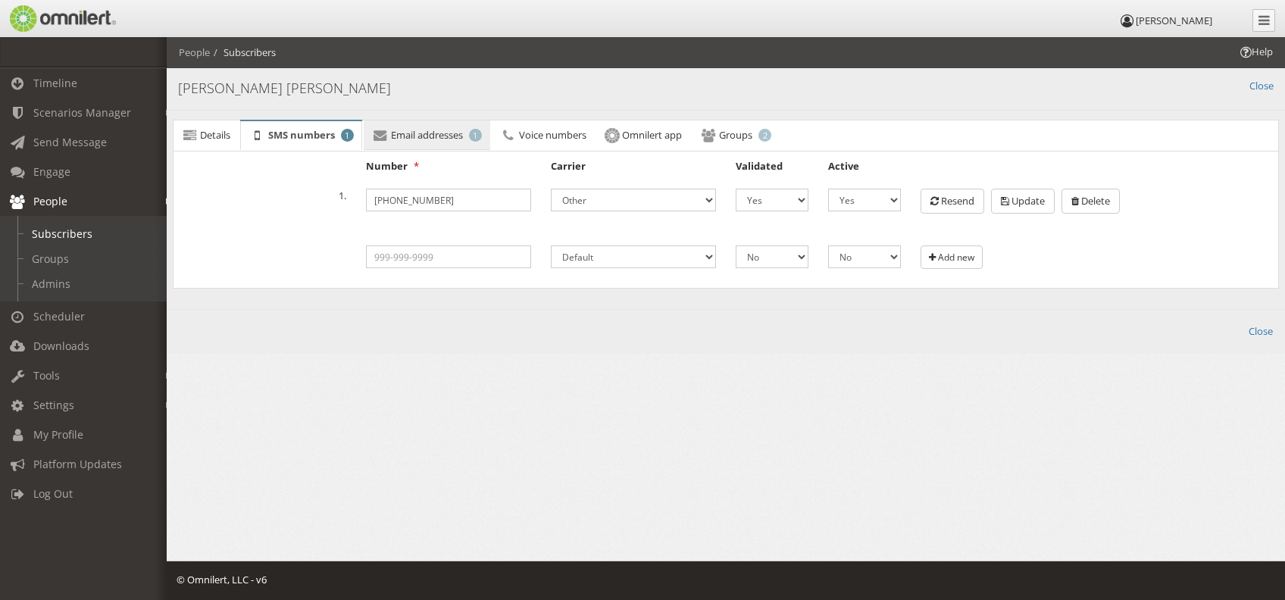
click at [461, 130] on span "Email addresses" at bounding box center [427, 135] width 72 height 14
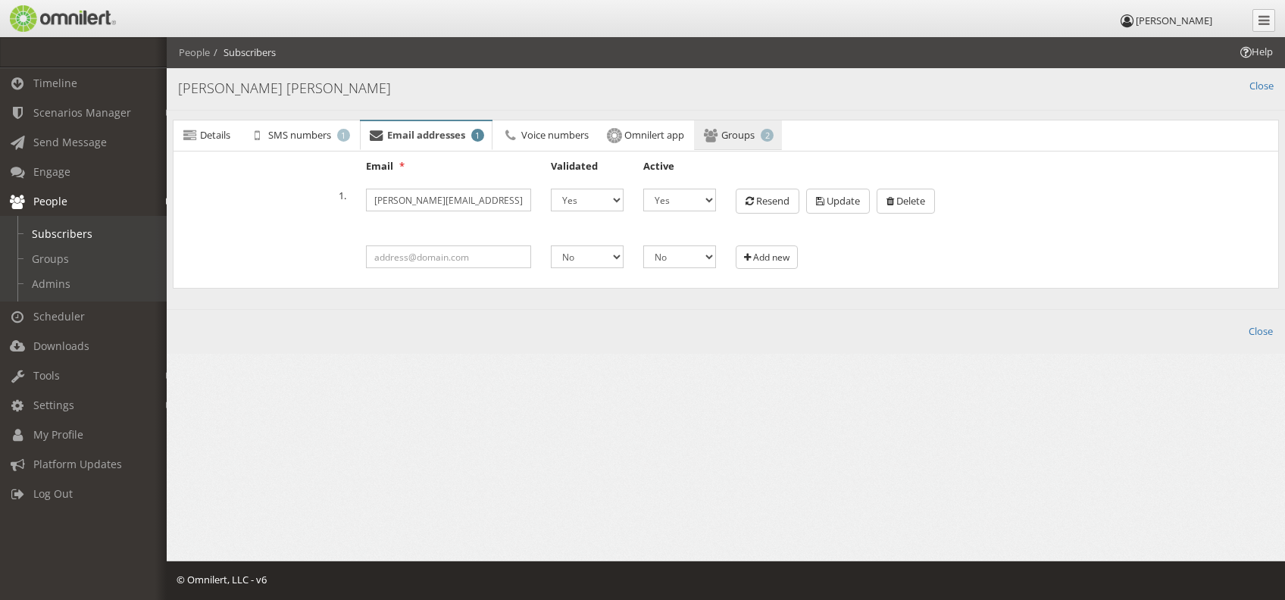
click at [770, 129] on link "Groups 2" at bounding box center [738, 136] width 88 height 30
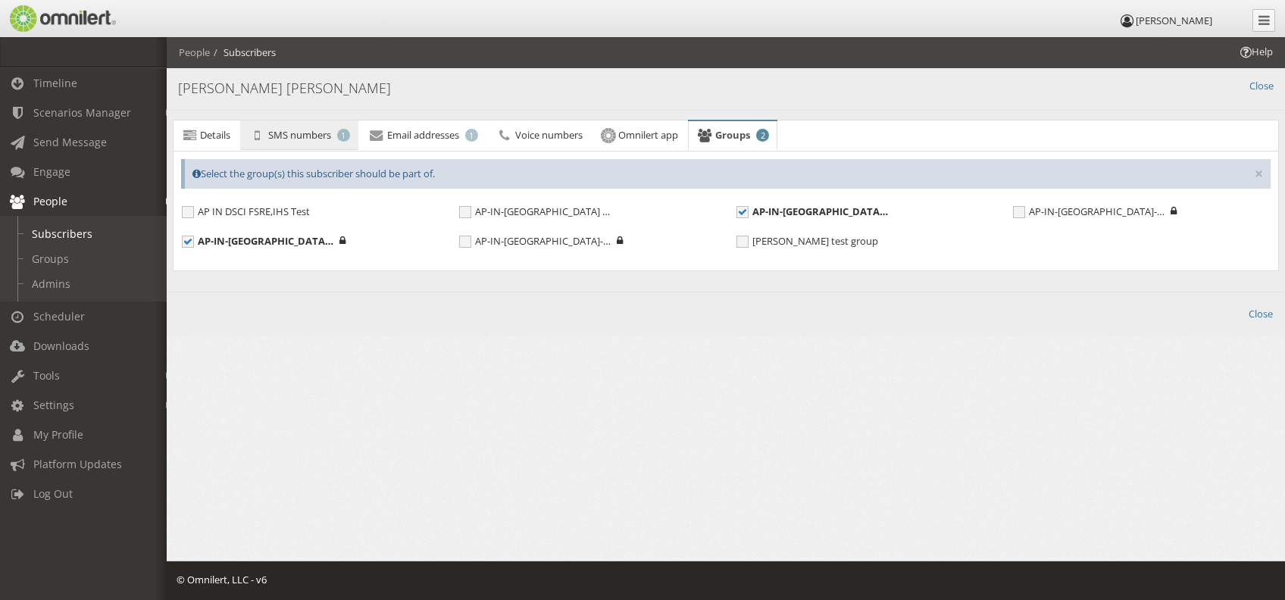
click at [322, 132] on span "SMS numbers" at bounding box center [299, 135] width 63 height 14
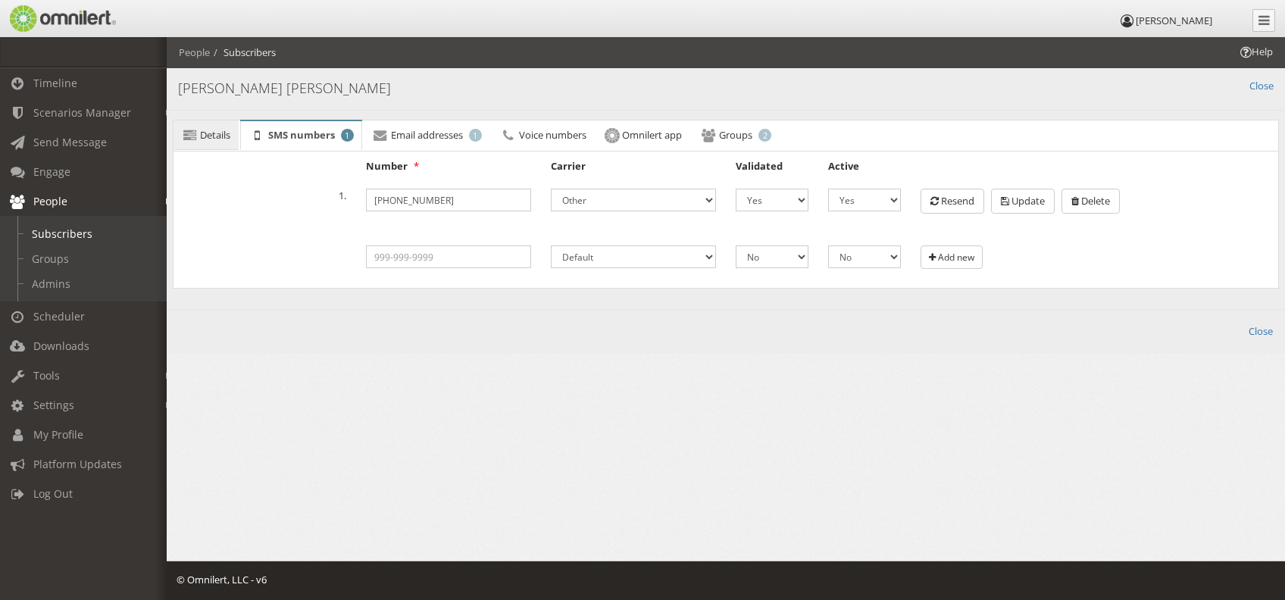
click at [226, 137] on span "Details" at bounding box center [215, 135] width 30 height 14
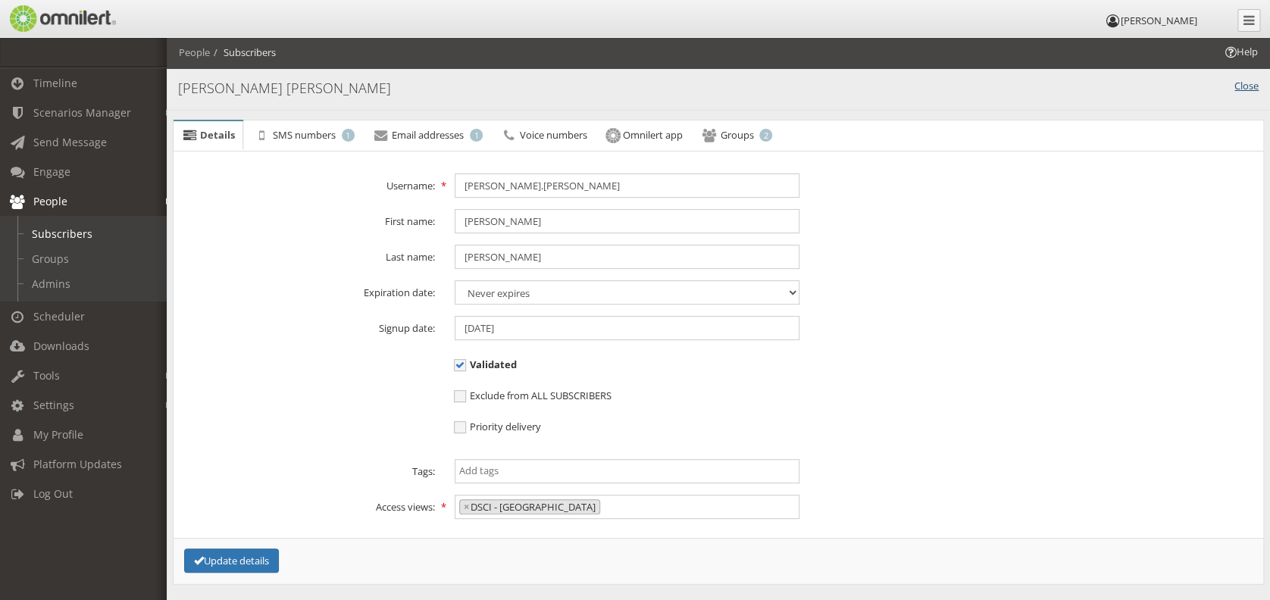
click at [1251, 83] on link "Close" at bounding box center [1247, 86] width 24 height 14
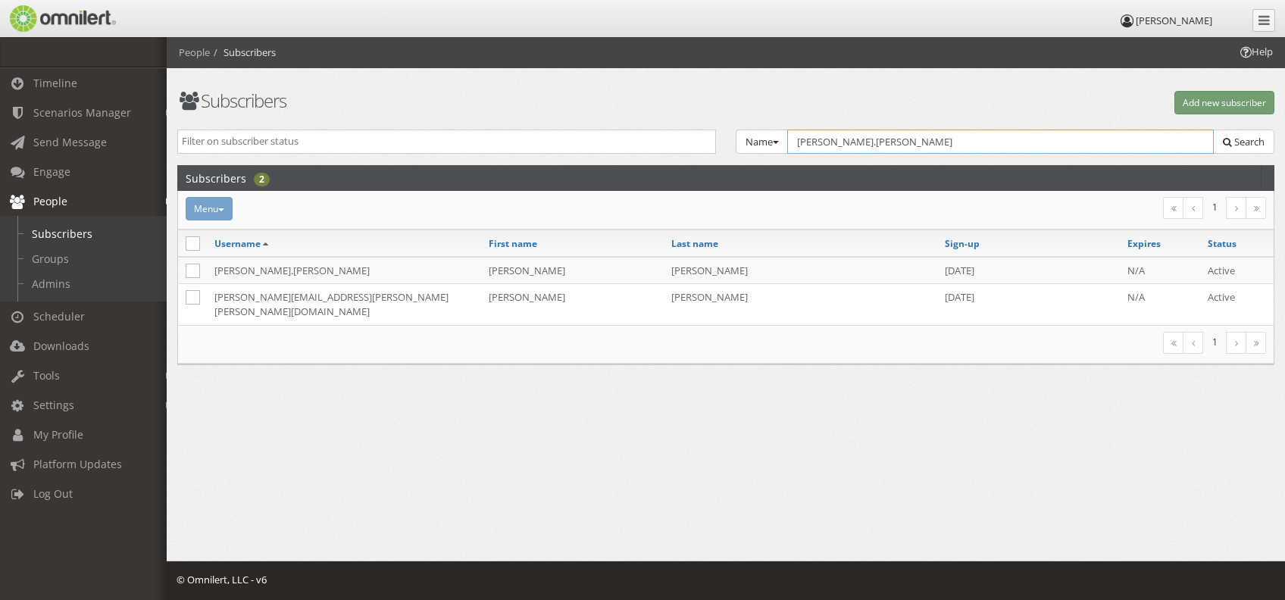
drag, startPoint x: 717, startPoint y: 130, endPoint x: 653, endPoint y: 127, distance: 64.5
click at [653, 127] on div "Subscribers Add new subscriber Active Inactive Expired Name Group Email Name SM…" at bounding box center [726, 216] width 1119 height 358
paste input "ishant.sharm"
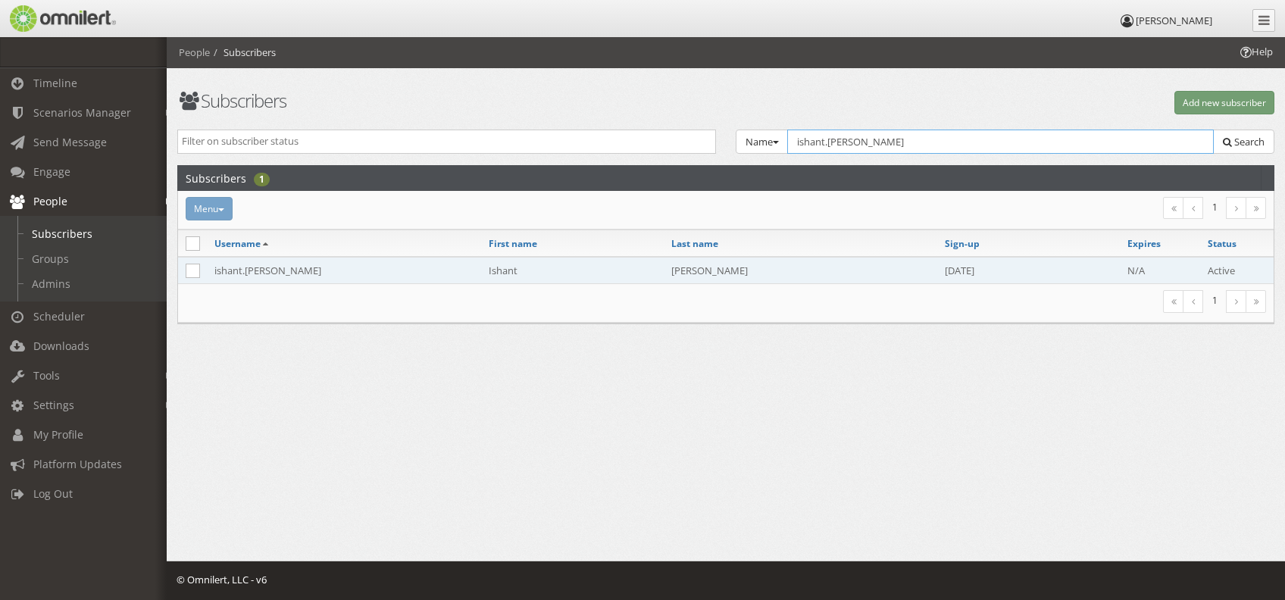
type input "ishant.sharma"
click at [655, 272] on td "Ishant" at bounding box center [572, 270] width 183 height 27
select select
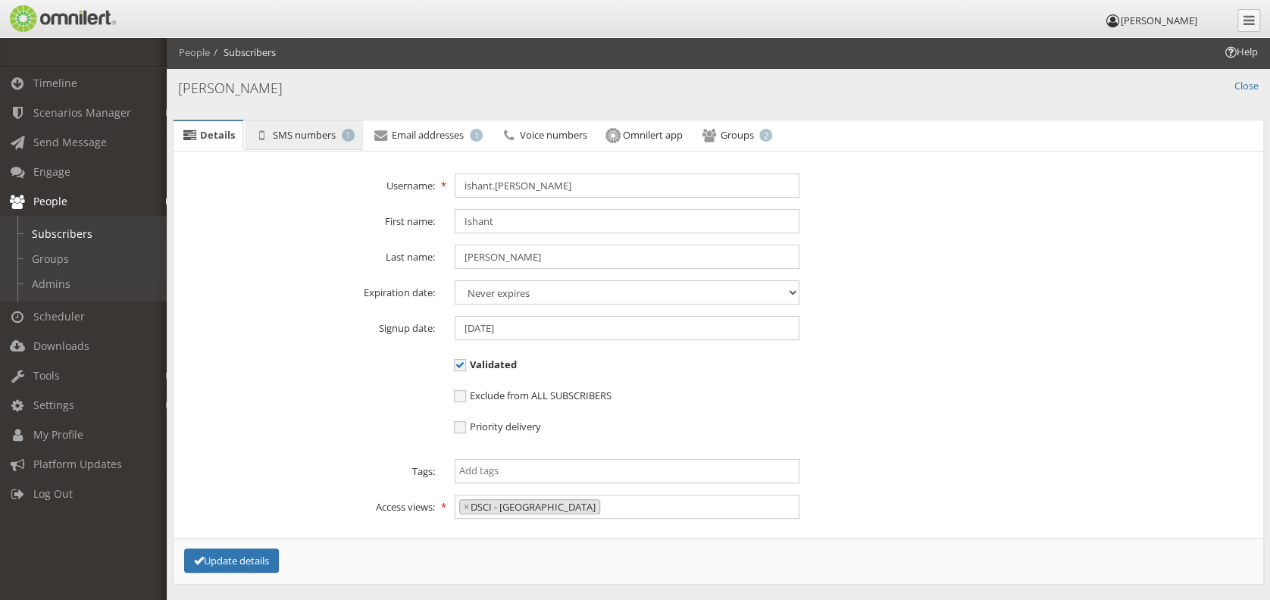
click at [311, 134] on span "SMS numbers" at bounding box center [304, 135] width 63 height 14
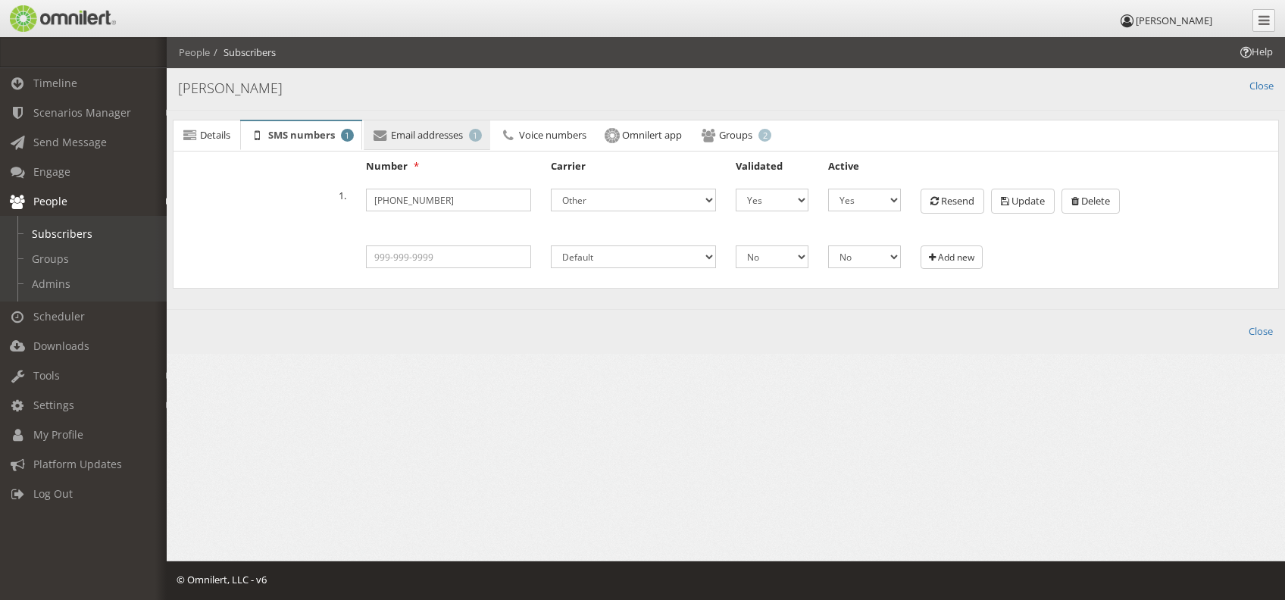
click at [394, 124] on link "Email addresses 1" at bounding box center [427, 136] width 127 height 30
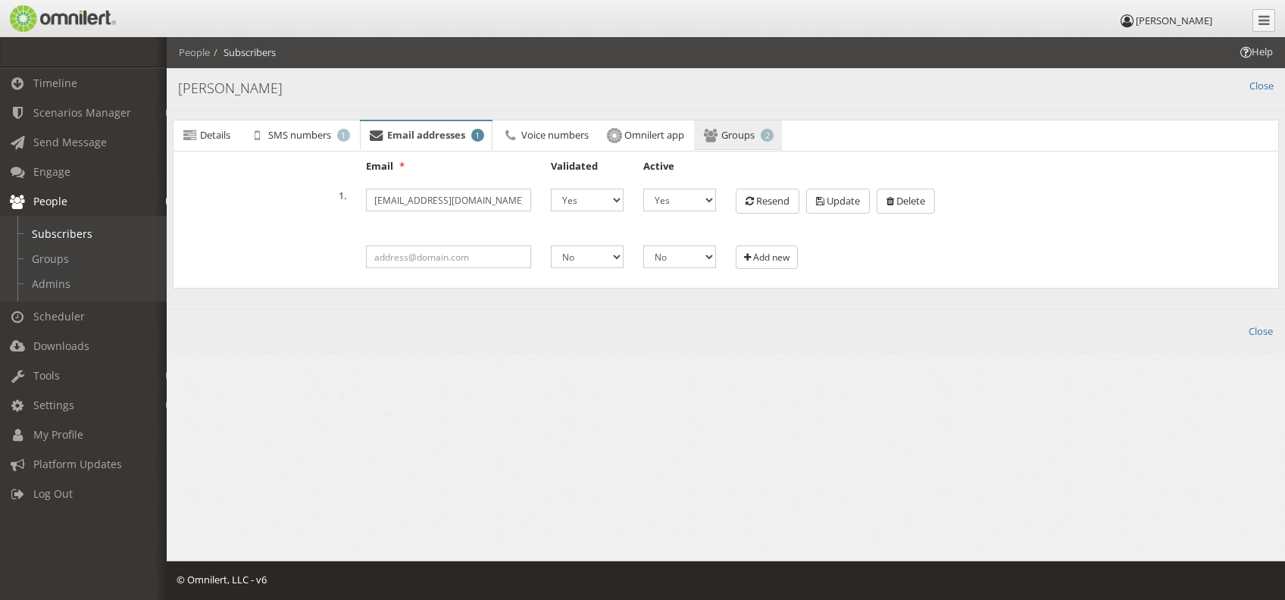
click at [741, 137] on span "Groups" at bounding box center [738, 135] width 33 height 14
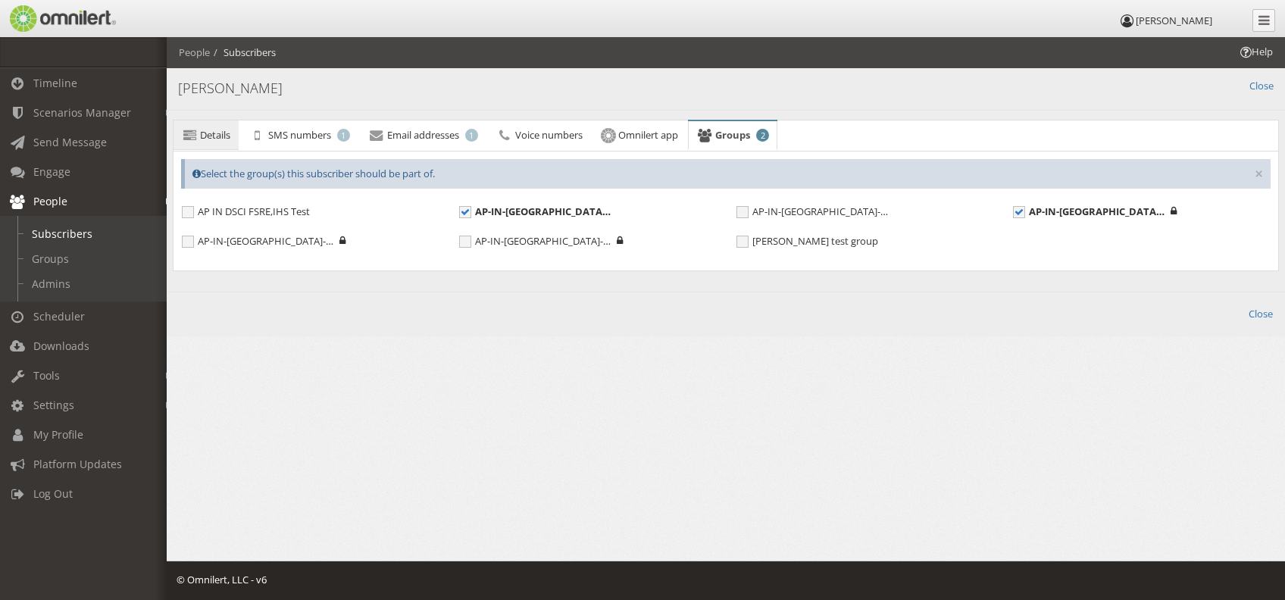
click at [196, 133] on icon at bounding box center [189, 135] width 17 height 10
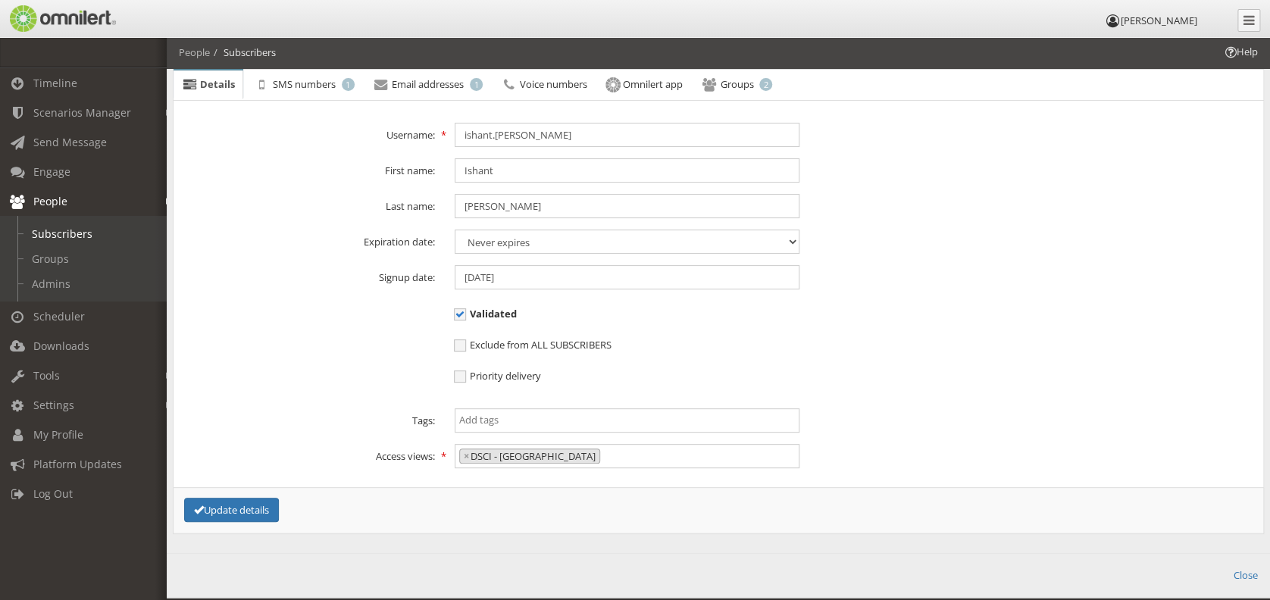
scroll to position [87, 0]
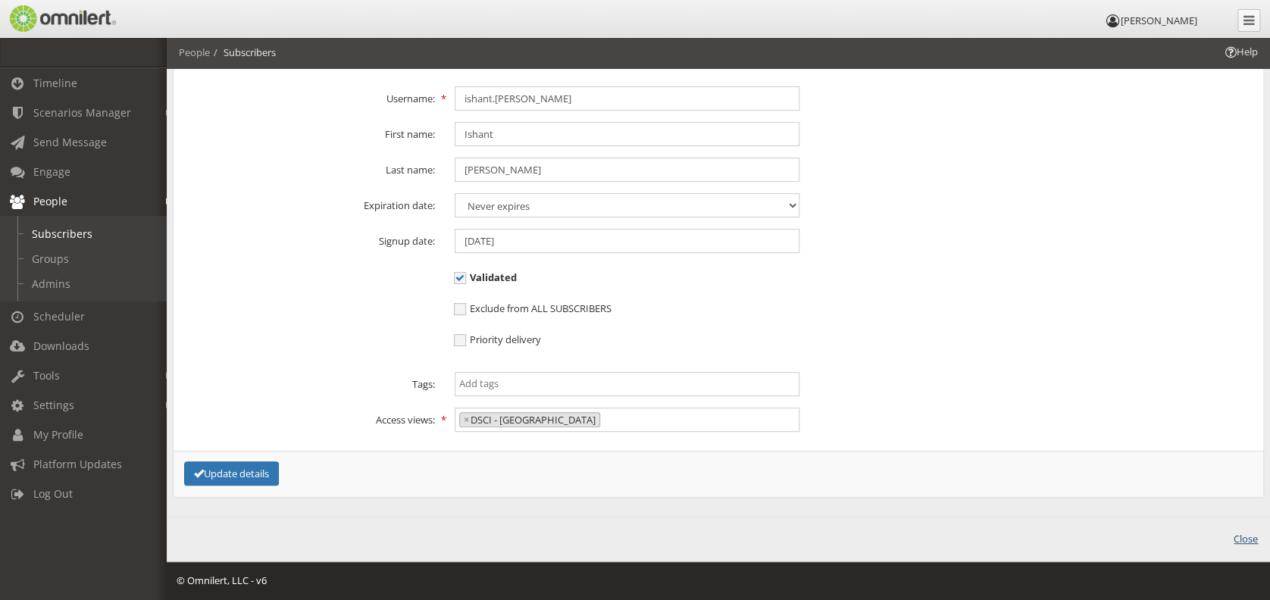
click at [1238, 540] on link "Close" at bounding box center [1246, 539] width 24 height 14
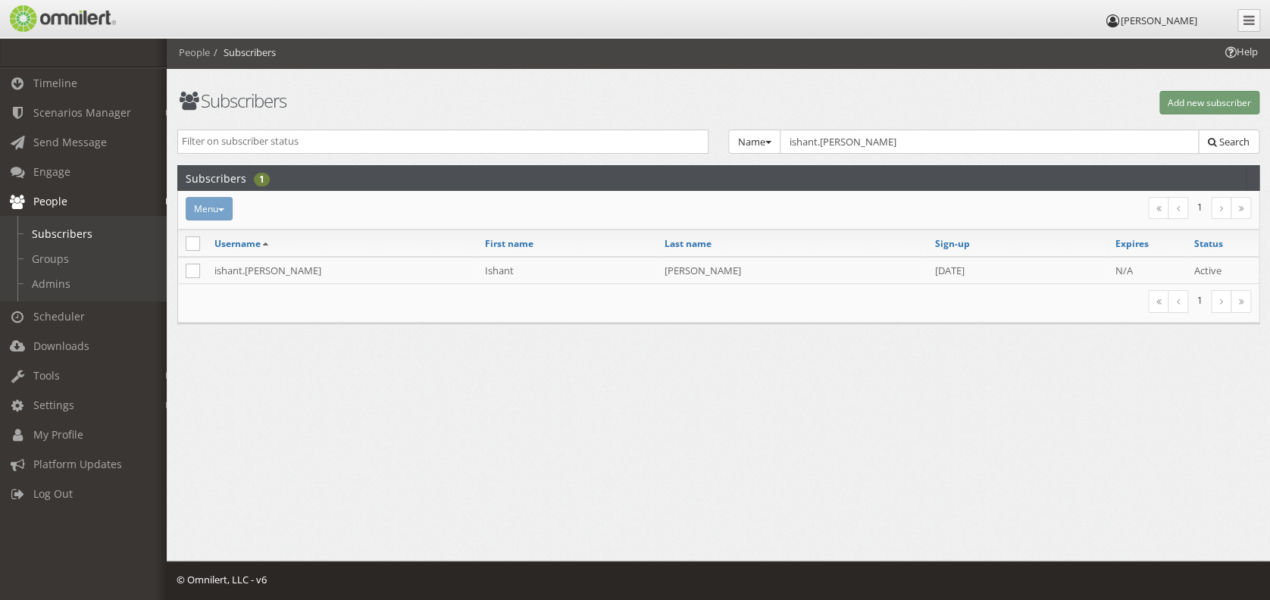
scroll to position [0, 0]
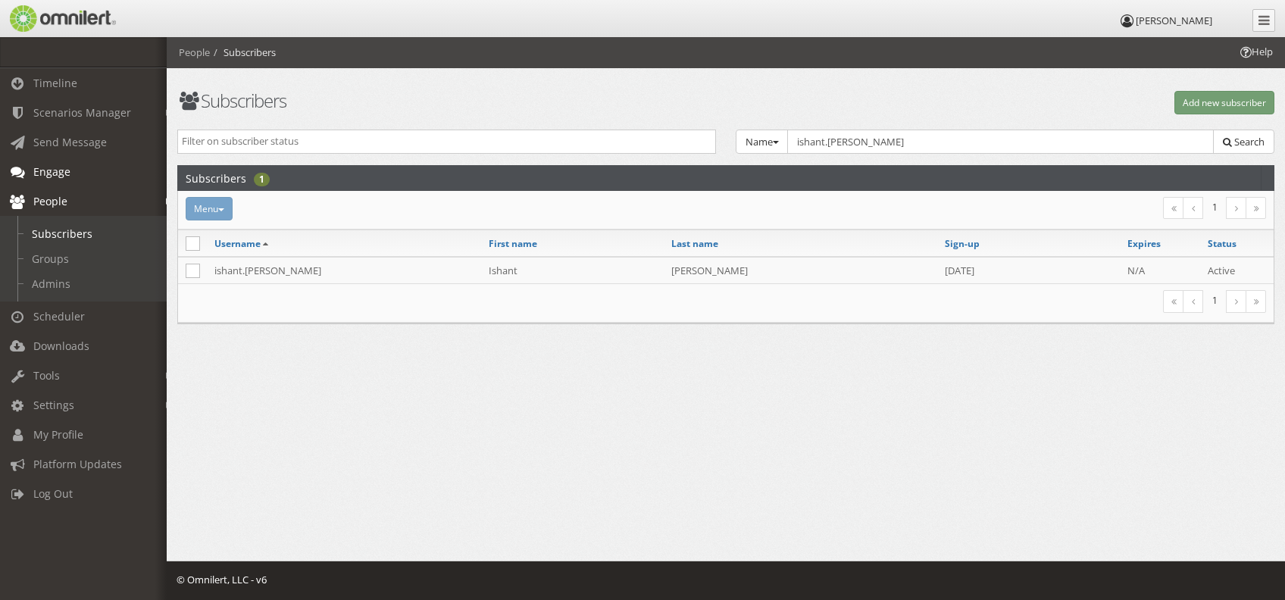
click at [66, 174] on span "Engage" at bounding box center [51, 171] width 37 height 14
